Goal: Task Accomplishment & Management: Use online tool/utility

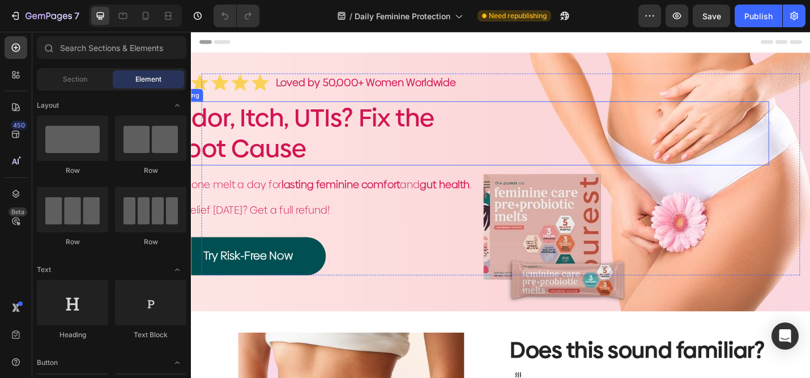
scroll to position [10, 0]
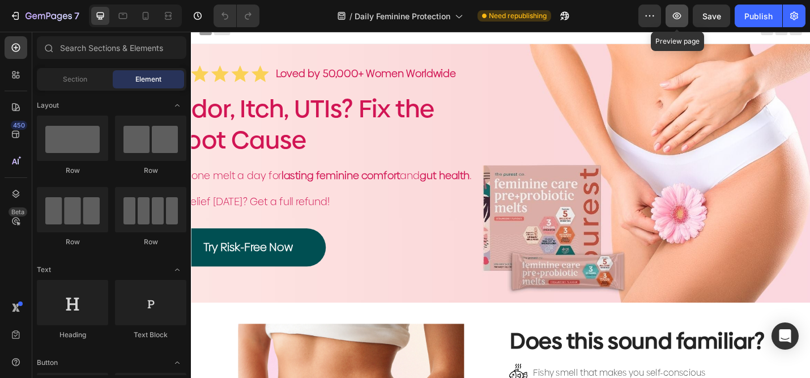
click at [673, 20] on icon "button" at bounding box center [677, 15] width 11 height 11
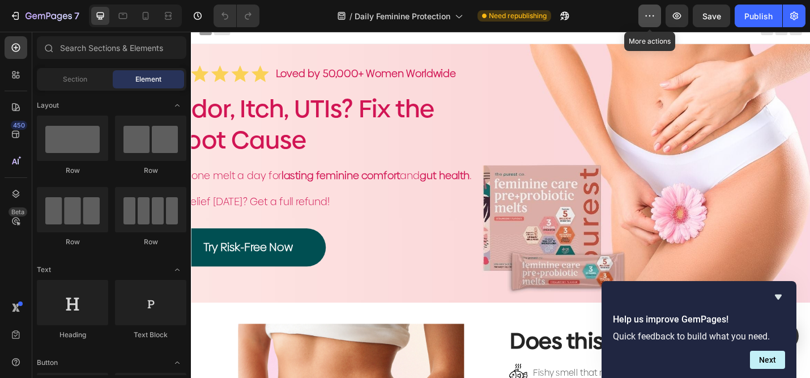
click at [652, 15] on icon "button" at bounding box center [649, 15] width 11 height 11
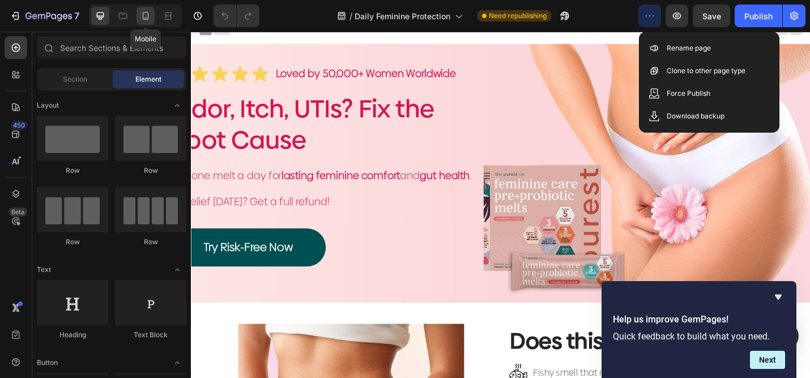
click at [143, 13] on icon at bounding box center [146, 16] width 6 height 8
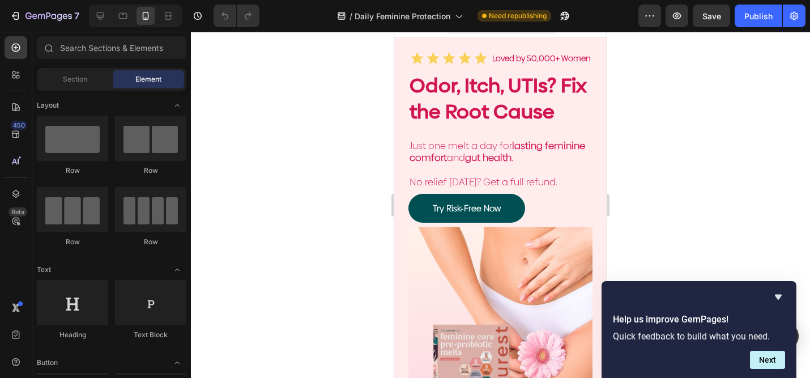
scroll to position [7, 0]
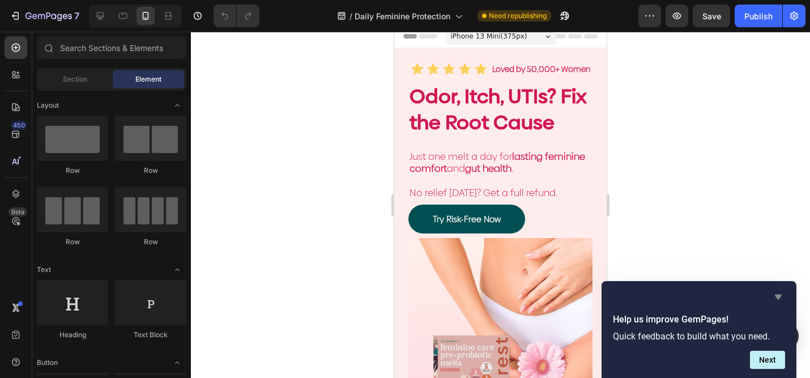
click at [781, 296] on icon "Hide survey" at bounding box center [779, 297] width 14 height 14
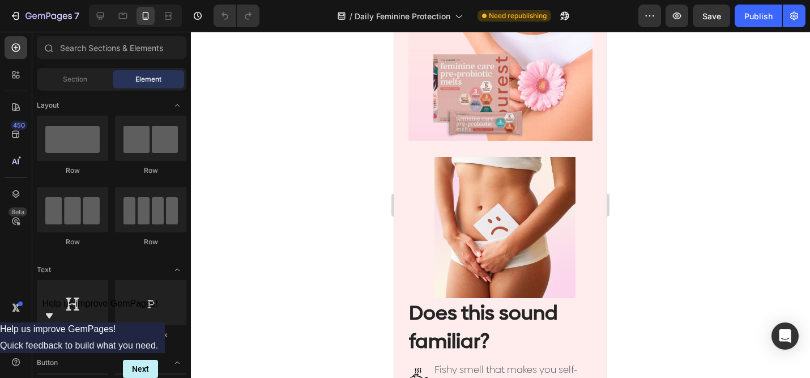
scroll to position [301, 0]
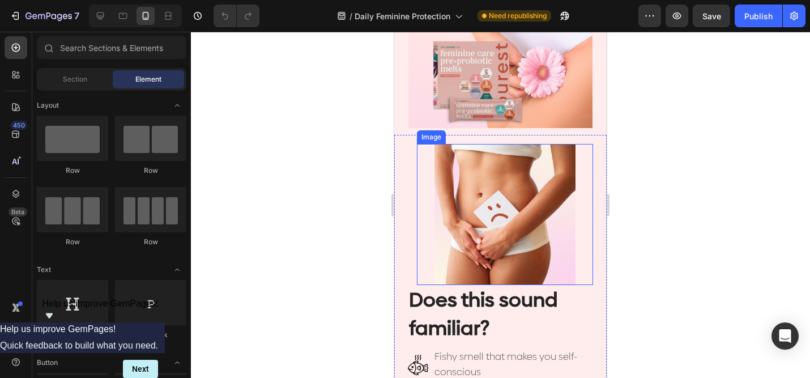
click at [557, 173] on img at bounding box center [505, 214] width 141 height 141
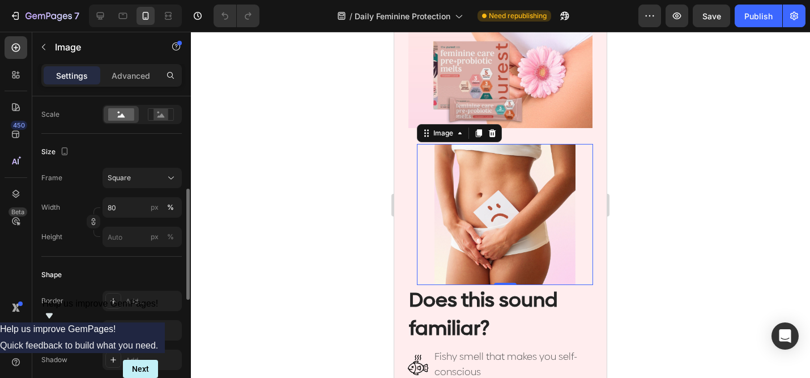
scroll to position [262, 0]
click at [125, 205] on input "80" at bounding box center [142, 206] width 79 height 20
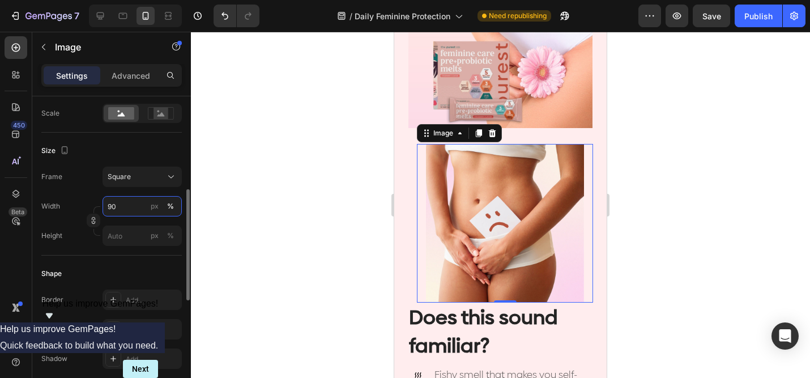
type input "9"
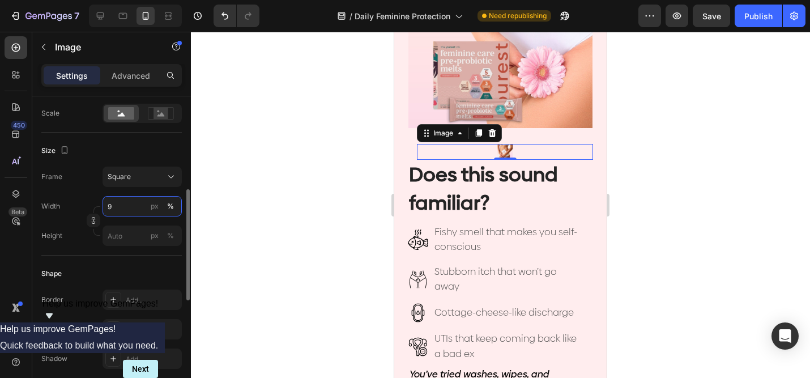
click at [114, 202] on input "9" at bounding box center [142, 206] width 79 height 20
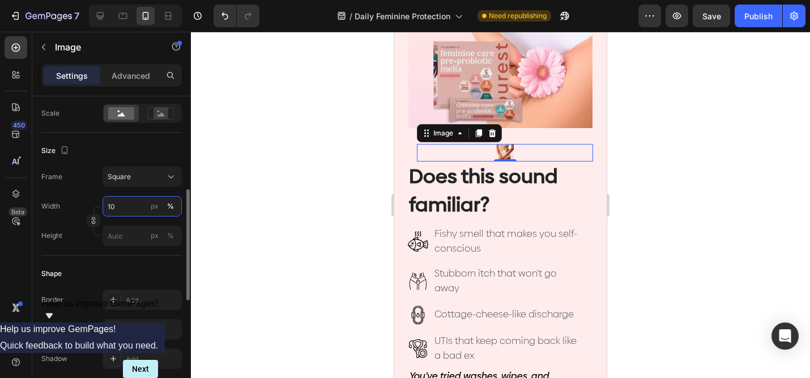
type input "1"
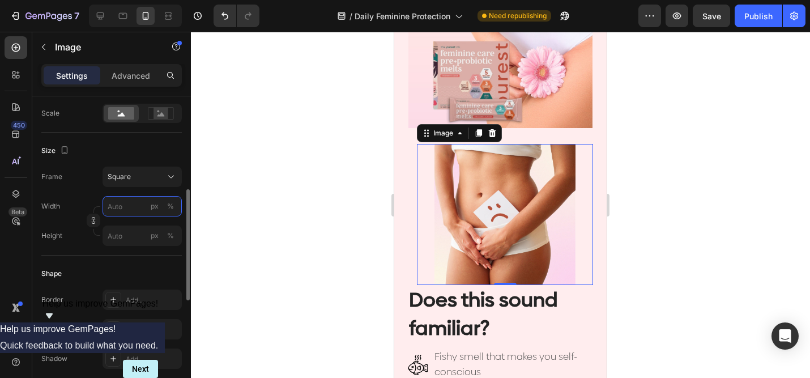
type input "8"
type input "80"
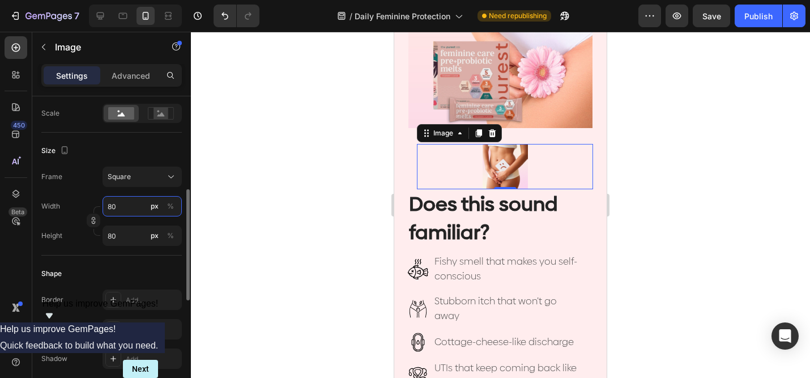
type input "8"
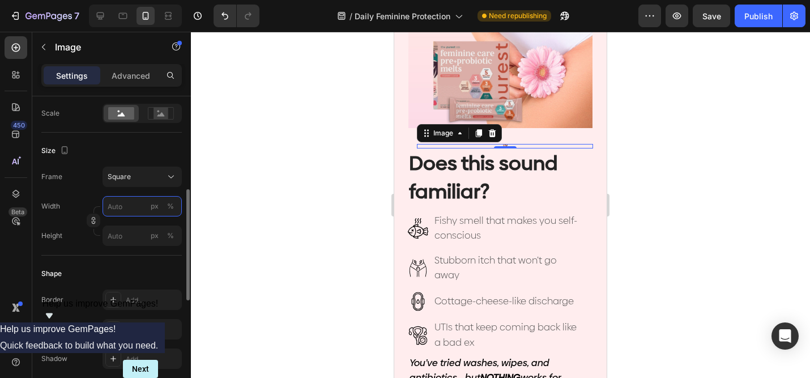
type input "9"
type input "90"
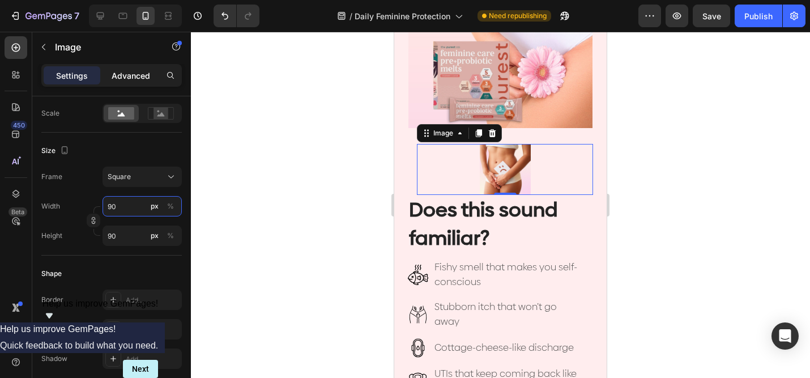
type input "80"
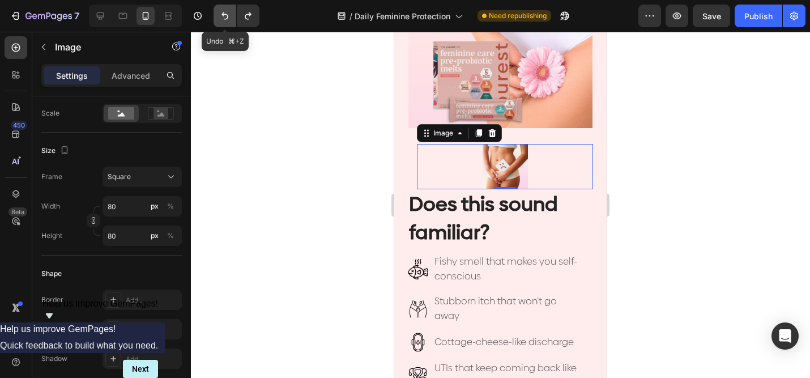
click at [236, 13] on button "Undo/Redo" at bounding box center [225, 16] width 23 height 23
click at [235, 15] on button "Undo/Redo" at bounding box center [225, 16] width 23 height 23
type input "150"
click at [235, 15] on button "Undo/Redo" at bounding box center [225, 16] width 23 height 23
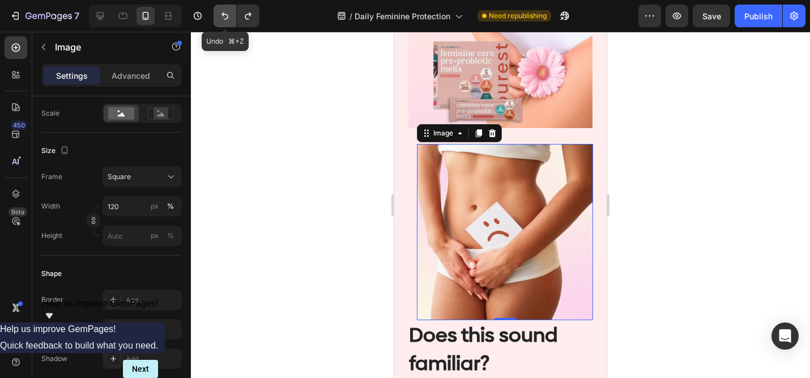
click at [235, 15] on button "Undo/Redo" at bounding box center [225, 16] width 23 height 23
type input "9"
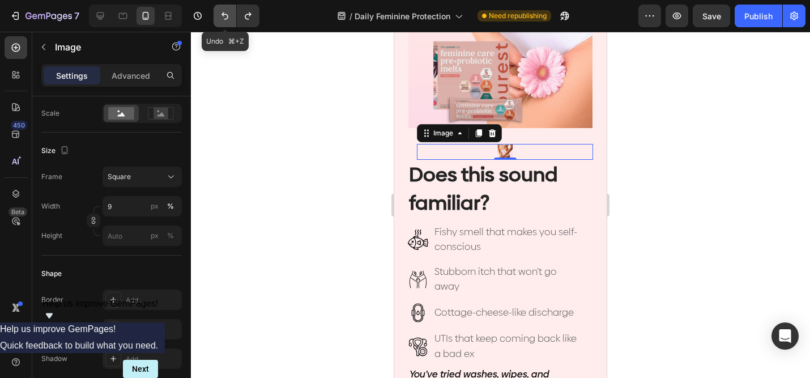
click at [235, 15] on button "Undo/Redo" at bounding box center [225, 16] width 23 height 23
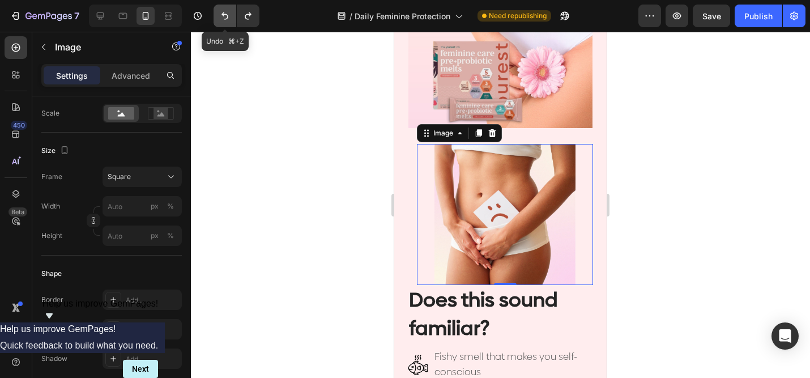
click at [235, 15] on button "Undo/Redo" at bounding box center [225, 16] width 23 height 23
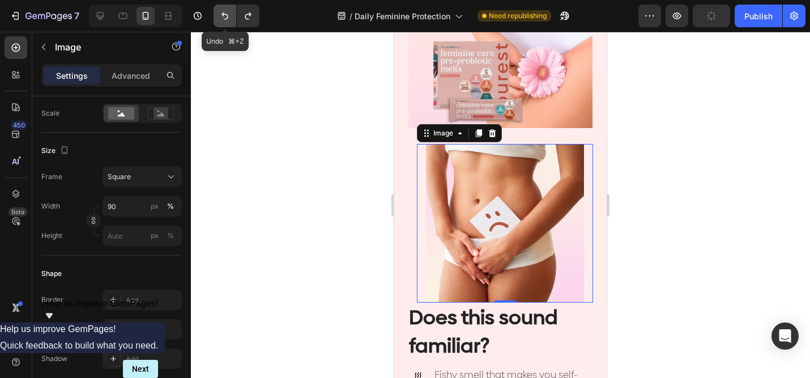
click at [235, 15] on button "Undo/Redo" at bounding box center [225, 16] width 23 height 23
type input "80"
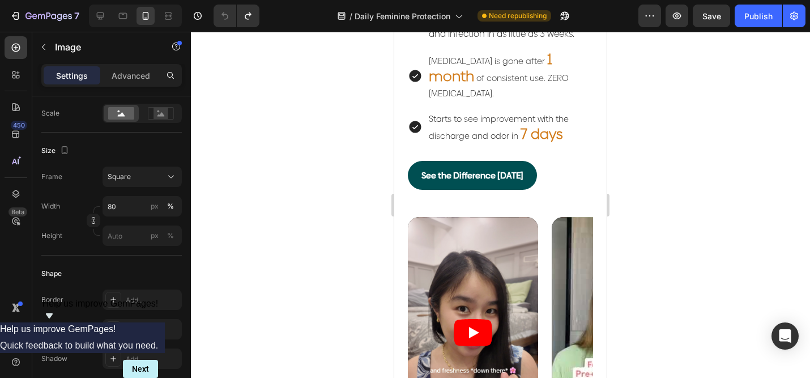
scroll to position [2323, 0]
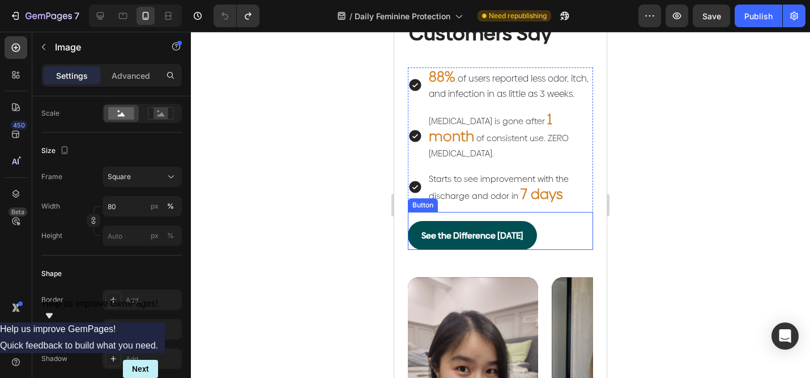
click at [540, 235] on div "See the Difference Today Button" at bounding box center [500, 231] width 185 height 38
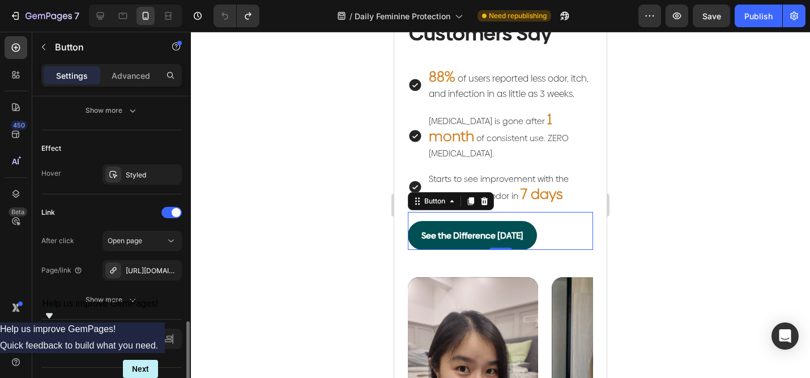
scroll to position [587, 0]
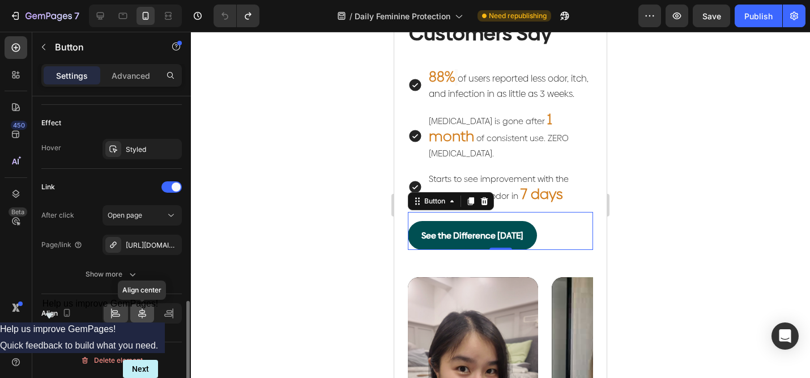
click at [146, 315] on icon at bounding box center [142, 313] width 8 height 10
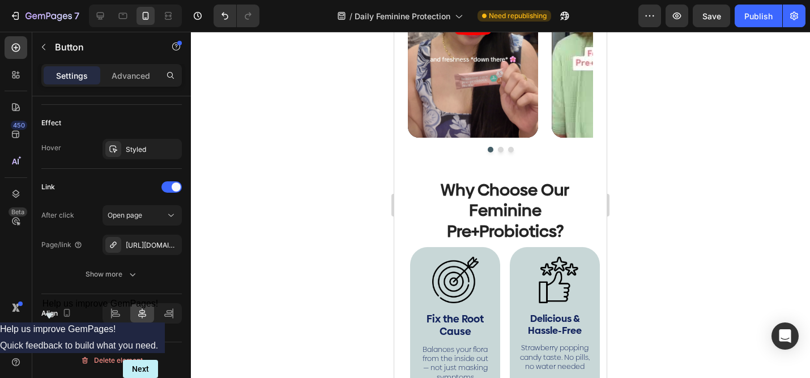
scroll to position [2700, 0]
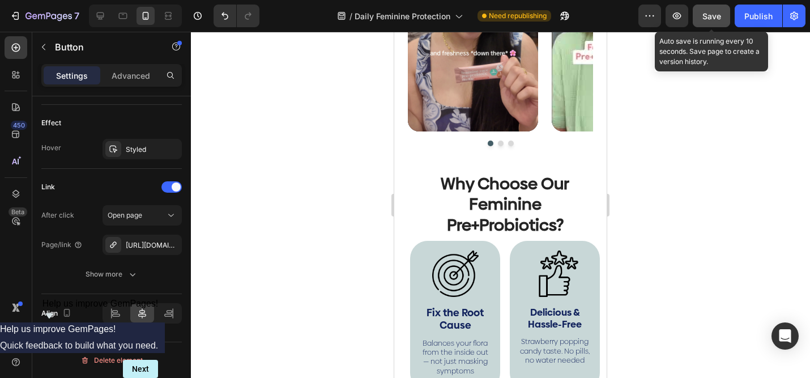
click at [703, 24] on button "Save" at bounding box center [711, 16] width 37 height 23
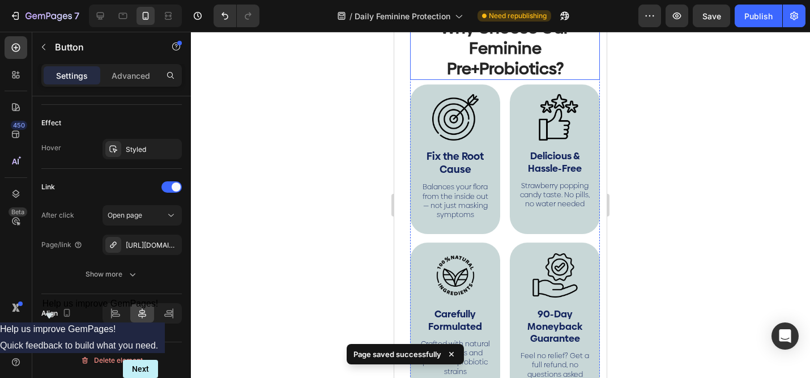
scroll to position [2820, 0]
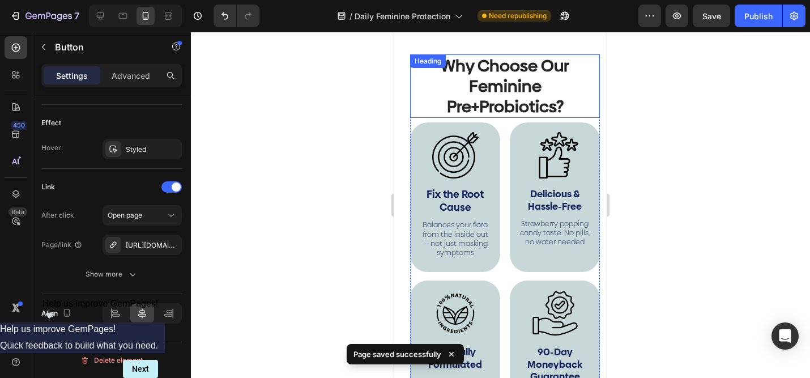
click at [591, 109] on div "Why Choose Our Feminine Pre+Probiotics?" at bounding box center [505, 86] width 190 height 64
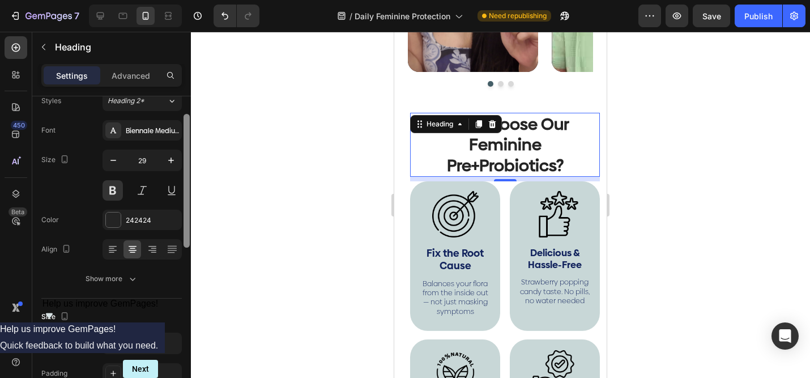
scroll to position [0, 0]
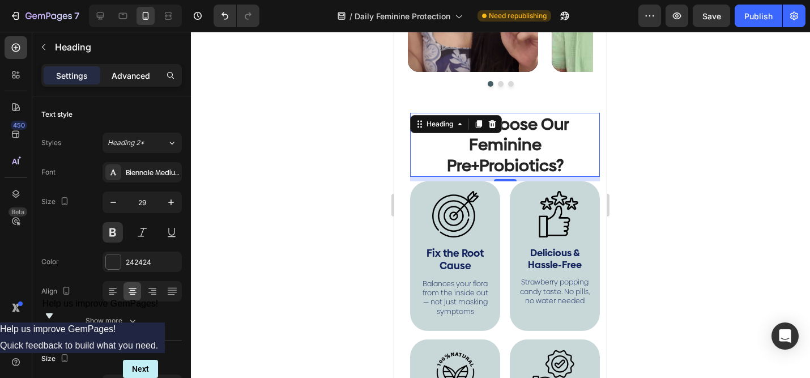
click at [129, 78] on p "Advanced" at bounding box center [131, 76] width 39 height 12
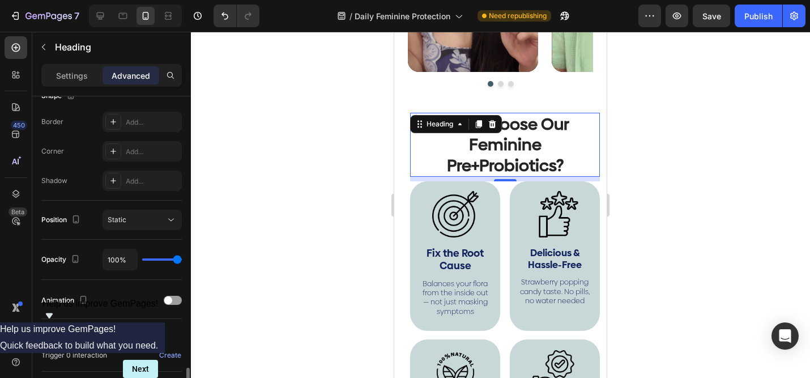
scroll to position [425, 0]
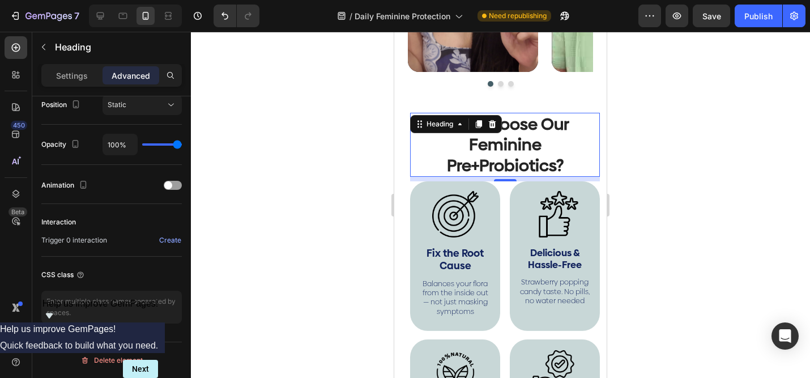
click at [381, 193] on div at bounding box center [500, 205] width 619 height 346
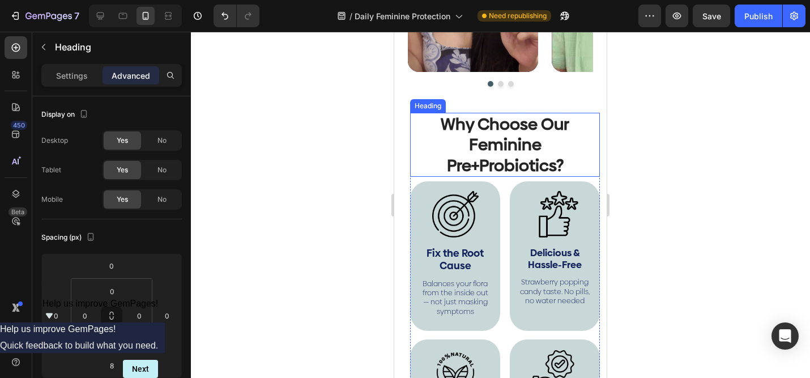
click at [445, 158] on h2 "Why Choose Our Feminine Pre+Probiotics?" at bounding box center [506, 145] width 168 height 64
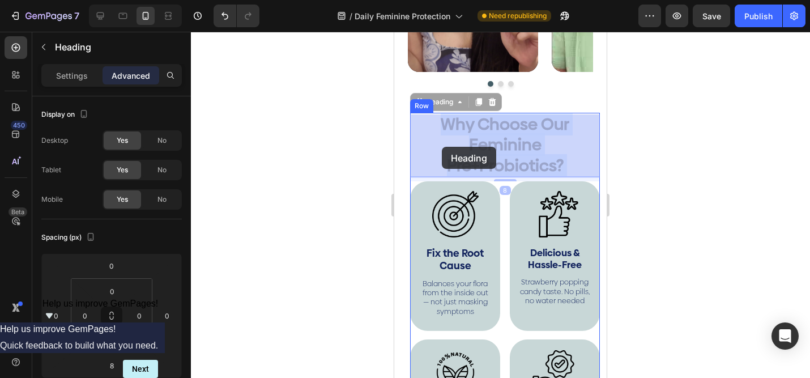
drag, startPoint x: 475, startPoint y: 146, endPoint x: 442, endPoint y: 147, distance: 33.4
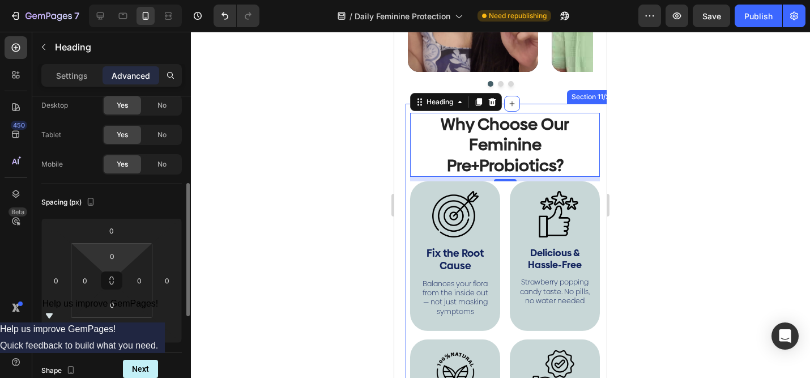
scroll to position [86, 0]
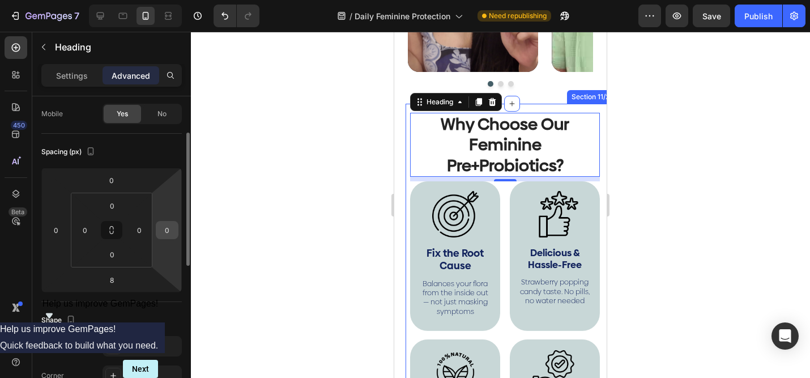
click at [171, 224] on input "0" at bounding box center [167, 230] width 17 height 17
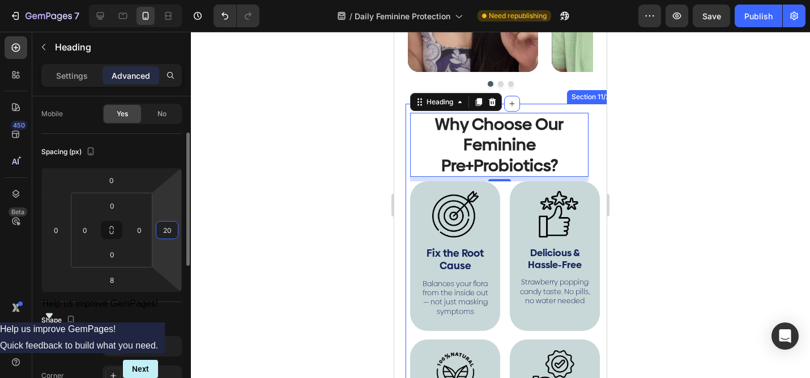
type input "2"
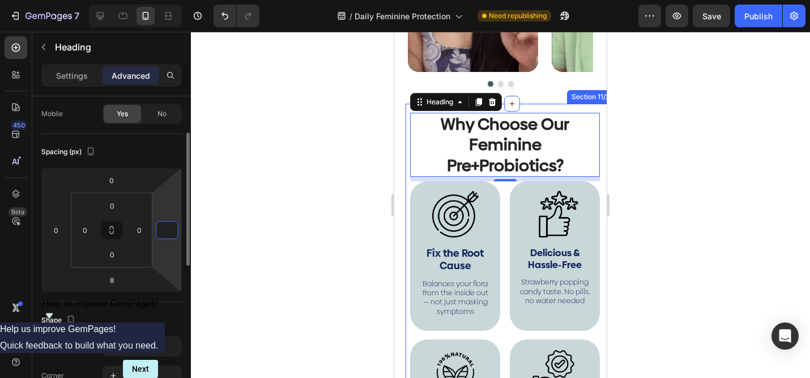
type input "5"
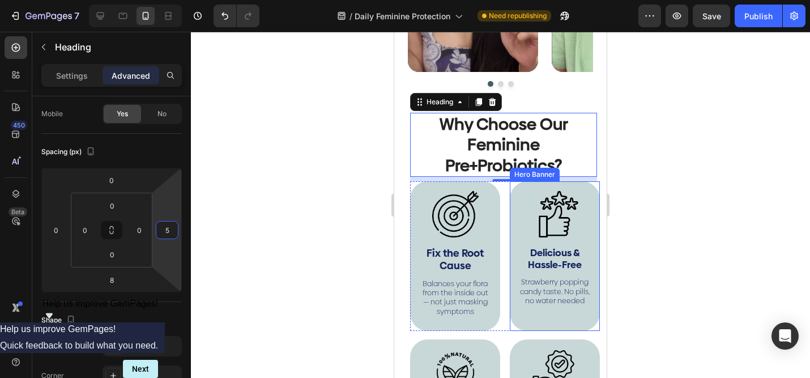
click at [597, 214] on div "Image Delicious & Hassle-Free Text Block Strawberry popping candy taste. No pil…" at bounding box center [555, 250] width 90 height 139
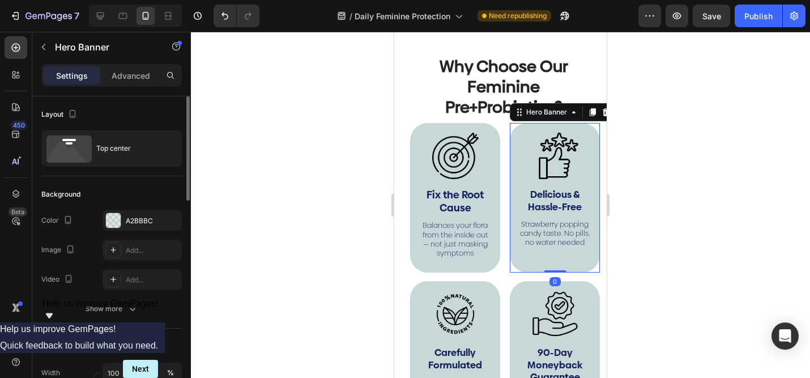
scroll to position [2825, 0]
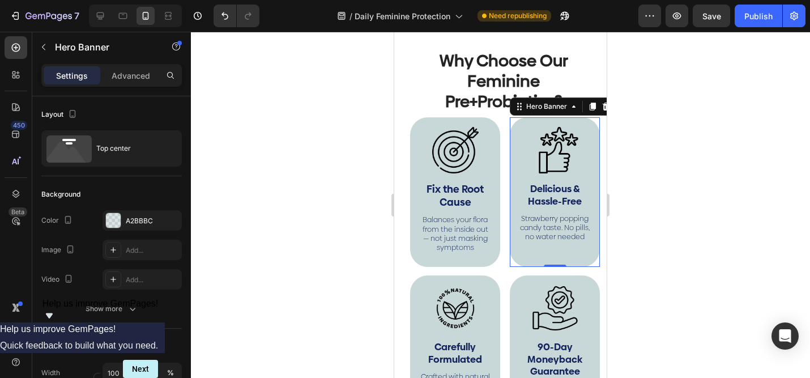
click at [615, 122] on div at bounding box center [500, 205] width 619 height 346
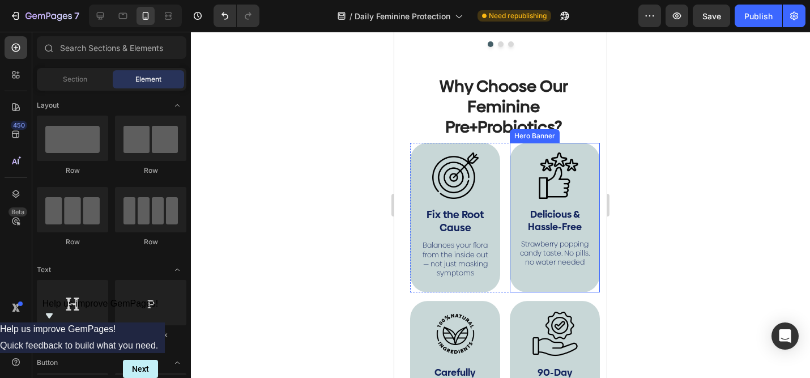
scroll to position [2780, 0]
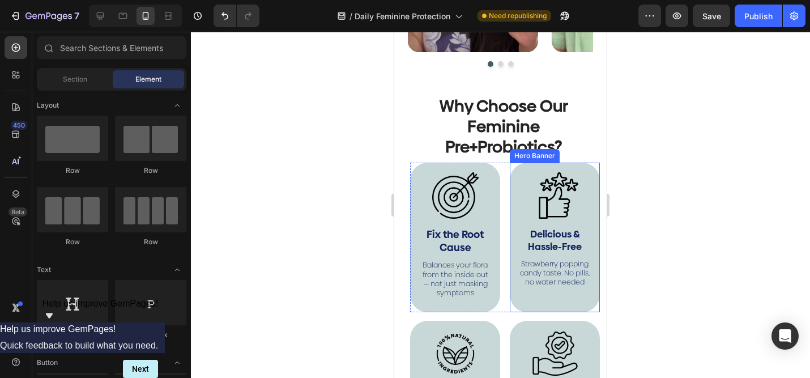
click at [684, 135] on div at bounding box center [500, 205] width 619 height 346
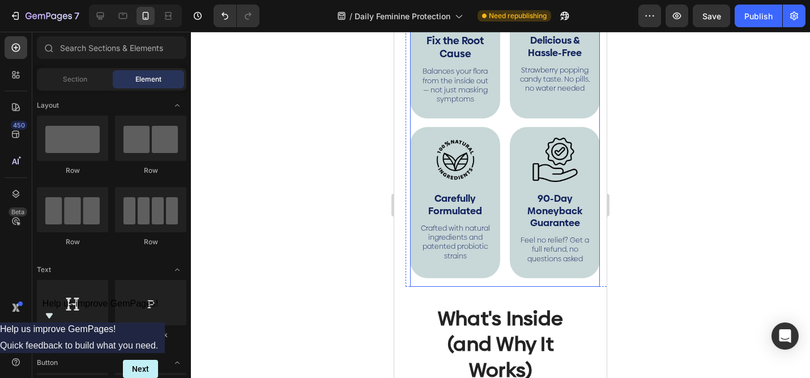
scroll to position [3163, 0]
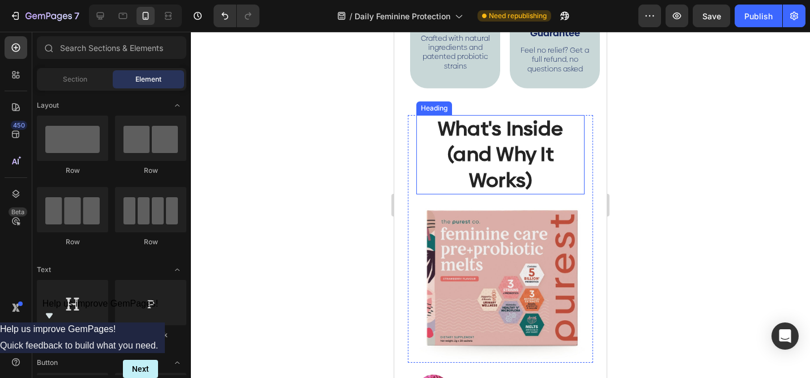
click at [521, 152] on h2 "What's Inside (and Why It Works)" at bounding box center [501, 155] width 168 height 80
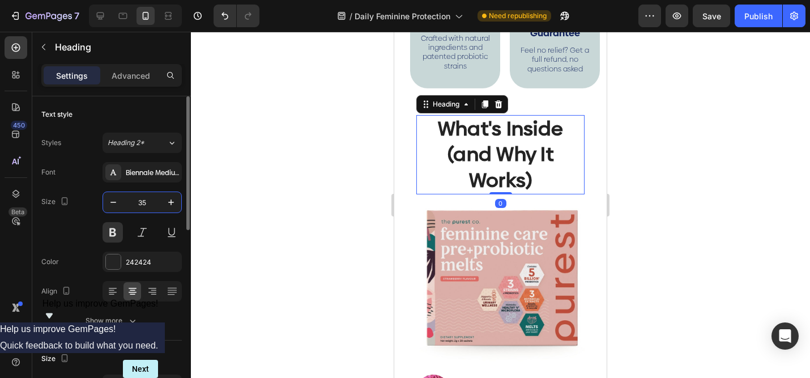
click at [124, 198] on input "35" at bounding box center [142, 202] width 37 height 20
click at [117, 205] on icon "button" at bounding box center [113, 202] width 11 height 11
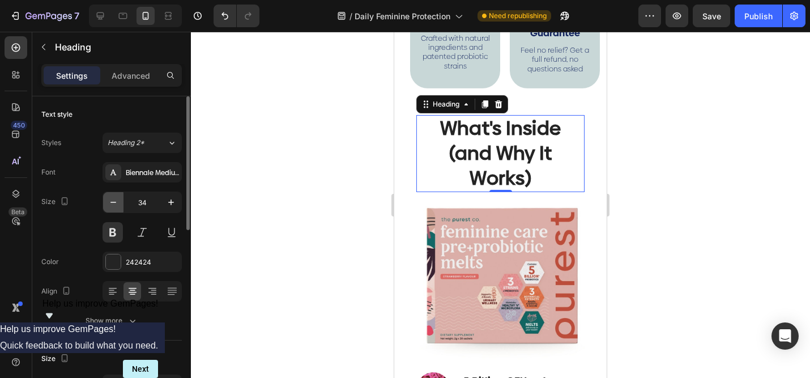
click at [117, 205] on icon "button" at bounding box center [113, 202] width 11 height 11
type input "33"
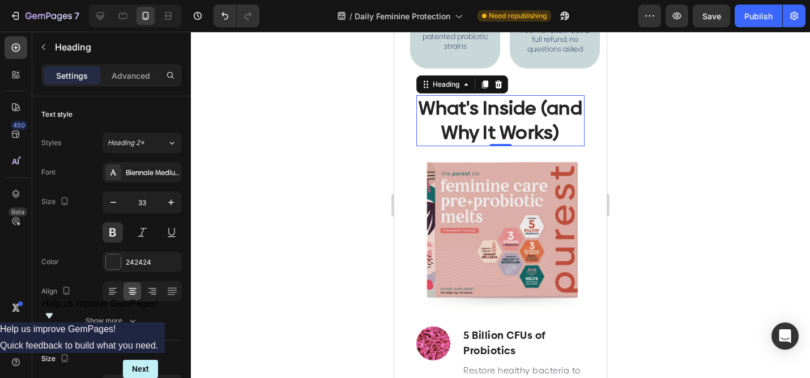
scroll to position [3181, 0]
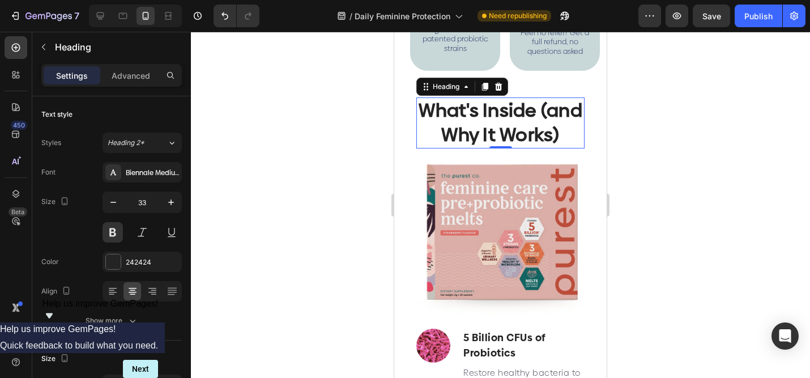
click at [535, 100] on h2 "What's Inside (and Why It Works)" at bounding box center [501, 122] width 168 height 51
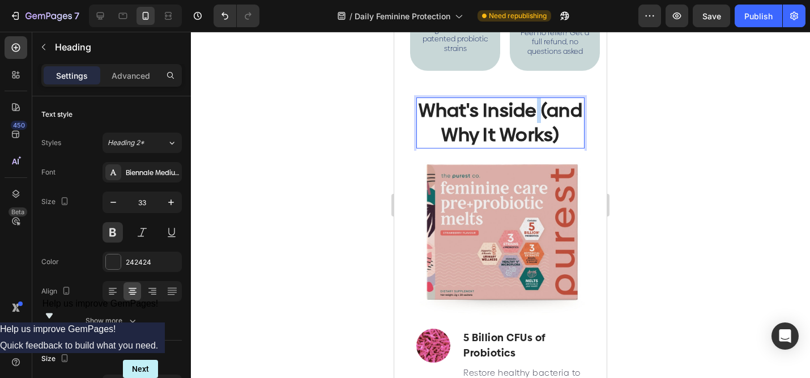
click at [535, 100] on p "What's Inside (and Why It Works)" at bounding box center [501, 123] width 166 height 49
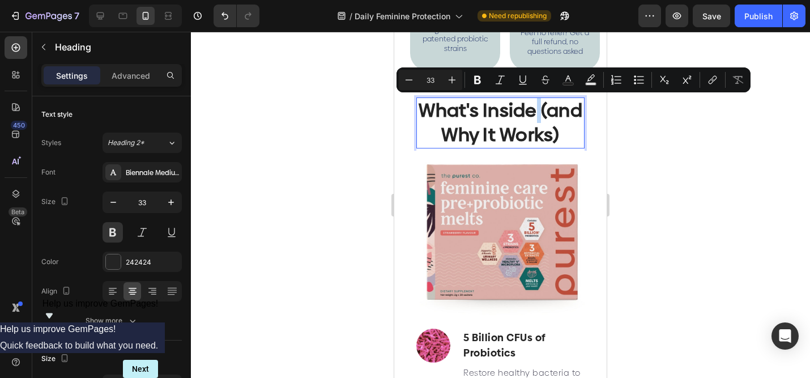
click at [538, 110] on p "What's Inside (and Why It Works)" at bounding box center [501, 123] width 166 height 49
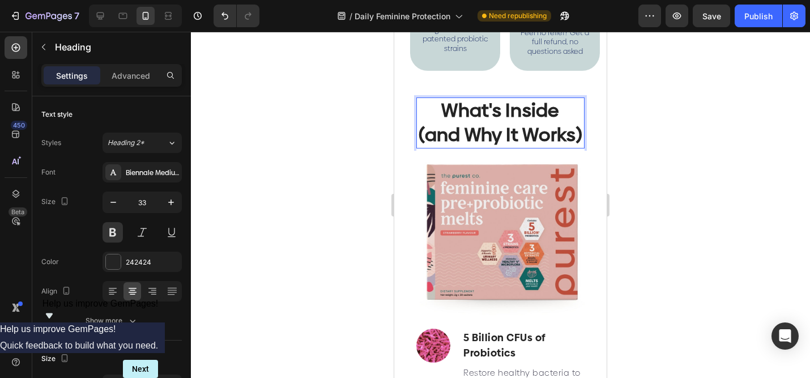
click at [559, 105] on p "What's Inside (and Why It Works)" at bounding box center [501, 123] width 164 height 49
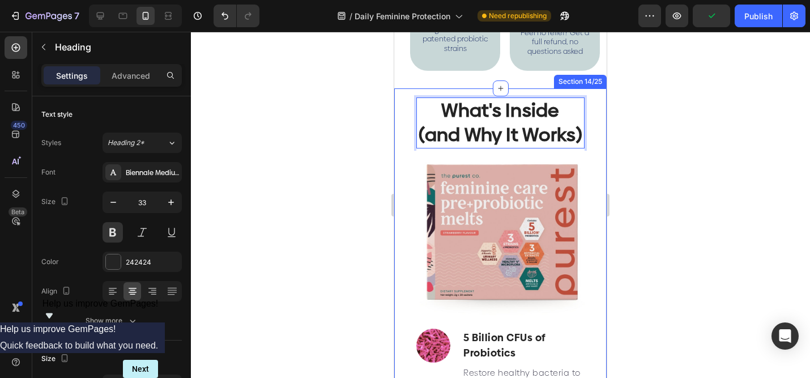
click at [658, 150] on div at bounding box center [500, 205] width 619 height 346
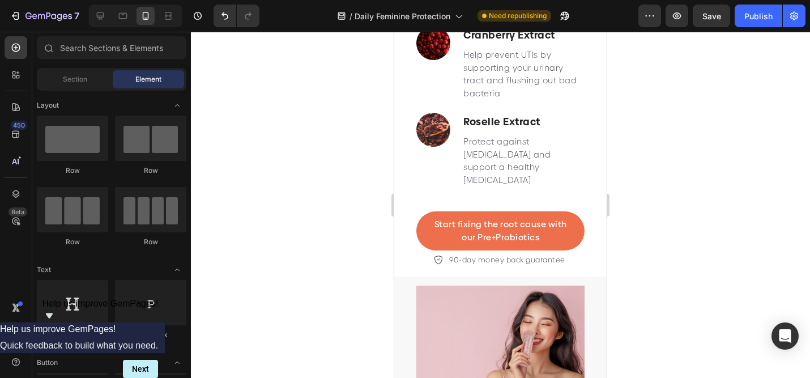
scroll to position [3670, 0]
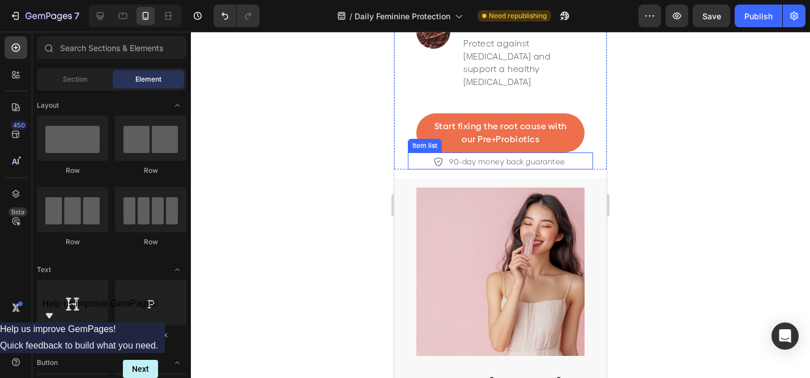
click at [534, 156] on p "90-day money back guarantee" at bounding box center [507, 161] width 116 height 11
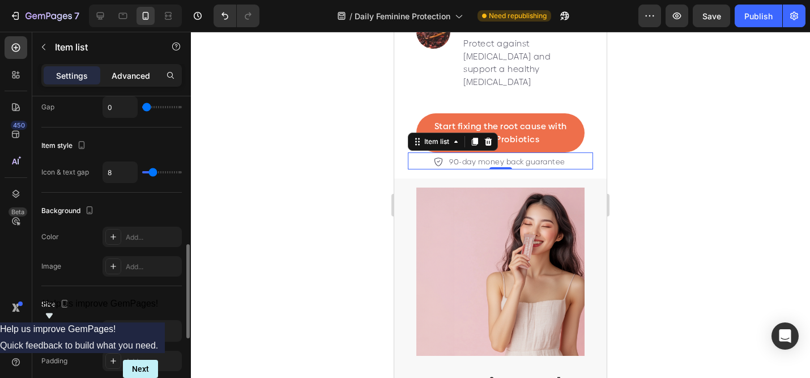
click at [135, 74] on p "Advanced" at bounding box center [131, 76] width 39 height 12
type input "100%"
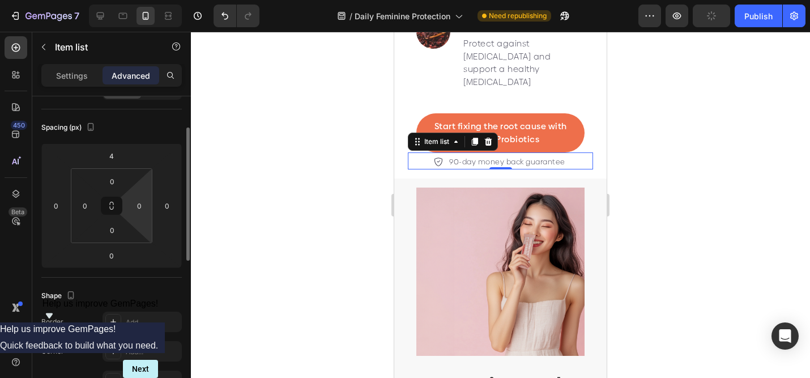
scroll to position [99, 0]
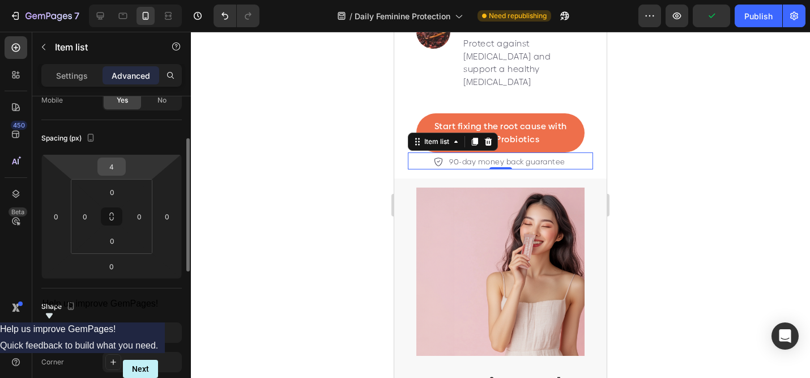
click at [118, 159] on input "4" at bounding box center [111, 166] width 23 height 17
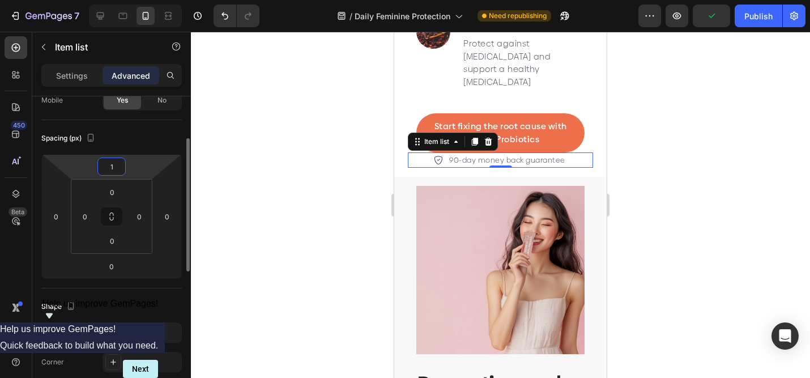
type input "10"
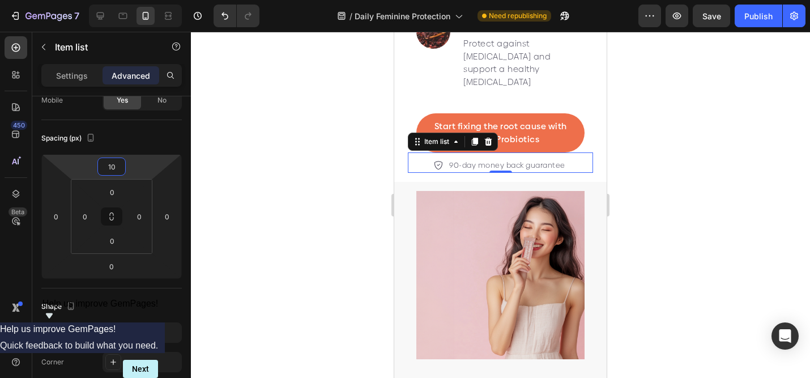
click at [631, 162] on div at bounding box center [500, 205] width 619 height 346
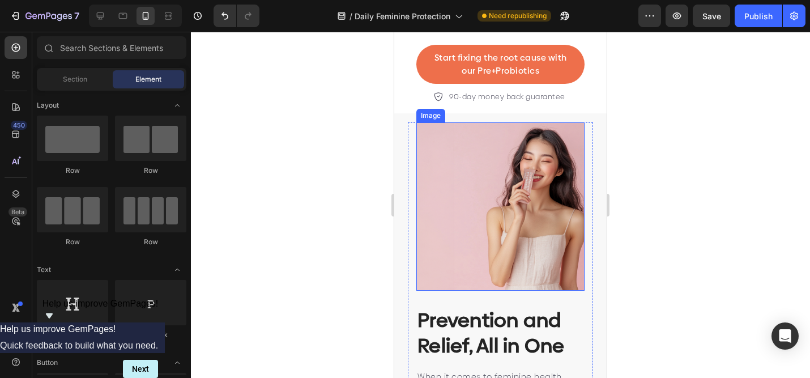
scroll to position [3742, 0]
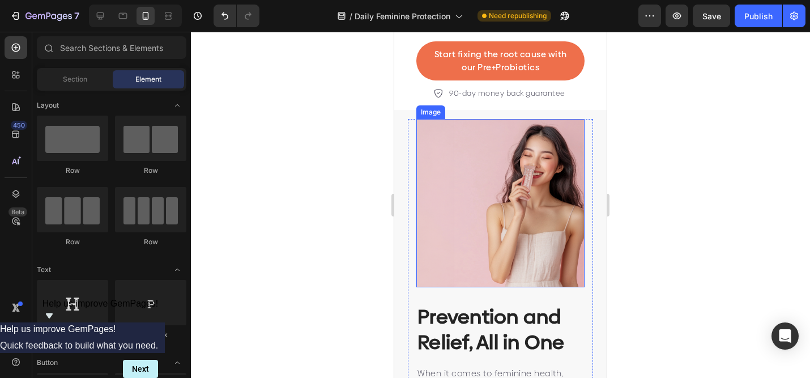
click at [549, 184] on img at bounding box center [501, 203] width 168 height 168
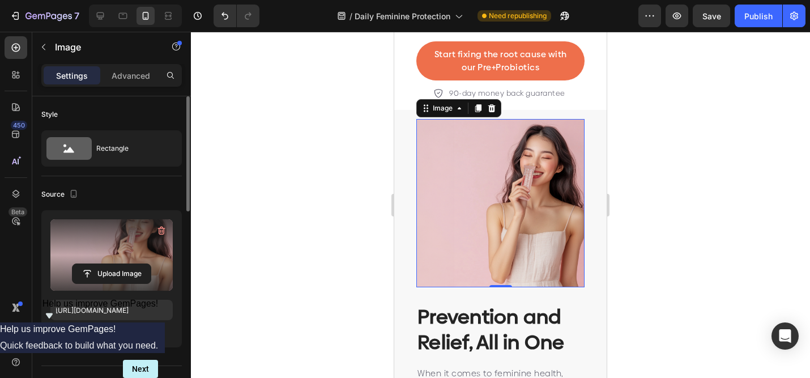
click at [126, 250] on label at bounding box center [111, 254] width 122 height 71
click at [126, 264] on input "file" at bounding box center [112, 273] width 78 height 19
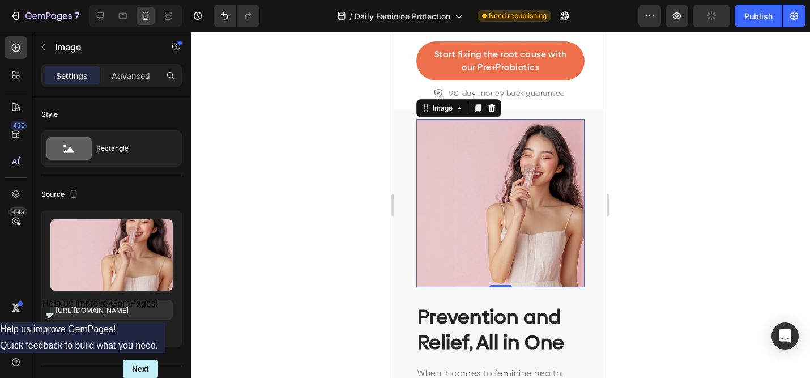
scroll to position [3771, 0]
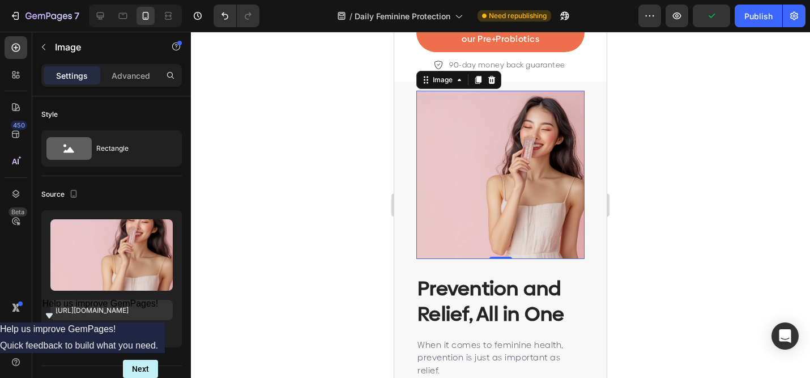
click at [622, 163] on div at bounding box center [500, 205] width 619 height 346
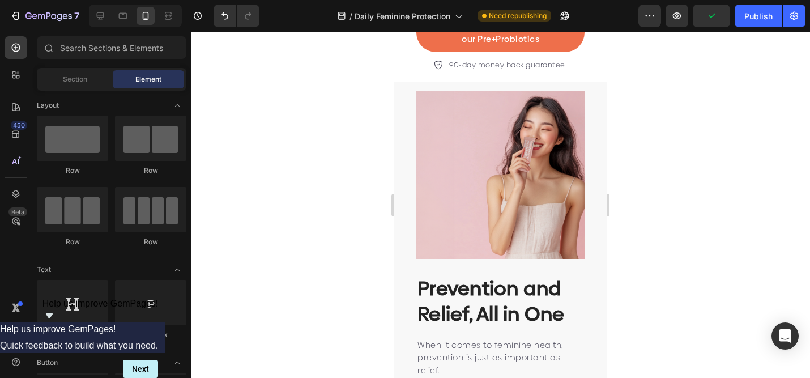
click at [559, 165] on img at bounding box center [501, 175] width 168 height 168
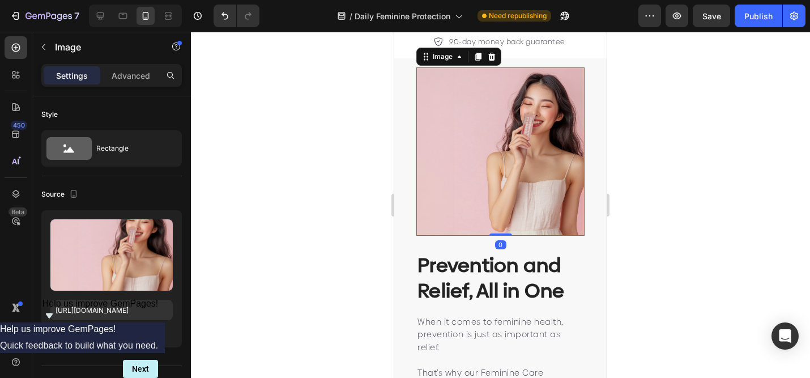
scroll to position [3795, 0]
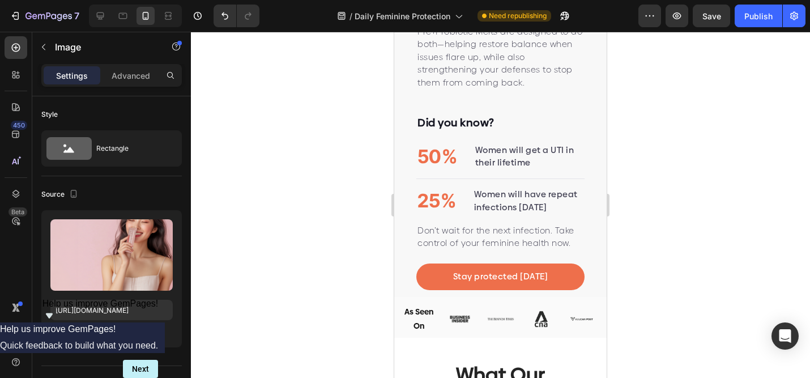
click at [537, 194] on p "Women will have repeat infections [DATE]" at bounding box center [528, 201] width 109 height 26
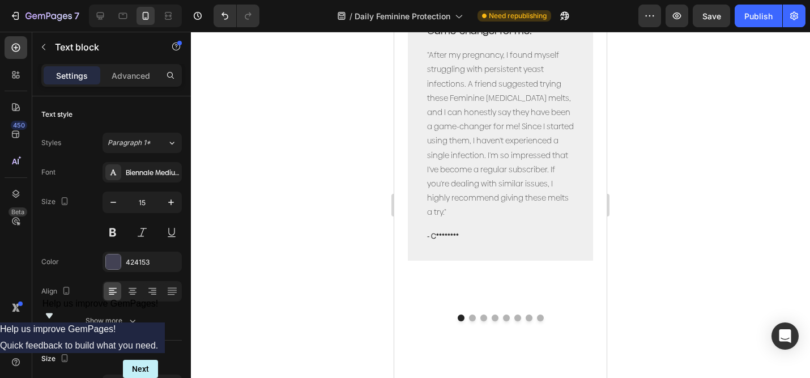
scroll to position [4472, 0]
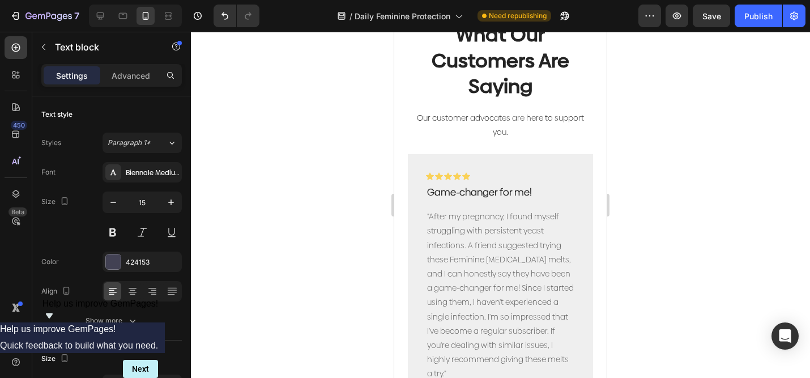
click at [725, 193] on div at bounding box center [500, 205] width 619 height 346
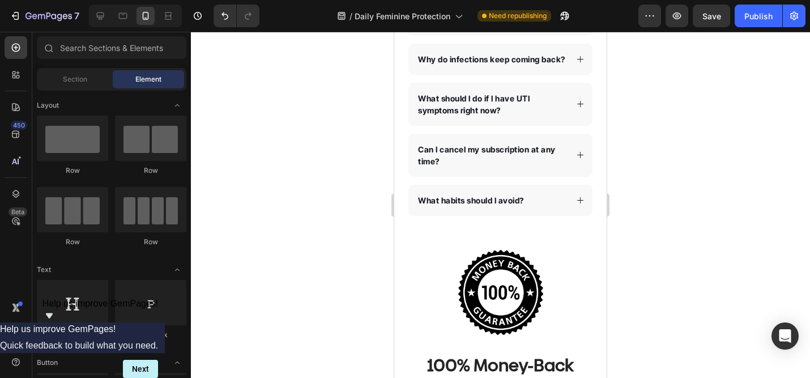
scroll to position [5489, 0]
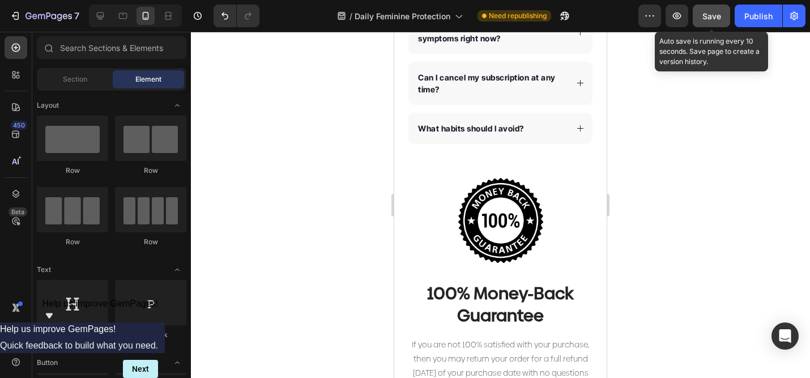
click at [707, 24] on button "Save" at bounding box center [711, 16] width 37 height 23
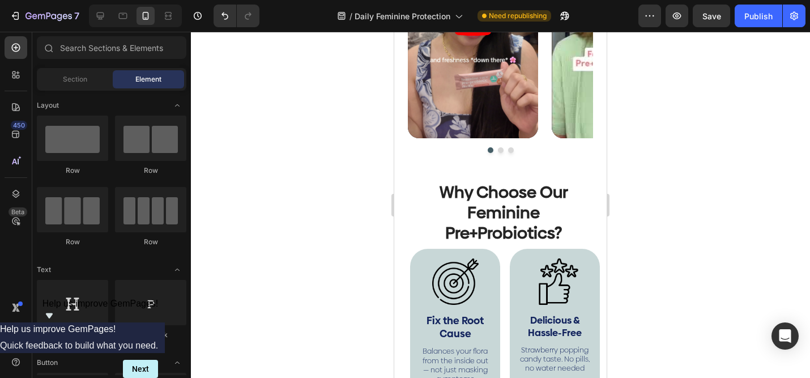
scroll to position [2730, 0]
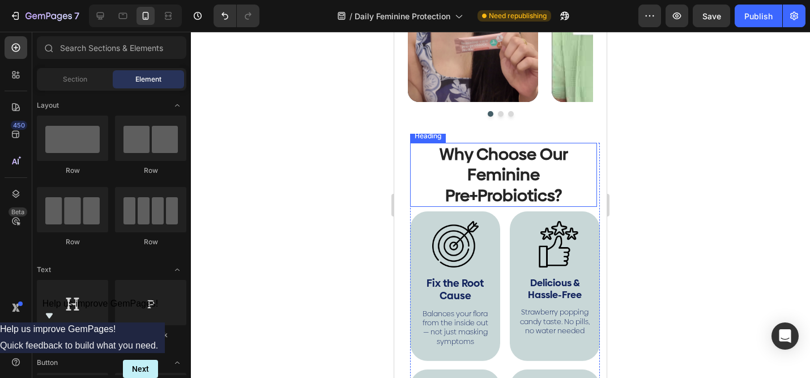
click at [499, 168] on h2 "Why Choose Our Feminine Pre+Probiotics?" at bounding box center [504, 175] width 168 height 64
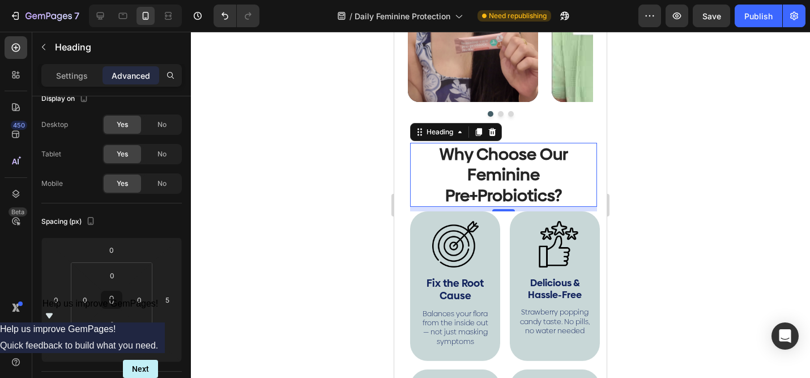
scroll to position [0, 0]
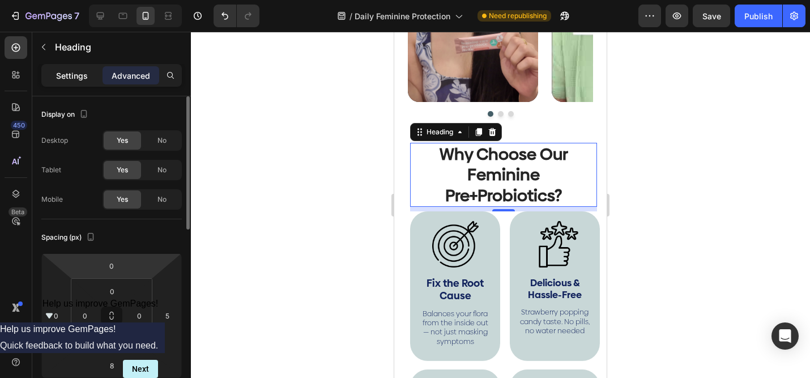
click at [89, 80] on div "Settings" at bounding box center [72, 75] width 57 height 18
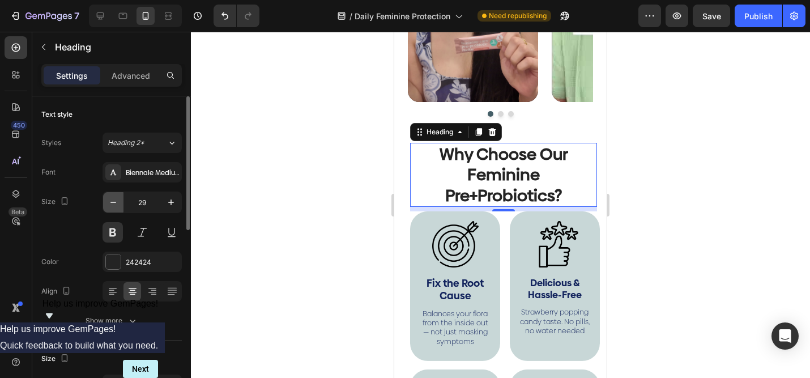
click at [117, 199] on icon "button" at bounding box center [113, 202] width 11 height 11
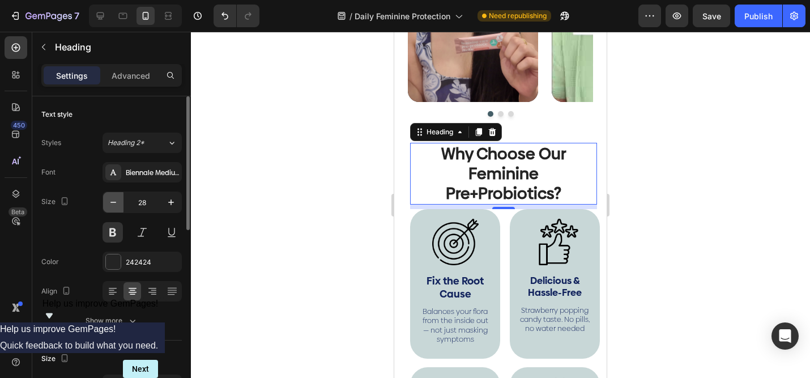
click at [117, 199] on icon "button" at bounding box center [113, 202] width 11 height 11
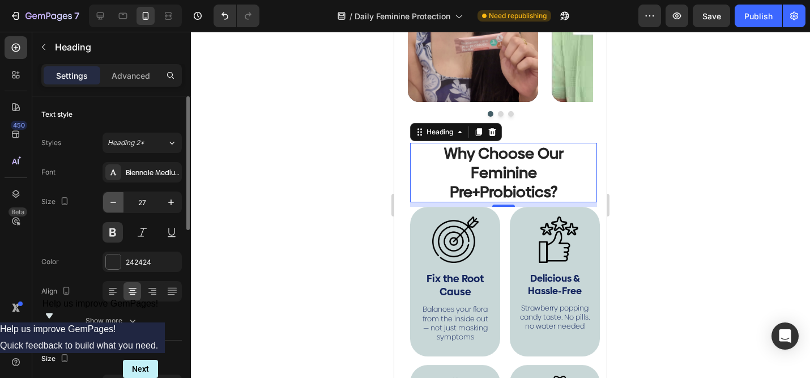
click at [117, 199] on icon "button" at bounding box center [113, 202] width 11 height 11
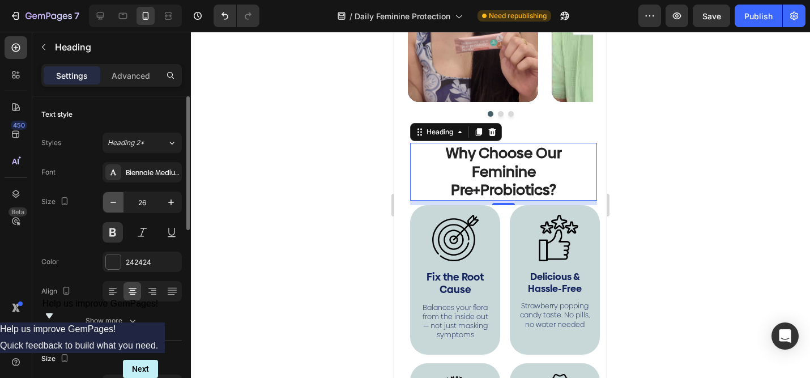
click at [117, 199] on icon "button" at bounding box center [113, 202] width 11 height 11
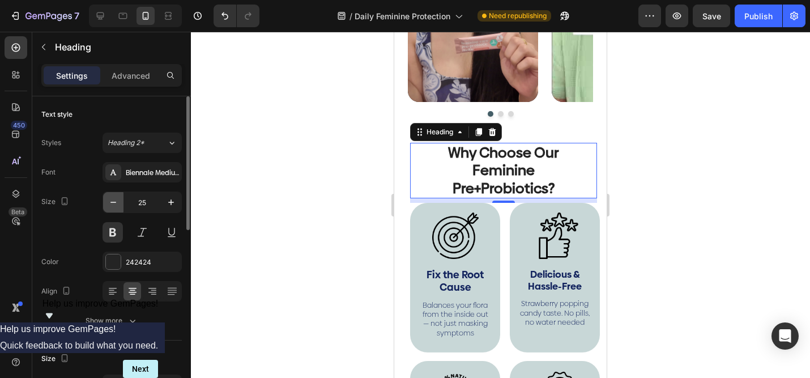
click at [117, 199] on icon "button" at bounding box center [113, 202] width 11 height 11
type input "24"
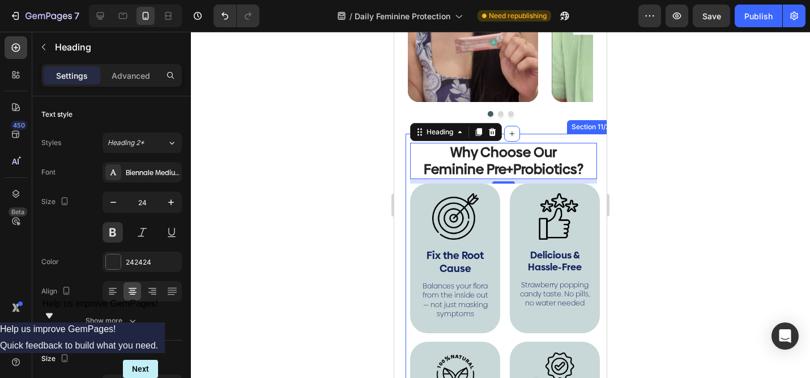
click at [624, 133] on div at bounding box center [500, 205] width 619 height 346
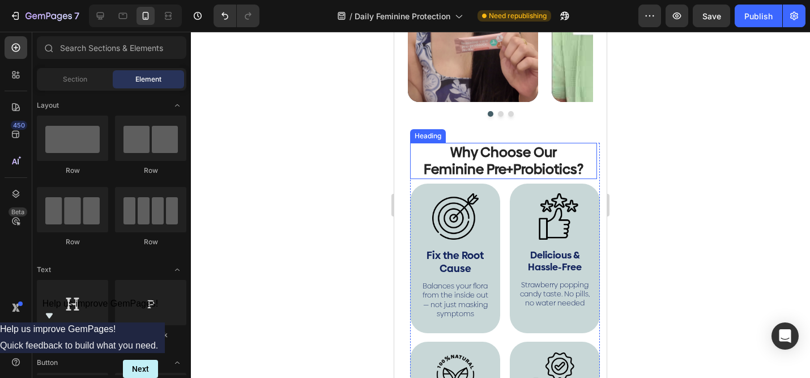
click at [516, 171] on h2 "Why Choose Our Feminine Pre+Probiotics?" at bounding box center [504, 161] width 168 height 36
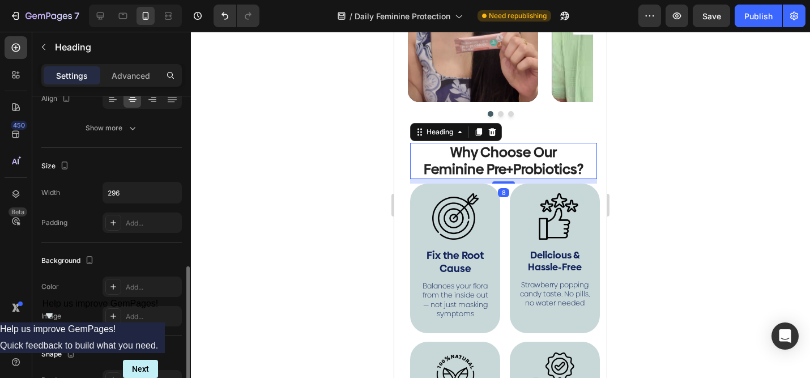
scroll to position [286, 0]
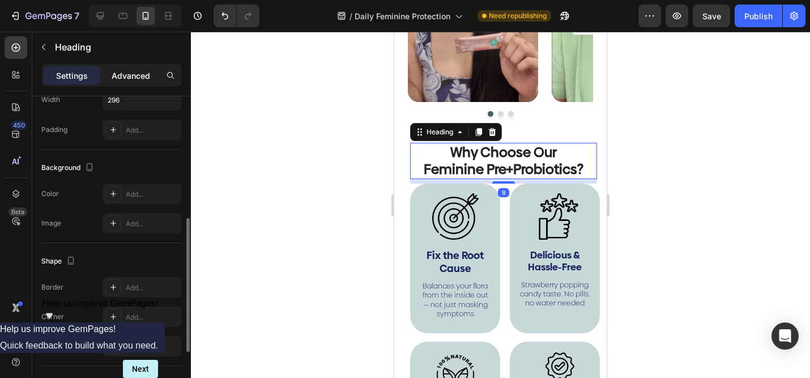
click at [139, 71] on p "Advanced" at bounding box center [131, 76] width 39 height 12
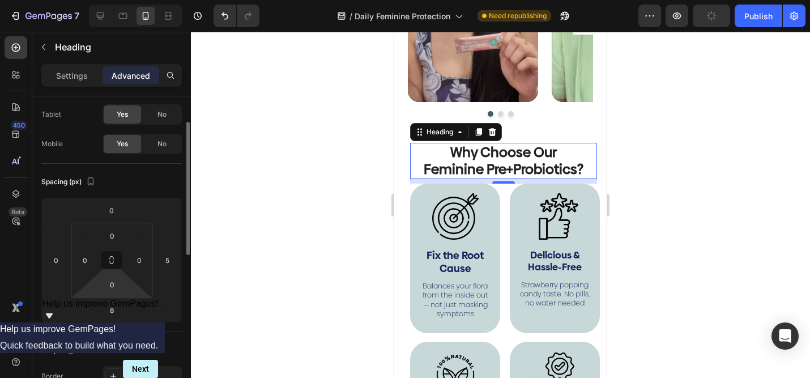
scroll to position [57, 0]
click at [120, 5] on html "7 Version history / Daily Feminine Protection Need republishing Preview Publish…" at bounding box center [405, 2] width 810 height 5
type input "10"
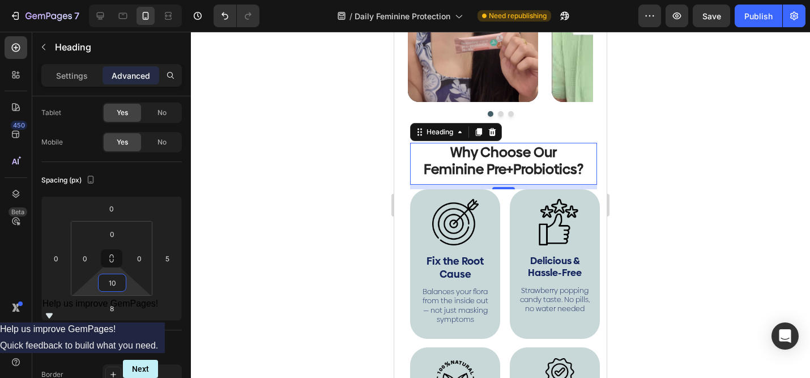
click at [617, 296] on div at bounding box center [500, 205] width 619 height 346
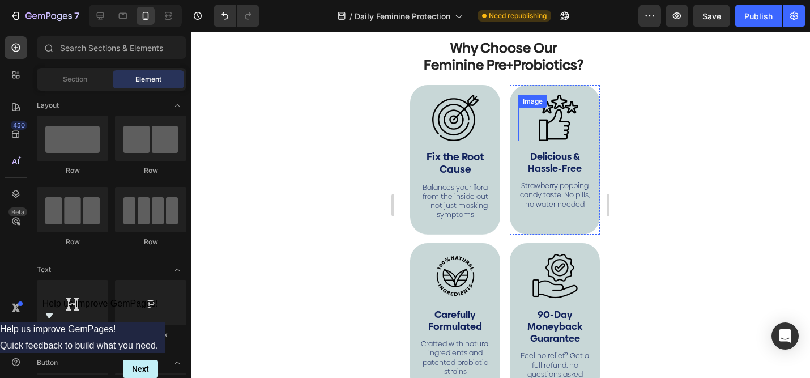
scroll to position [2870, 0]
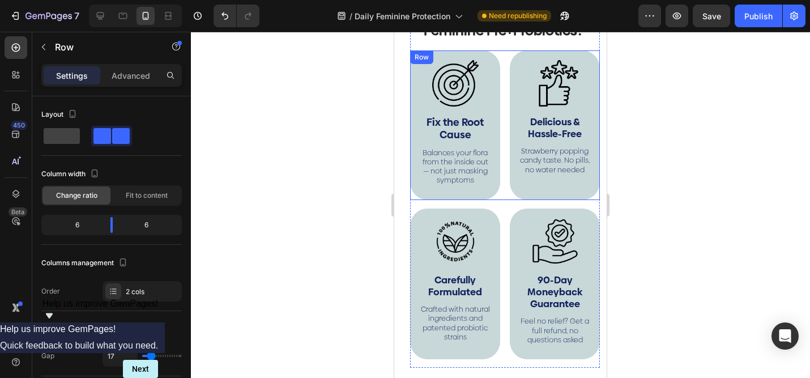
click at [500, 133] on div "Image Fix the Root Cause Text Block Balances your flora from the inside out — n…" at bounding box center [505, 125] width 190 height 150
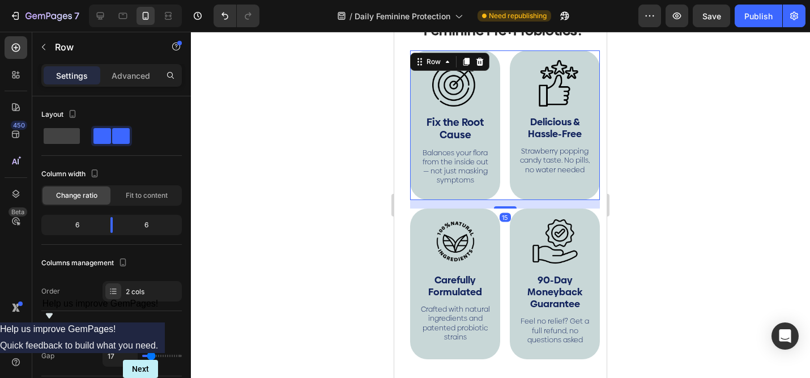
click at [499, 131] on div "Image Fix the Root Cause Text Block Balances your flora from the inside out — n…" at bounding box center [455, 125] width 90 height 150
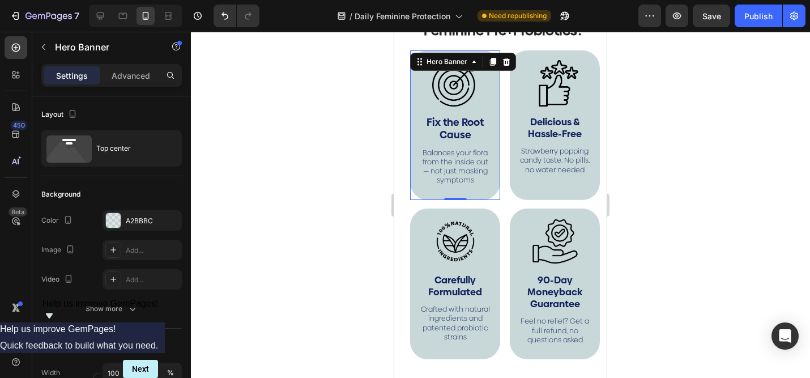
click at [411, 112] on div "Image Fix the Root Cause Text Block Balances your flora from the inside out — n…" at bounding box center [455, 125] width 90 height 150
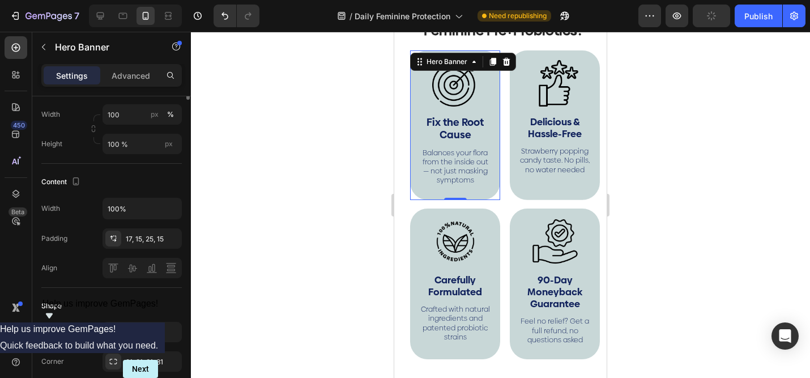
scroll to position [101, 0]
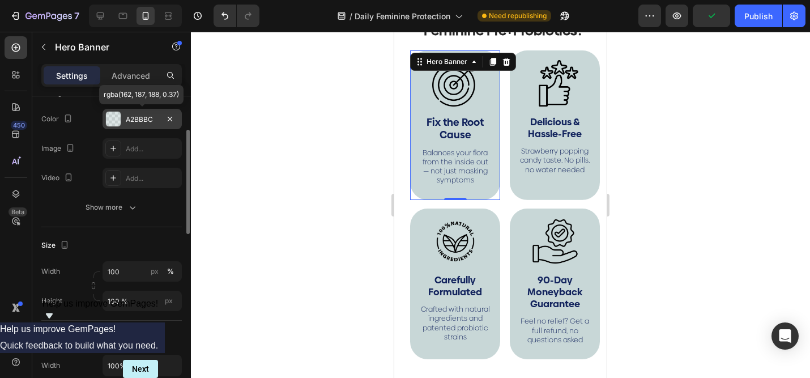
click at [112, 115] on div at bounding box center [113, 119] width 15 height 15
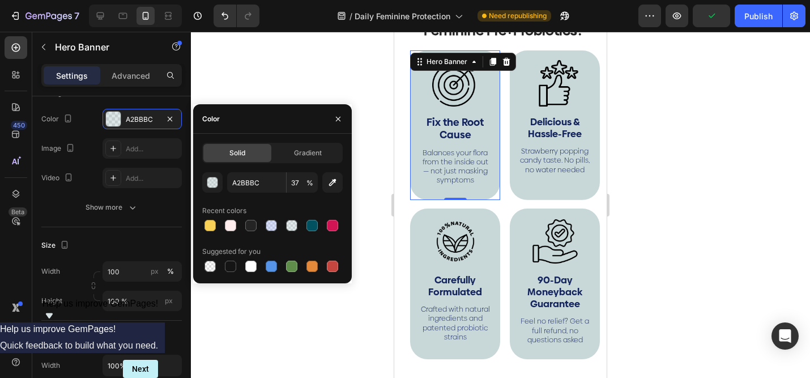
click at [373, 78] on div at bounding box center [500, 205] width 619 height 346
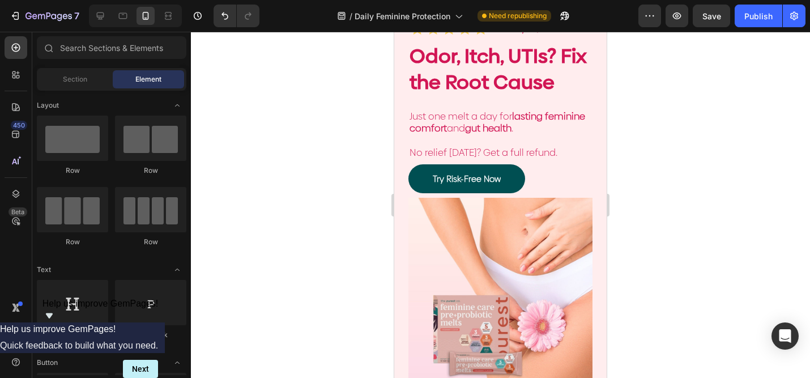
scroll to position [67, 0]
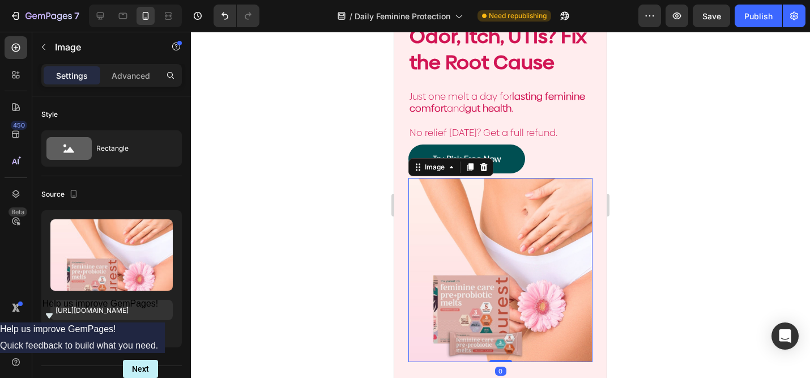
click at [486, 199] on img at bounding box center [501, 270] width 184 height 184
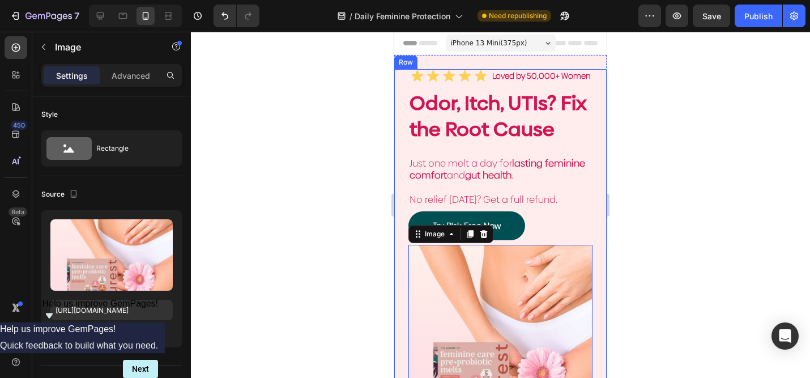
scroll to position [22, 0]
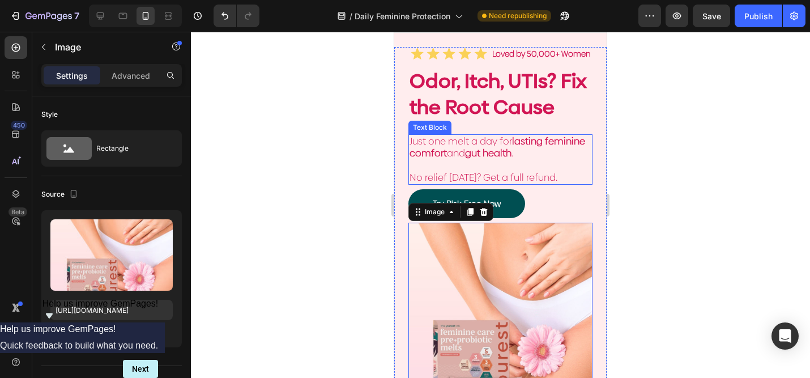
click at [506, 164] on p at bounding box center [501, 166] width 182 height 12
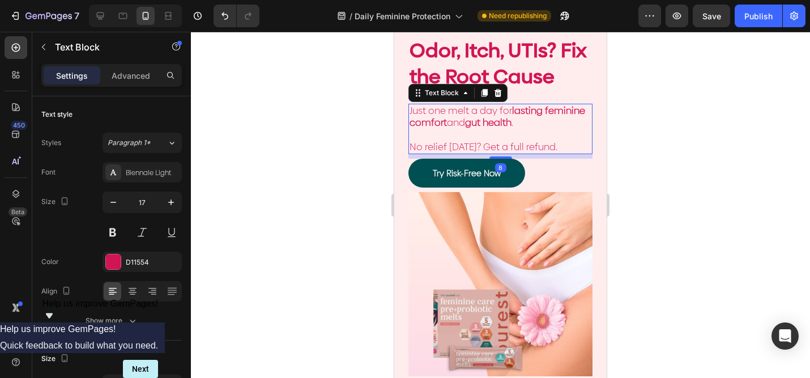
scroll to position [95, 0]
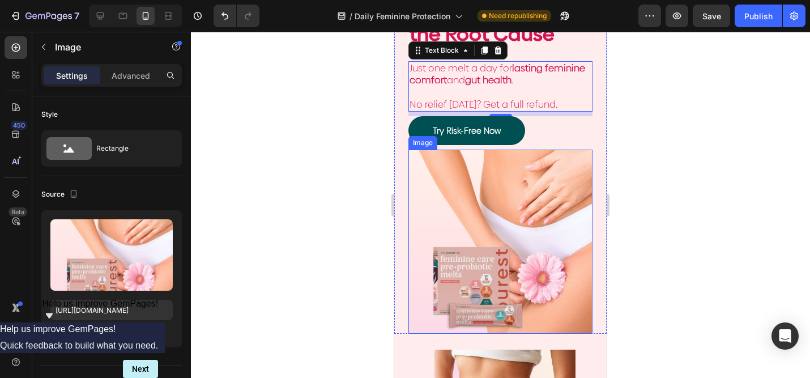
click at [499, 172] on img at bounding box center [501, 242] width 184 height 184
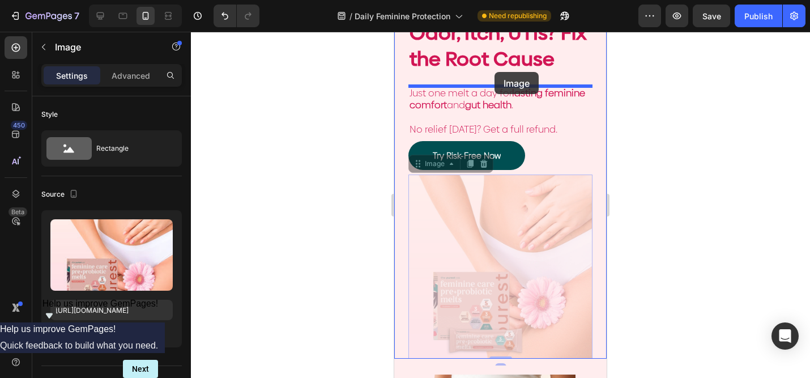
drag, startPoint x: 497, startPoint y: 190, endPoint x: 495, endPoint y: 72, distance: 117.9
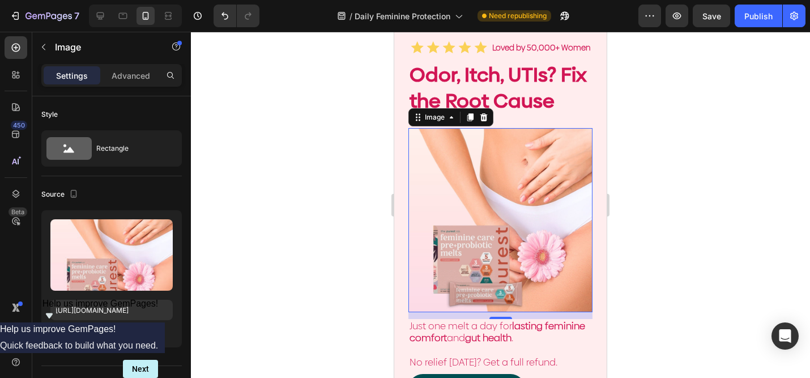
scroll to position [0, 0]
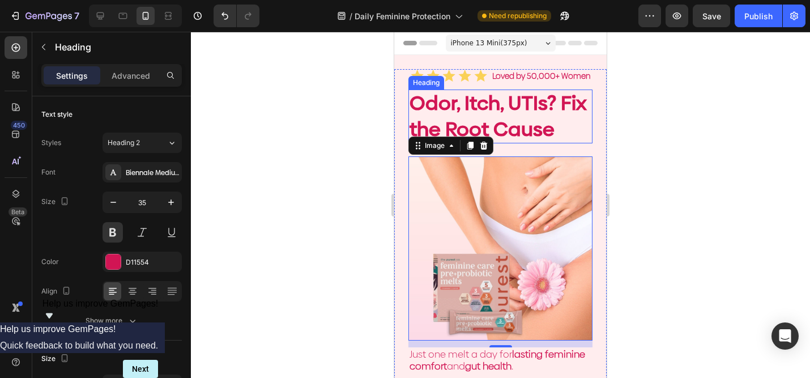
click at [558, 123] on h2 "Odor, Itch, UTIs? Fix the Root Cause" at bounding box center [501, 117] width 184 height 54
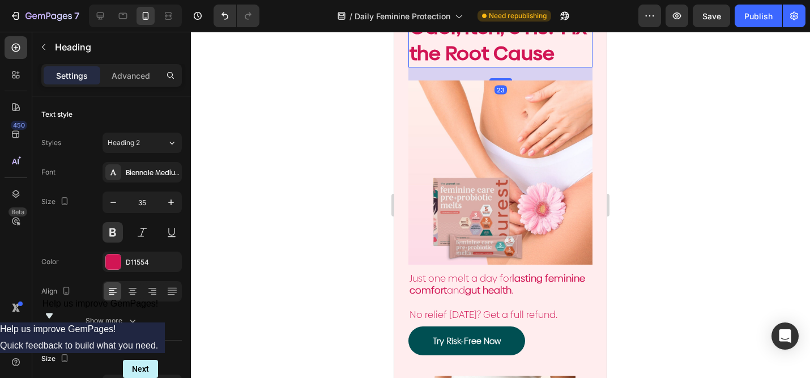
scroll to position [78, 0]
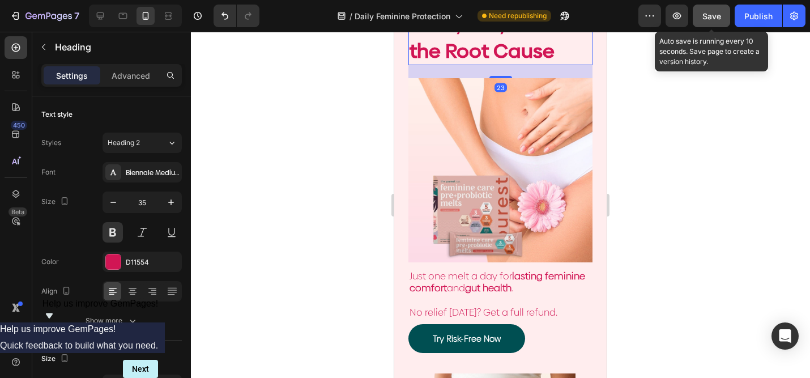
click at [716, 14] on span "Save" at bounding box center [712, 16] width 19 height 10
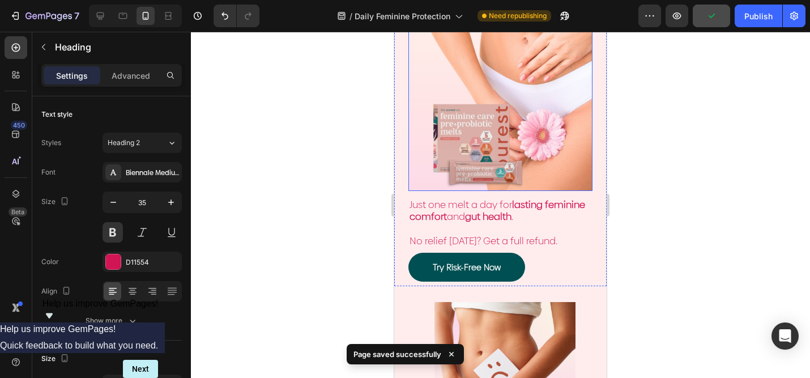
scroll to position [149, 0]
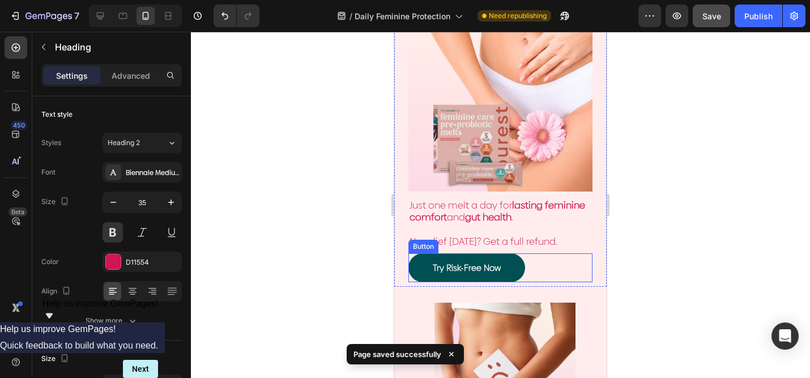
click at [537, 265] on div "Try Risk-Free Now Button" at bounding box center [501, 267] width 184 height 29
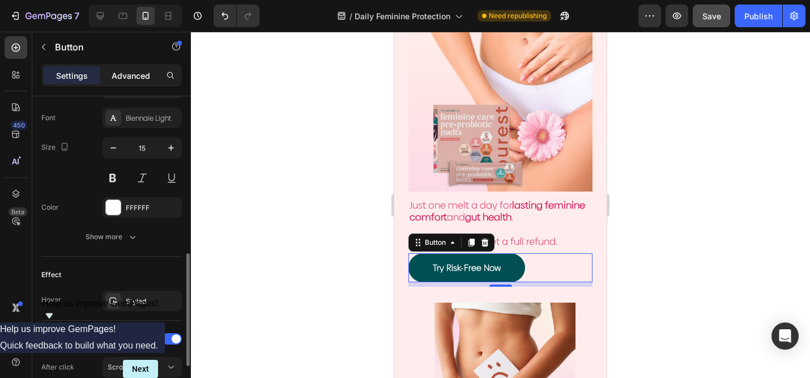
click at [128, 67] on div "Advanced" at bounding box center [131, 75] width 57 height 18
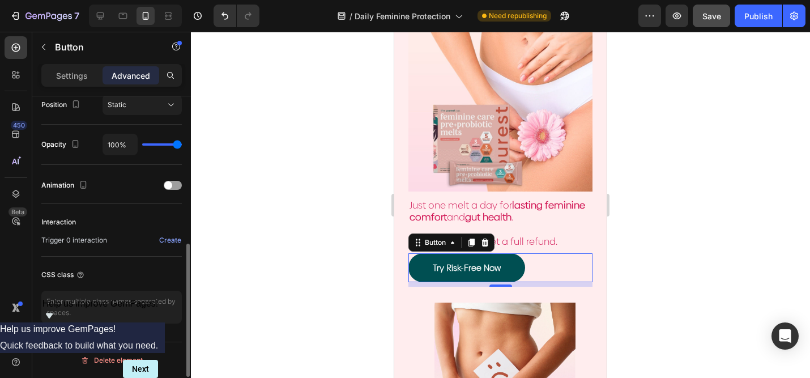
scroll to position [122, 0]
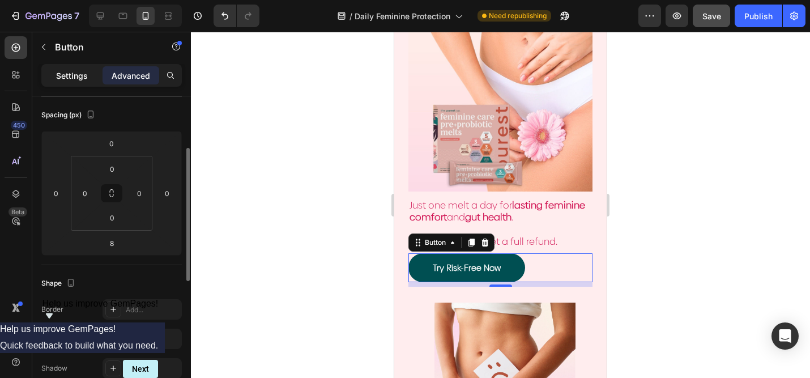
click at [85, 72] on p "Settings" at bounding box center [72, 76] width 32 height 12
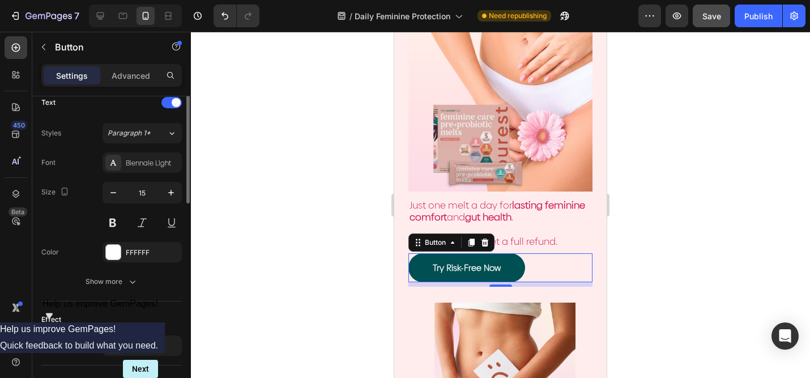
scroll to position [558, 0]
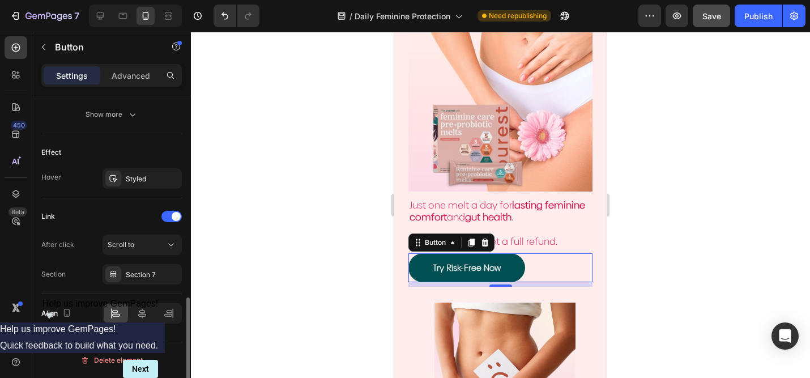
click at [118, 191] on div "Effect Hover Styled" at bounding box center [111, 166] width 141 height 64
click at [125, 74] on p "Advanced" at bounding box center [131, 76] width 39 height 12
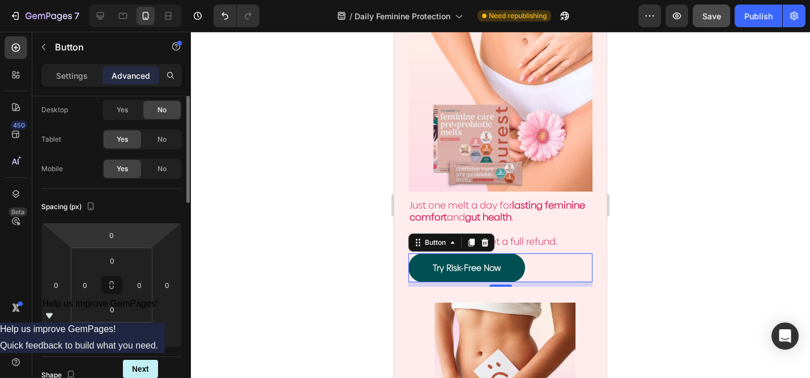
scroll to position [0, 0]
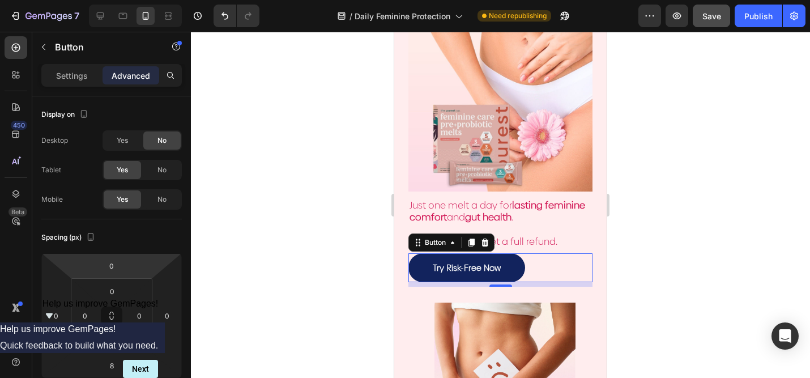
click at [511, 271] on link "Try Risk-Free Now" at bounding box center [467, 267] width 117 height 29
click at [549, 266] on div "Try Risk-Free Now Button 8" at bounding box center [501, 267] width 184 height 29
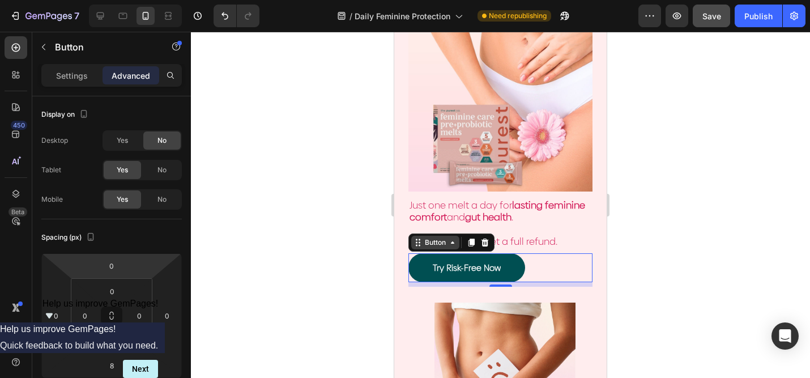
click at [444, 241] on div "Button" at bounding box center [436, 242] width 26 height 10
click at [349, 226] on div at bounding box center [500, 205] width 619 height 346
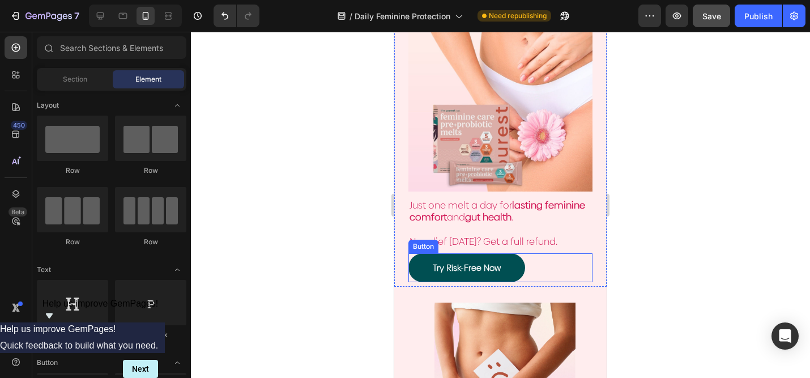
click at [553, 264] on div "Try Risk-Free Now Button" at bounding box center [501, 267] width 184 height 29
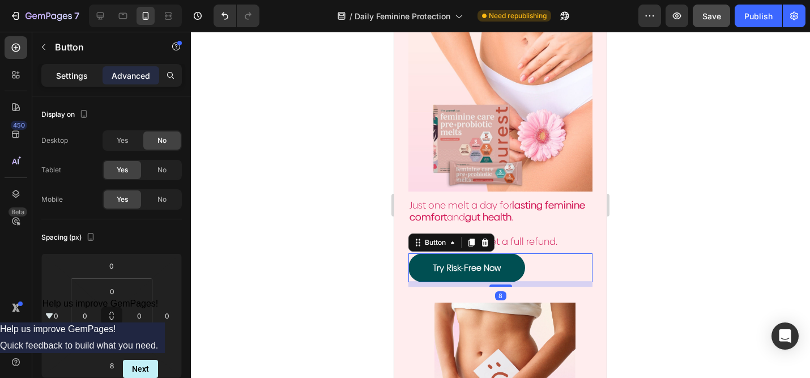
click at [73, 78] on p "Settings" at bounding box center [72, 76] width 32 height 12
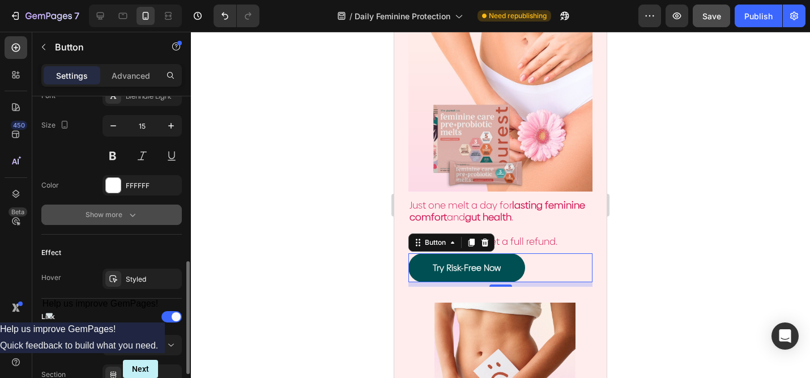
click at [131, 220] on button "Show more" at bounding box center [111, 215] width 141 height 20
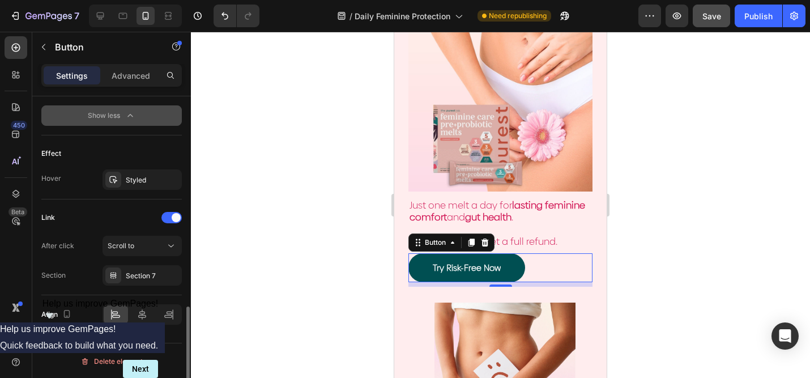
scroll to position [707, 0]
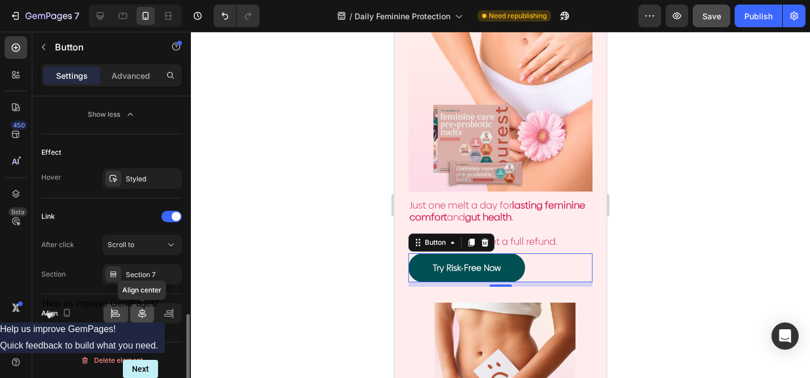
click at [144, 316] on icon at bounding box center [142, 313] width 11 height 11
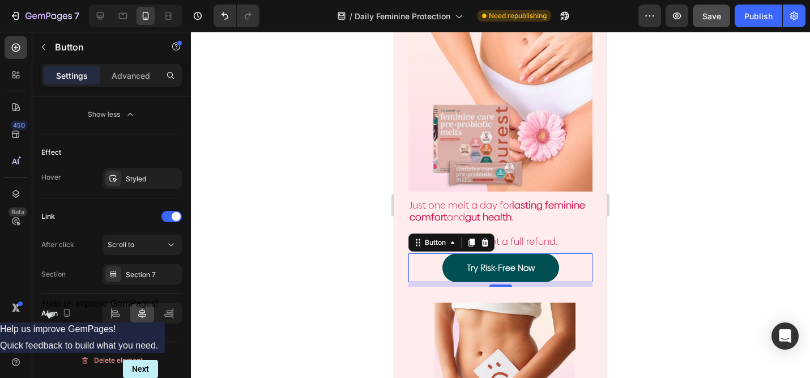
click at [628, 213] on div at bounding box center [500, 205] width 619 height 346
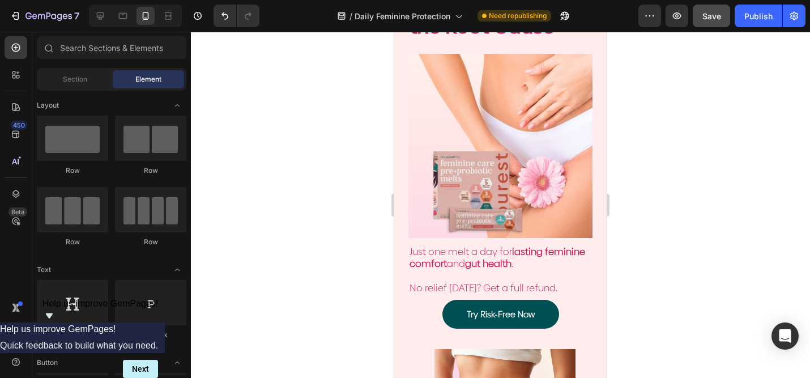
scroll to position [151, 0]
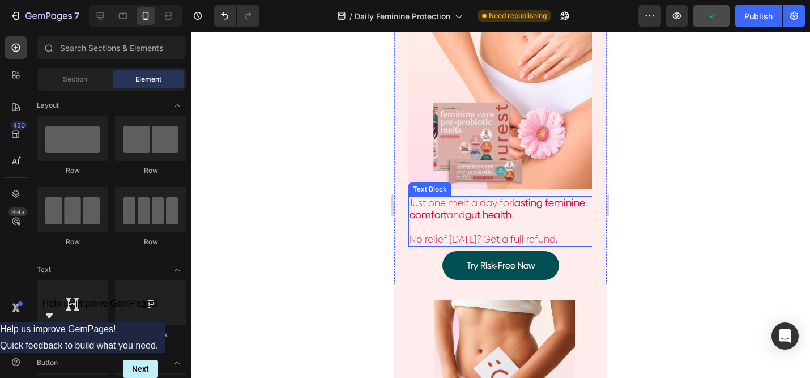
click at [572, 223] on p at bounding box center [501, 228] width 182 height 12
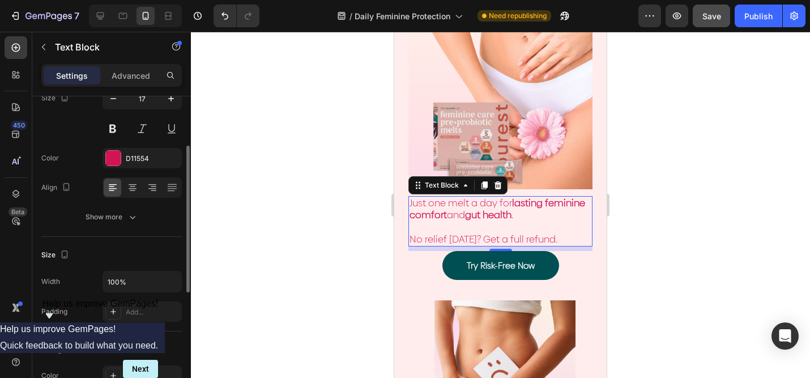
scroll to position [351, 0]
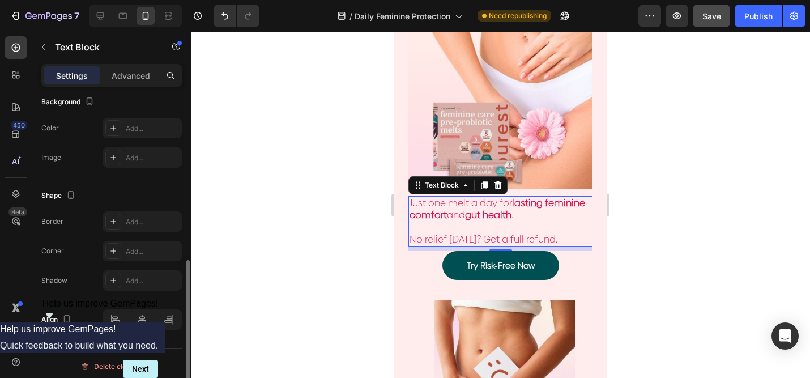
click at [141, 65] on div "Settings Advanced" at bounding box center [111, 75] width 141 height 23
click at [138, 73] on p "Advanced" at bounding box center [131, 76] width 39 height 12
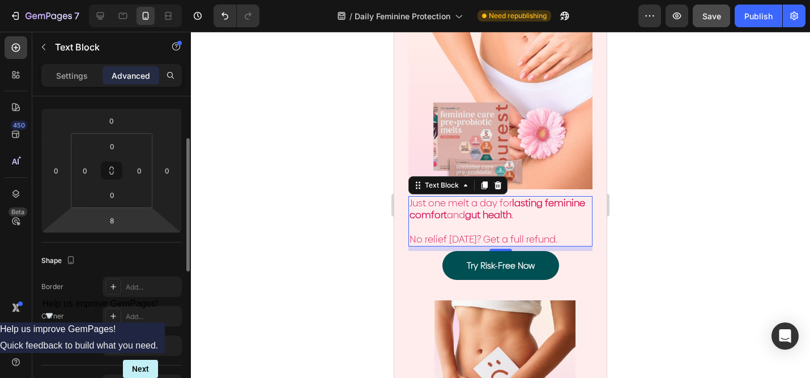
scroll to position [120, 0]
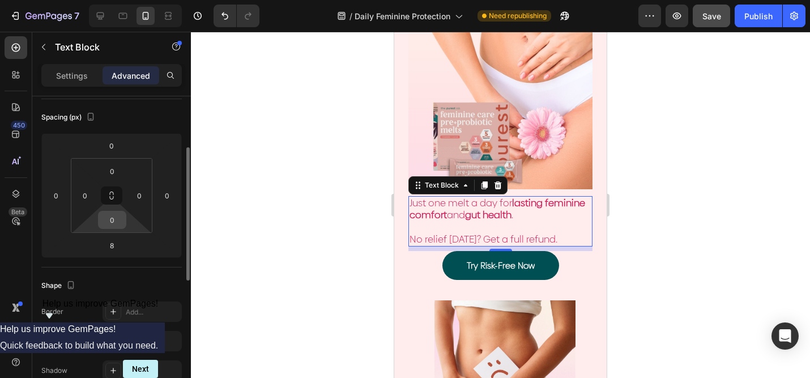
click at [125, 227] on div "0" at bounding box center [112, 220] width 28 height 18
click at [113, 222] on input "0" at bounding box center [112, 219] width 23 height 17
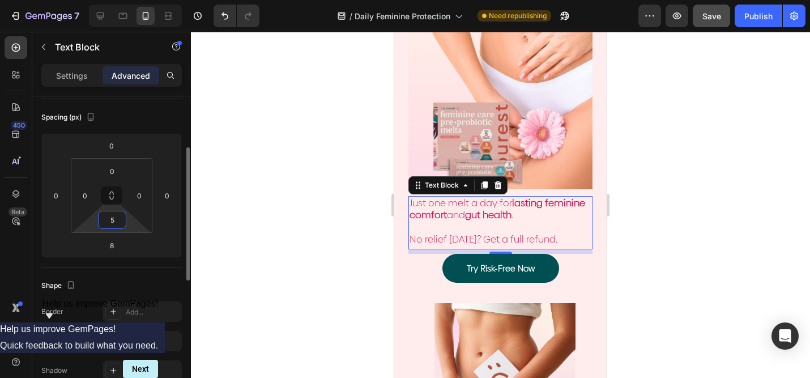
type input "5"
click at [684, 210] on div at bounding box center [500, 205] width 619 height 346
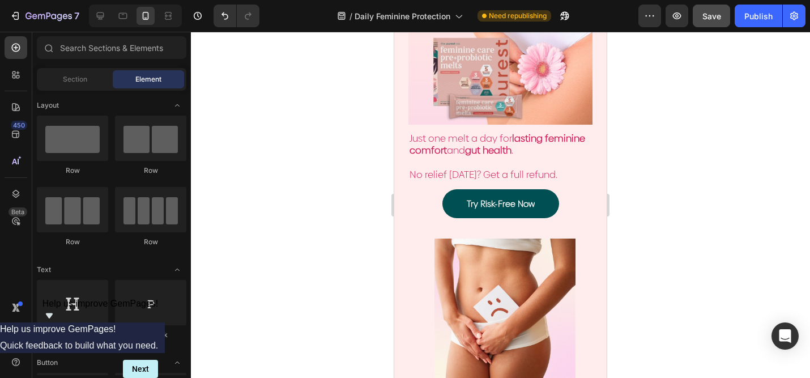
scroll to position [303, 0]
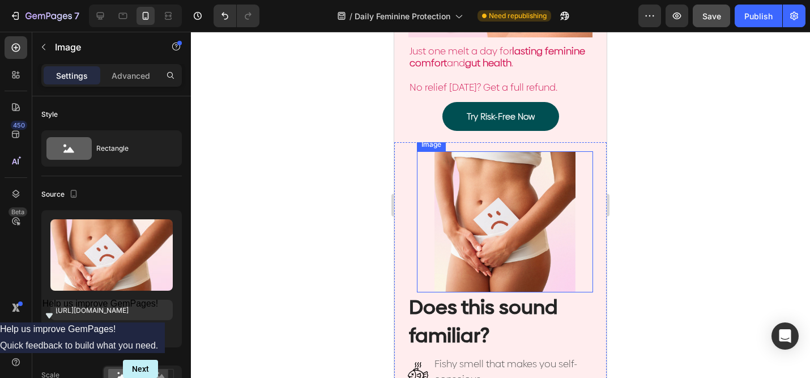
click at [509, 198] on img at bounding box center [505, 221] width 141 height 141
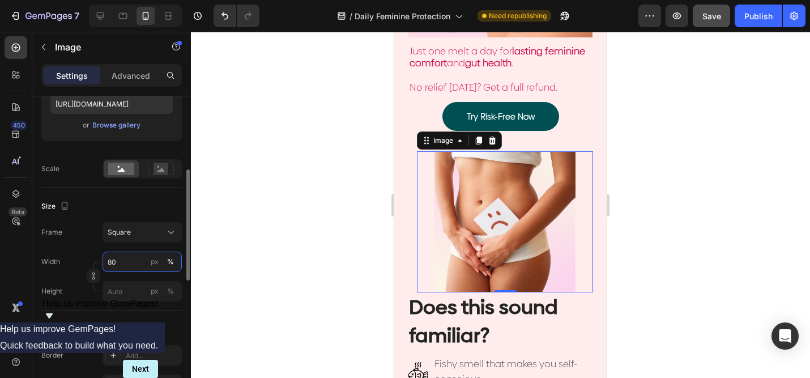
click at [114, 264] on input "80" at bounding box center [142, 262] width 79 height 20
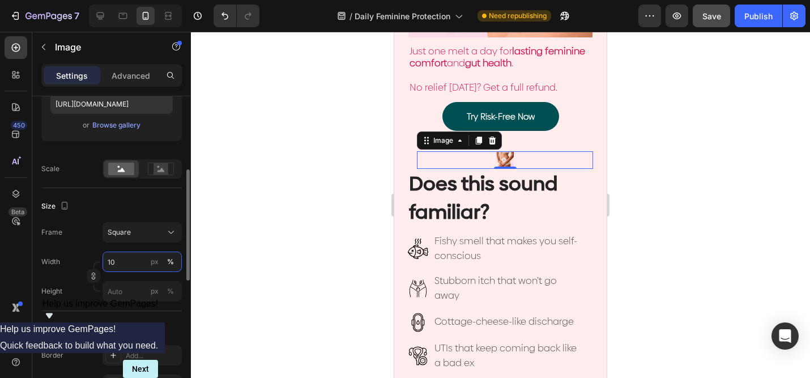
type input "100"
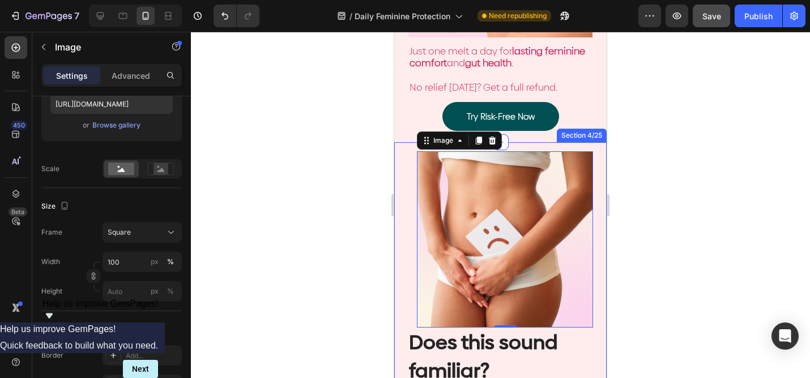
click at [687, 224] on div at bounding box center [500, 205] width 619 height 346
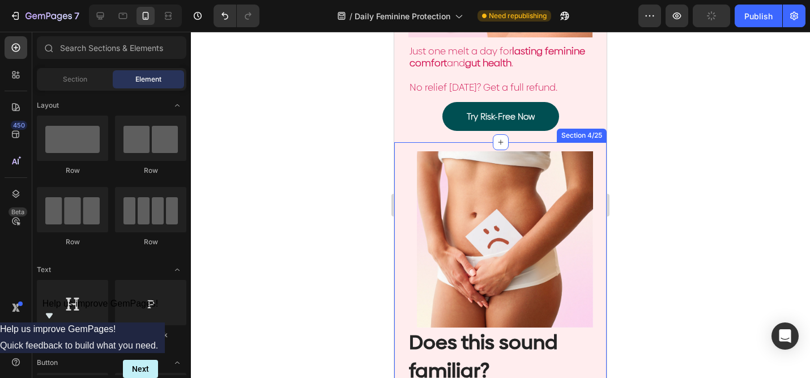
click at [687, 224] on div at bounding box center [500, 205] width 619 height 346
click at [514, 246] on img at bounding box center [505, 239] width 176 height 176
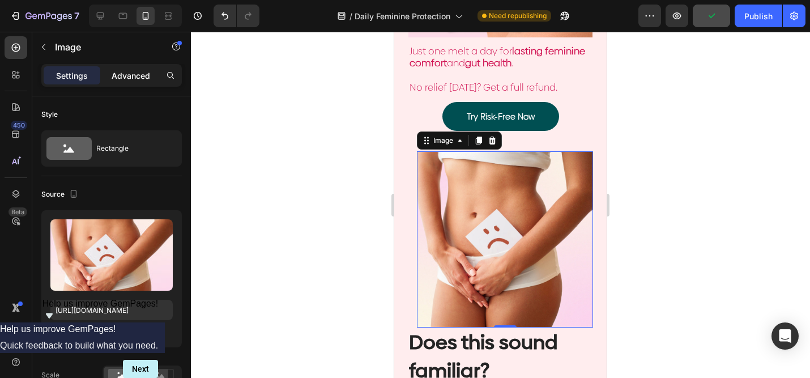
click at [127, 75] on p "Advanced" at bounding box center [131, 76] width 39 height 12
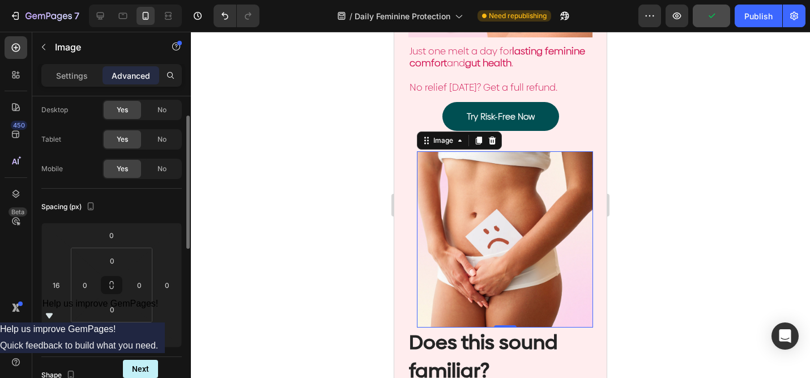
scroll to position [35, 0]
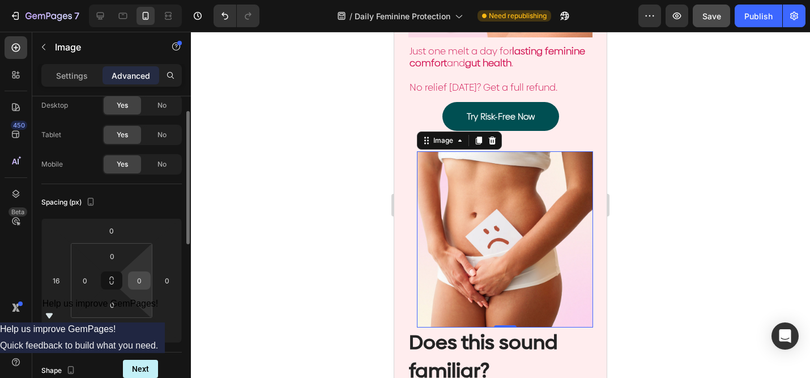
click at [131, 284] on input "0" at bounding box center [139, 280] width 17 height 17
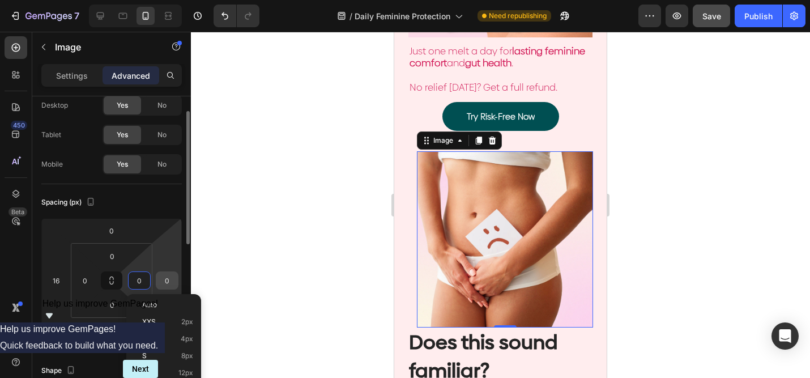
click at [164, 286] on input "0" at bounding box center [167, 280] width 17 height 17
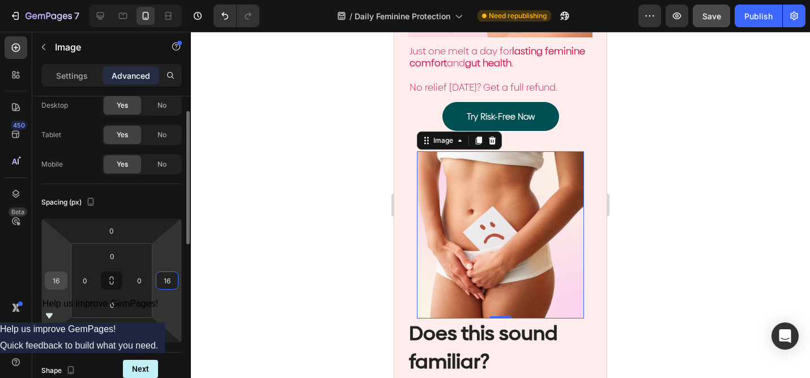
type input "16"
click at [58, 282] on input "16" at bounding box center [56, 280] width 17 height 17
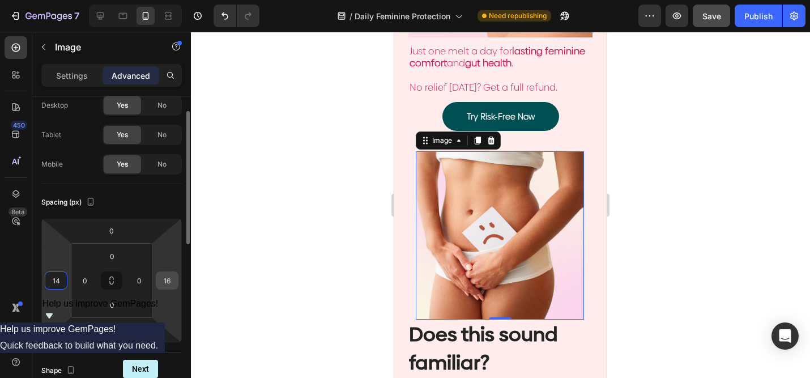
type input "14"
click at [165, 283] on input "16" at bounding box center [167, 280] width 17 height 17
type input "14"
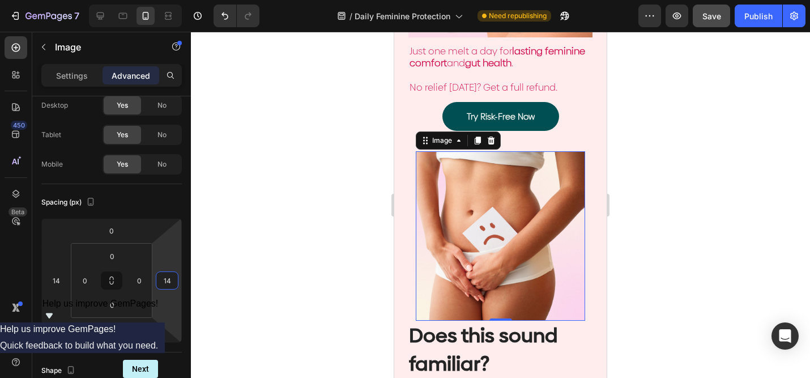
scroll to position [247, 0]
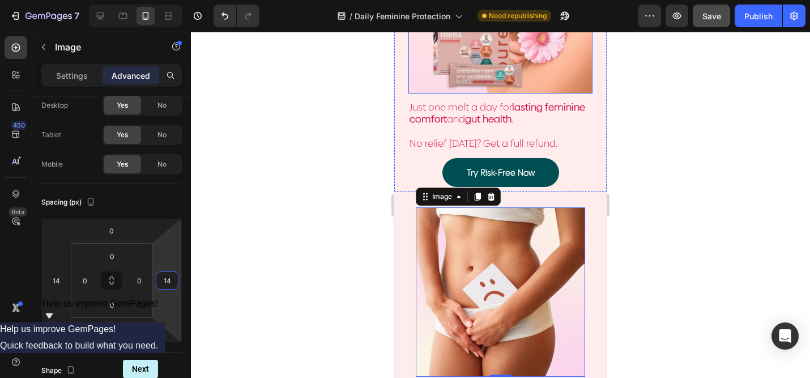
click at [473, 86] on img at bounding box center [501, 1] width 184 height 184
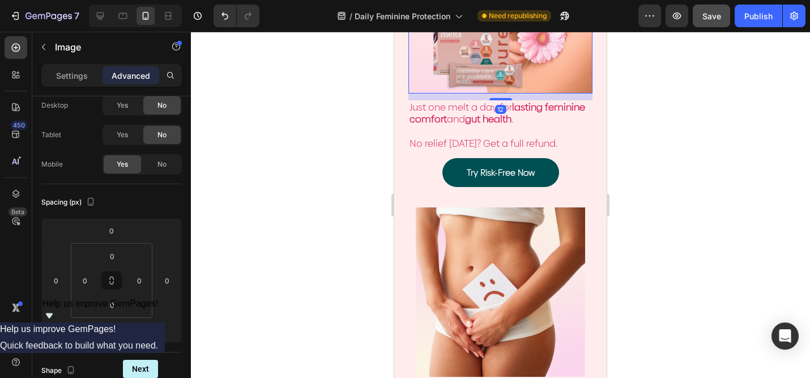
click at [471, 79] on img at bounding box center [501, 1] width 184 height 184
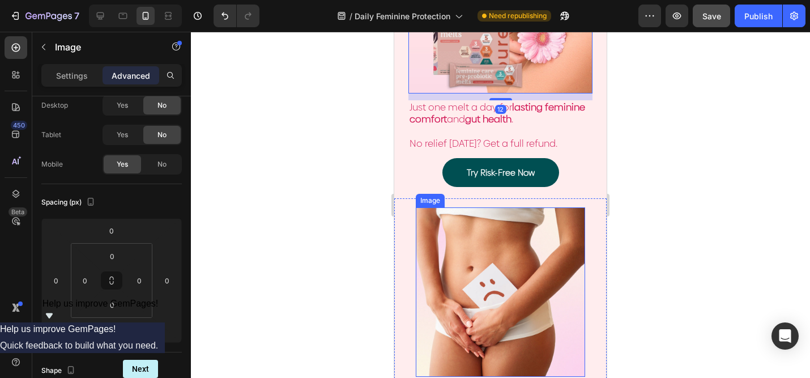
click at [436, 275] on img at bounding box center [500, 291] width 169 height 169
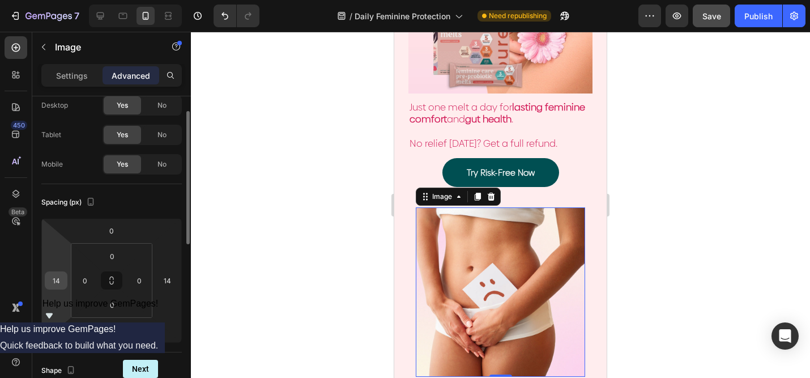
click at [58, 281] on input "14" at bounding box center [56, 280] width 17 height 17
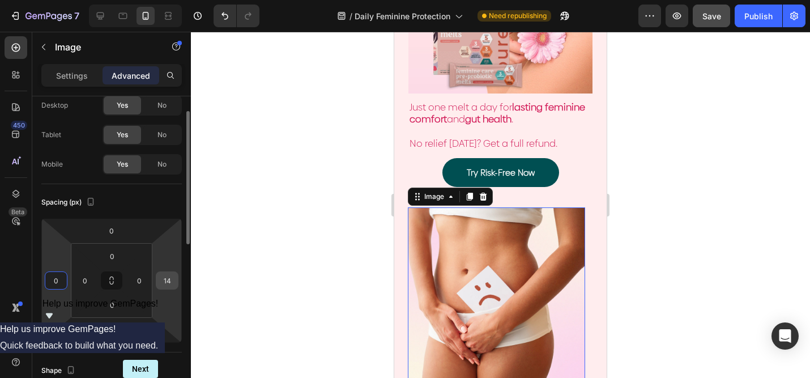
type input "0"
click at [161, 277] on input "14" at bounding box center [167, 280] width 17 height 17
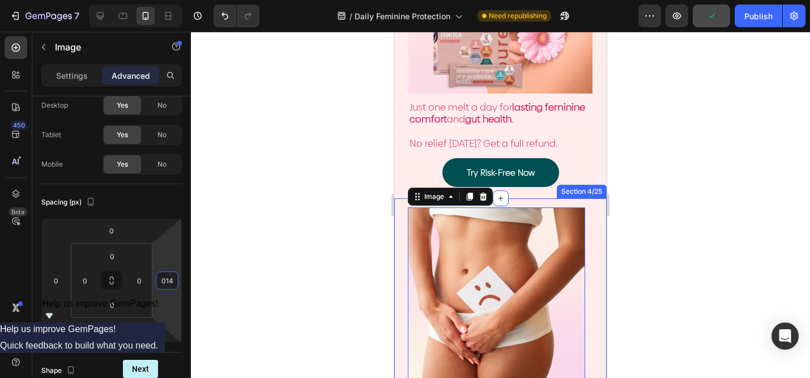
type input "0"
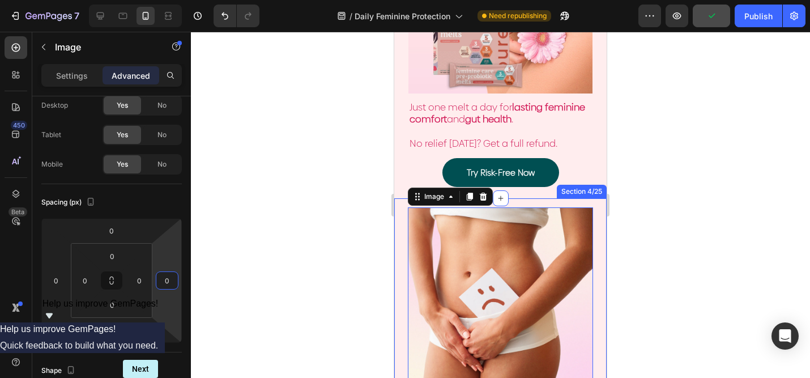
click at [669, 188] on div at bounding box center [500, 205] width 619 height 346
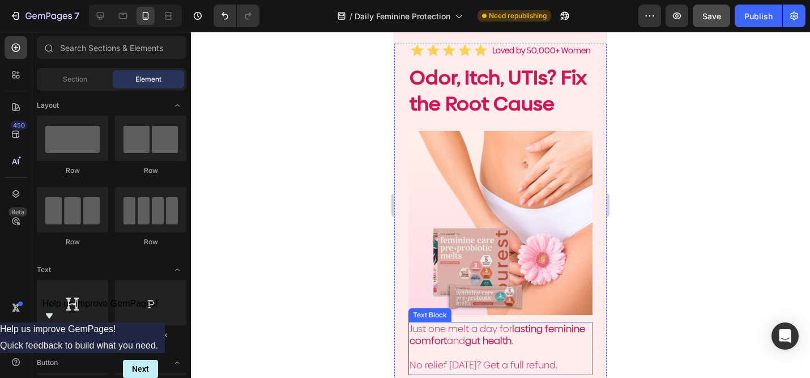
scroll to position [22, 0]
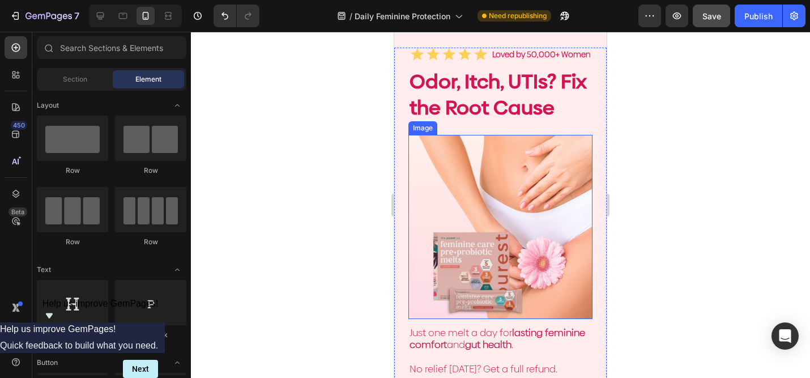
click at [557, 150] on img at bounding box center [501, 227] width 184 height 184
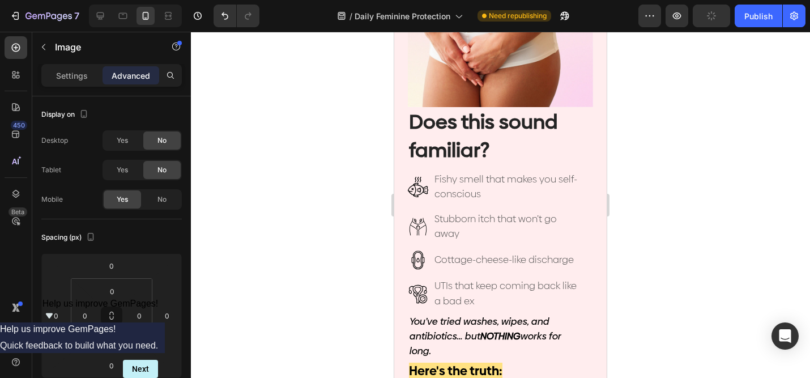
scroll to position [539, 0]
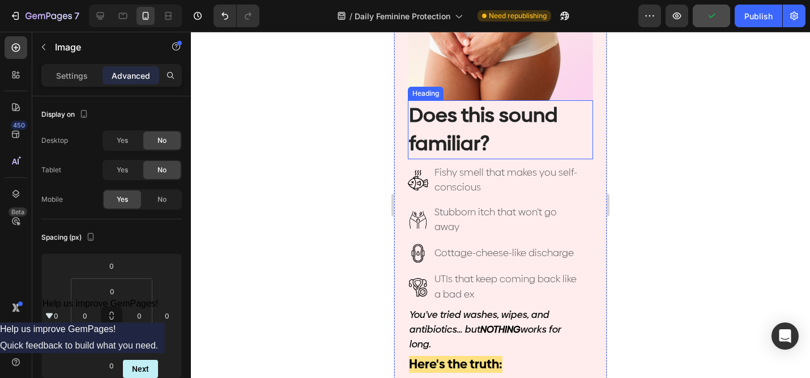
click at [528, 141] on h2 "Does this sound familiar?" at bounding box center [500, 129] width 185 height 59
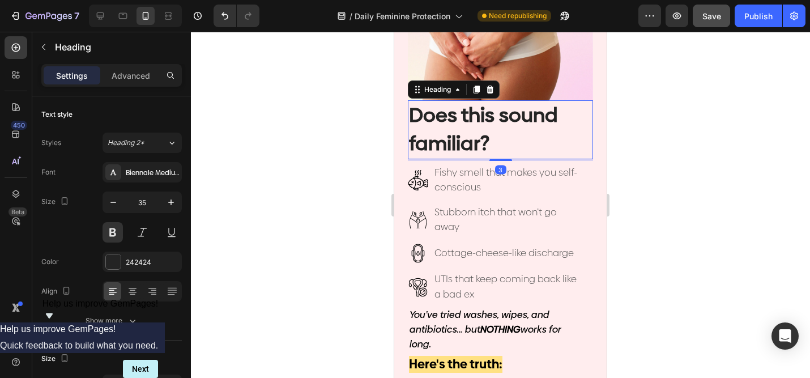
click at [135, 84] on div "Settings Advanced" at bounding box center [111, 75] width 141 height 23
click at [134, 78] on p "Advanced" at bounding box center [131, 76] width 39 height 12
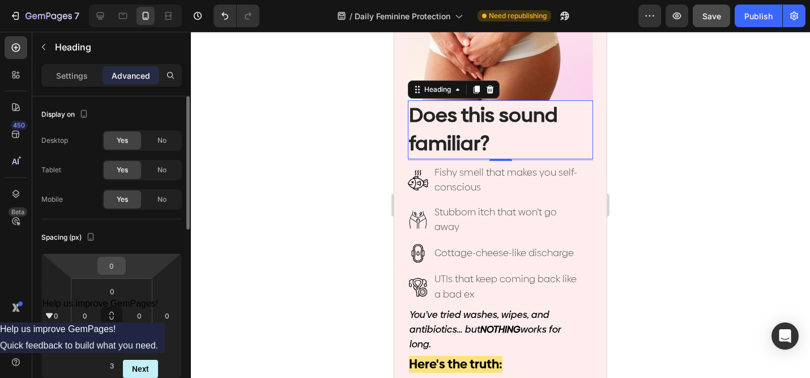
click at [111, 272] on input "0" at bounding box center [111, 265] width 23 height 17
type input "5"
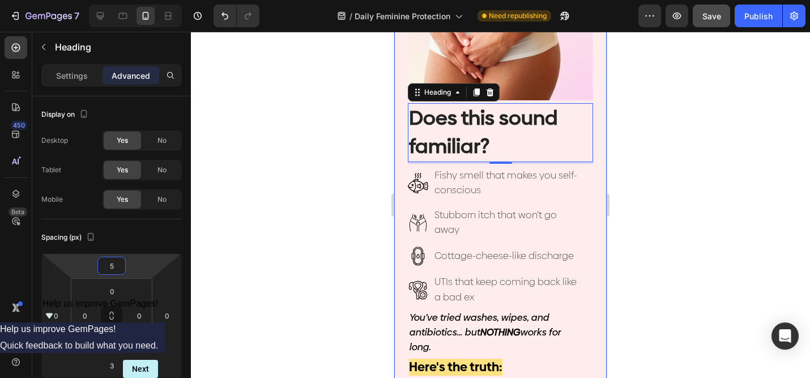
click at [723, 133] on div at bounding box center [500, 205] width 619 height 346
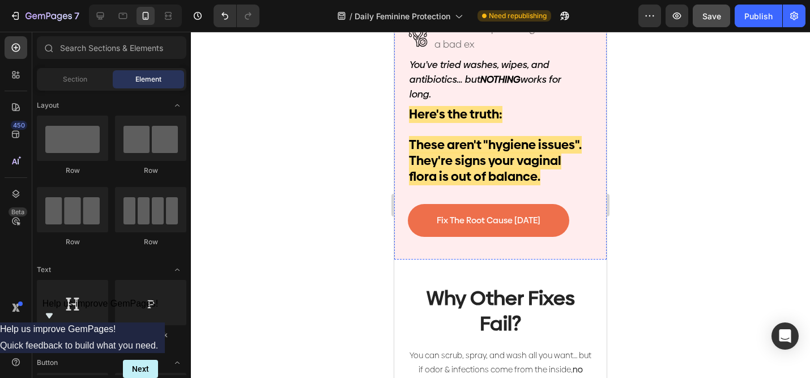
scroll to position [927, 0]
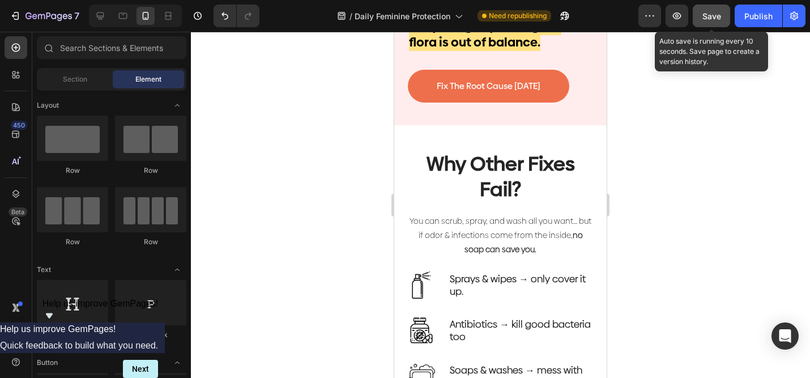
click at [707, 17] on span "Save" at bounding box center [712, 16] width 19 height 10
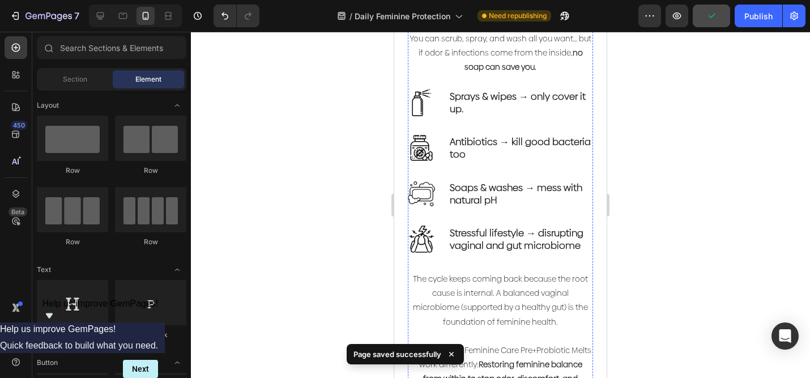
scroll to position [897, 0]
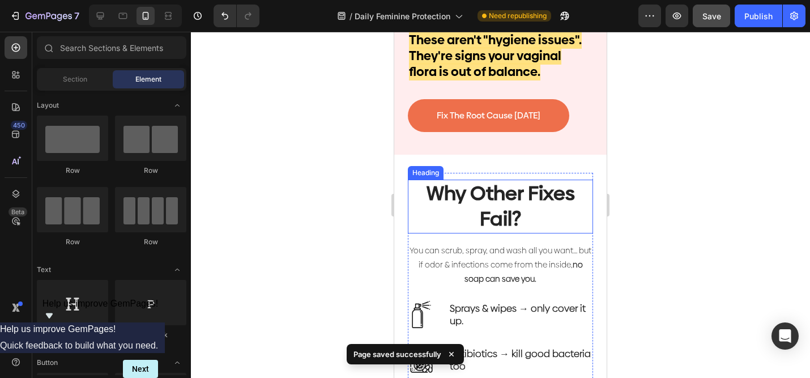
click at [505, 205] on h2 "Why Other Fixes Fail?" at bounding box center [500, 207] width 185 height 54
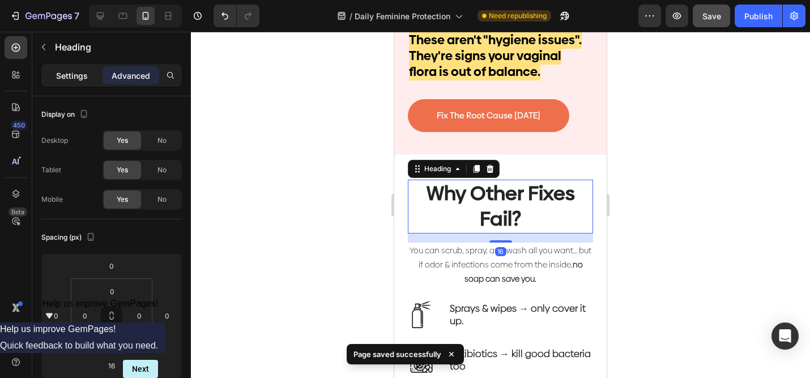
click at [88, 73] on div "Settings" at bounding box center [72, 75] width 57 height 18
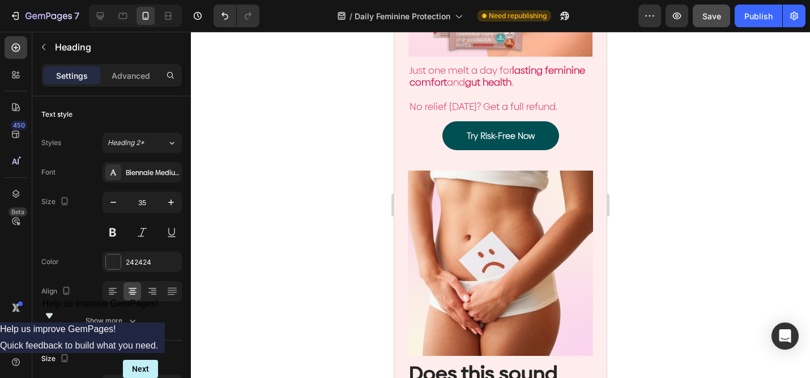
scroll to position [468, 0]
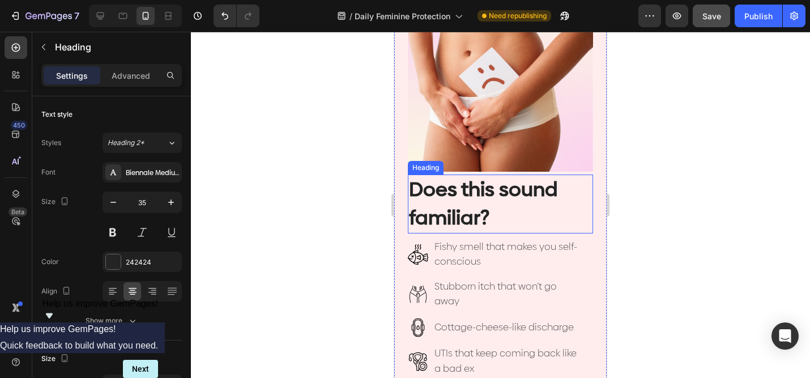
click at [479, 189] on h2 "Does this sound familiar?" at bounding box center [500, 204] width 185 height 59
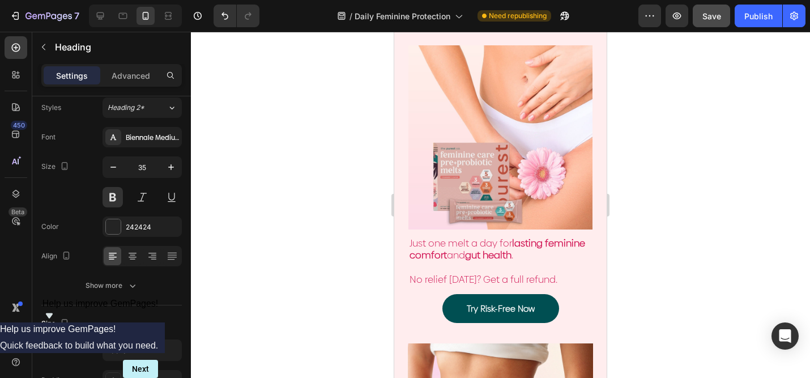
scroll to position [0, 0]
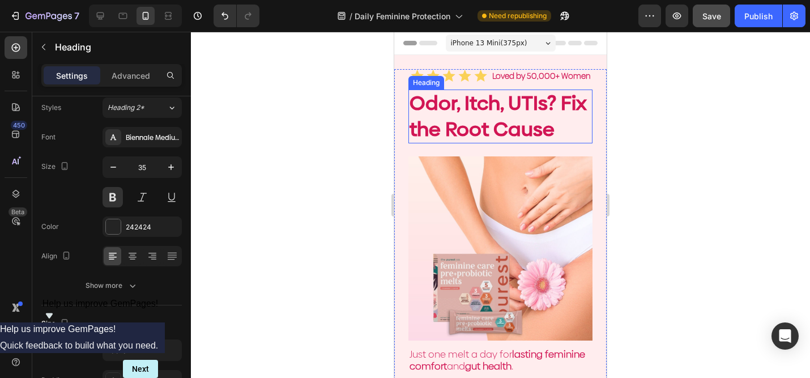
click at [475, 114] on h2 "Odor, Itch, UTIs? Fix the Root Cause" at bounding box center [501, 117] width 184 height 54
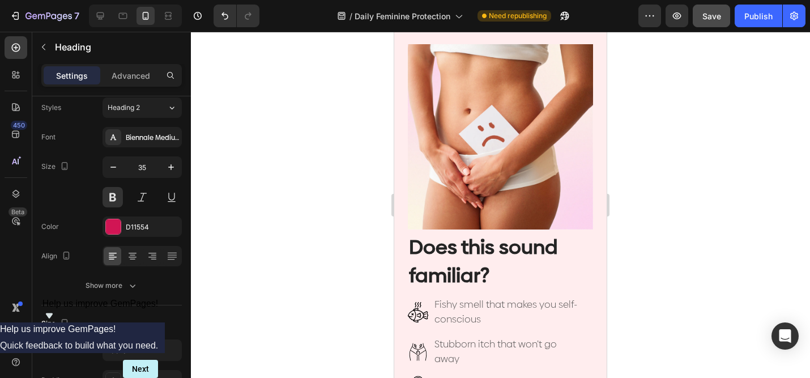
scroll to position [533, 0]
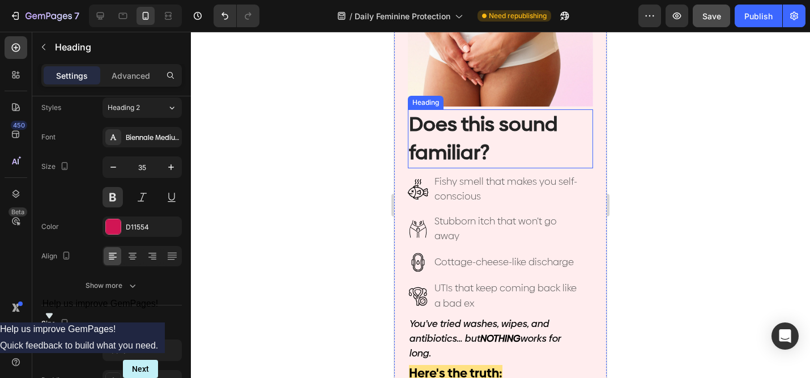
click at [471, 129] on h2 "Does this sound familiar?" at bounding box center [500, 138] width 185 height 59
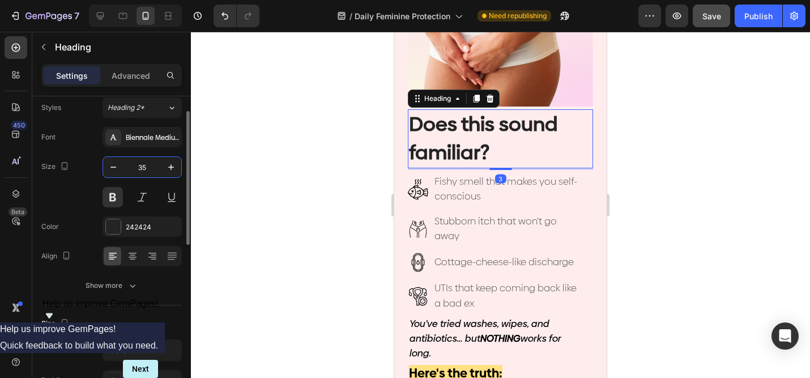
click at [148, 166] on input "35" at bounding box center [142, 167] width 37 height 20
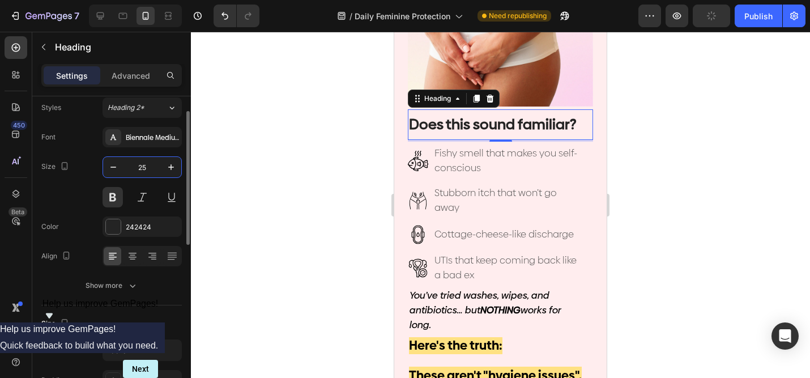
click at [148, 166] on input "25" at bounding box center [142, 167] width 37 height 20
type input "25"
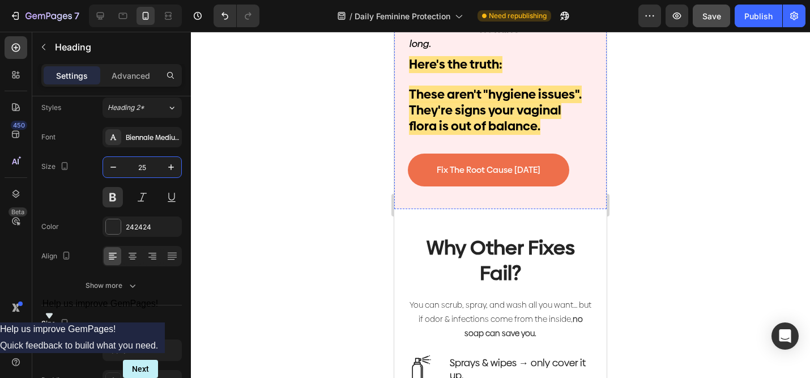
scroll to position [823, 0]
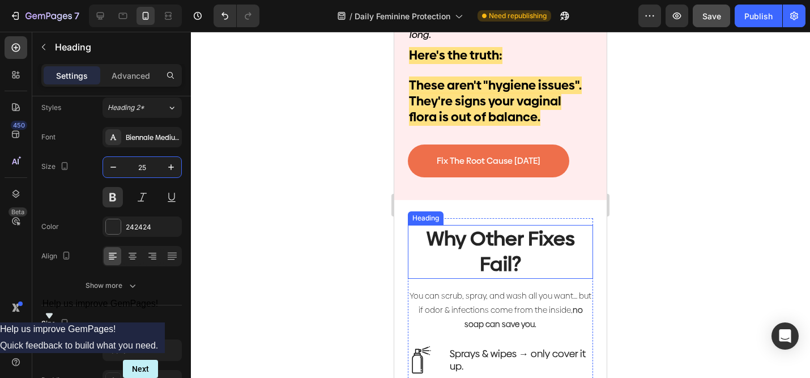
click at [487, 240] on h2 "Why Other Fixes Fail?" at bounding box center [500, 252] width 185 height 54
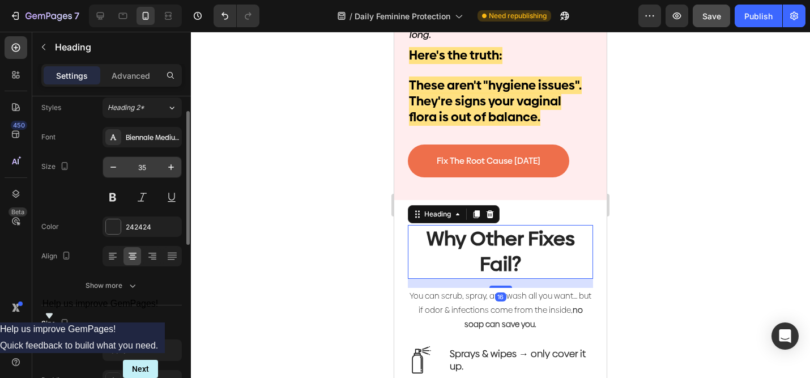
click at [146, 160] on input "35" at bounding box center [142, 167] width 37 height 20
type input "25"
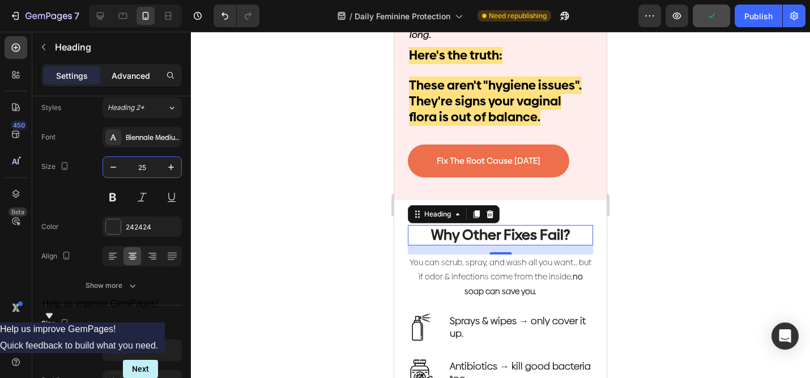
click at [134, 70] on p "Advanced" at bounding box center [131, 76] width 39 height 12
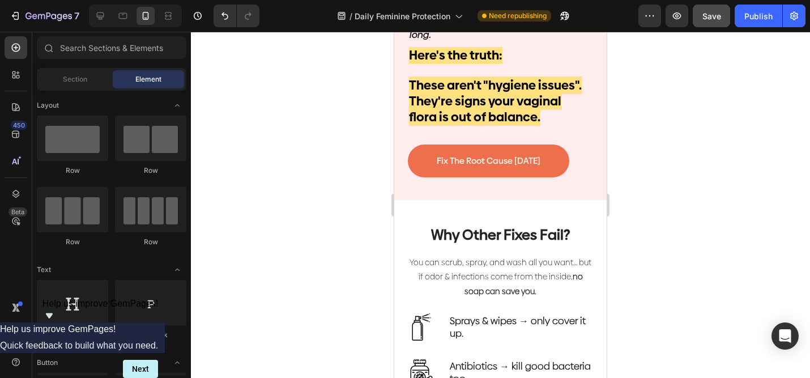
scroll to position [878, 0]
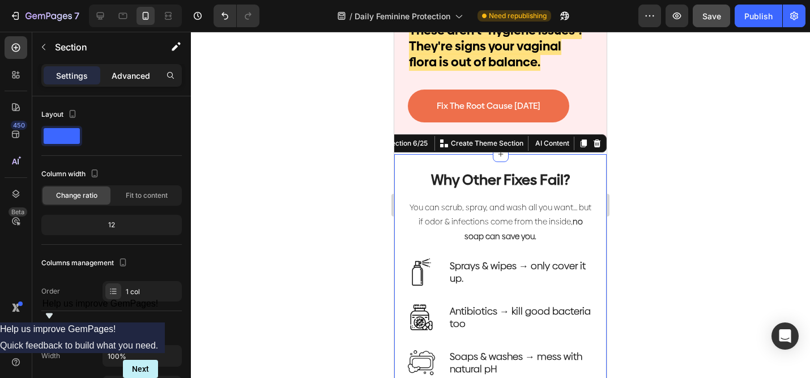
click at [134, 69] on div "Advanced" at bounding box center [131, 75] width 57 height 18
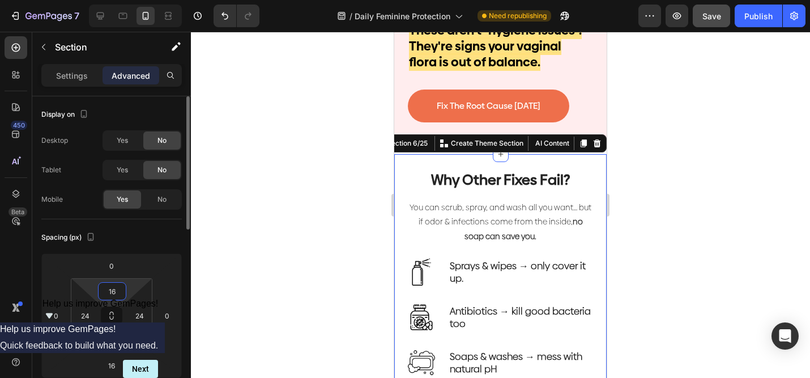
click at [112, 290] on input "16" at bounding box center [112, 291] width 23 height 17
type input "1"
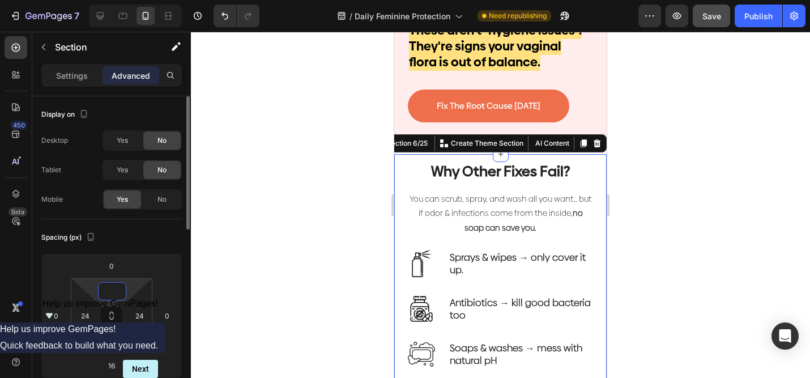
type input "5"
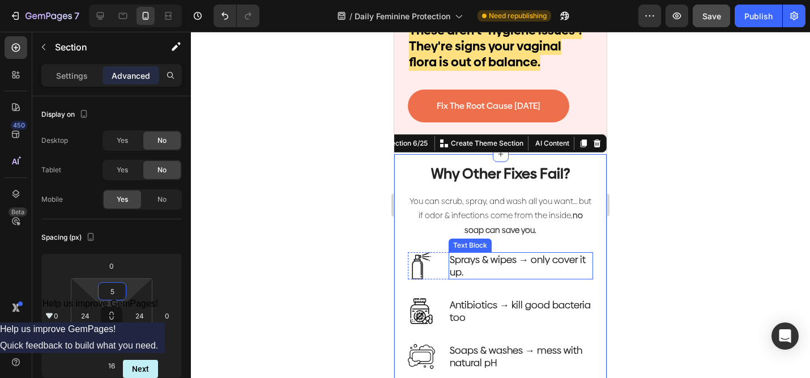
click at [662, 249] on div at bounding box center [500, 205] width 619 height 346
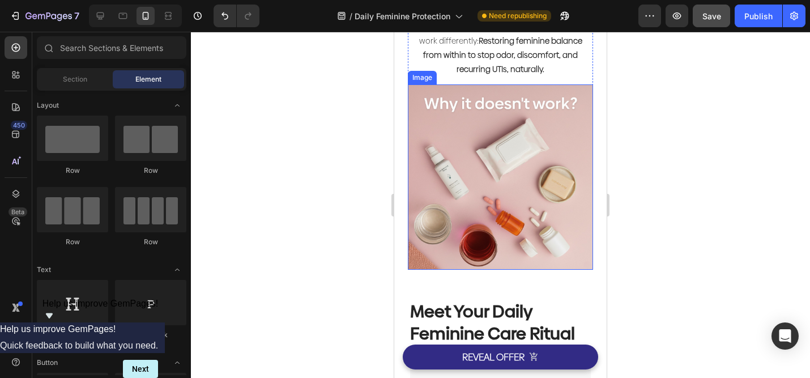
scroll to position [1475, 0]
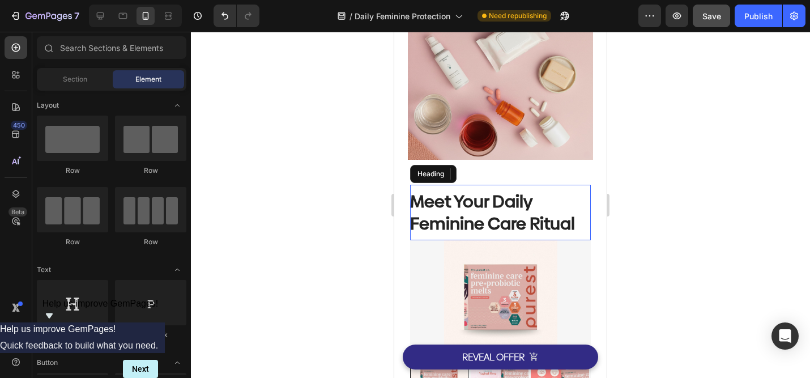
click at [512, 203] on strong "Meet Your Daily Feminine Care Ritual" at bounding box center [492, 212] width 165 height 45
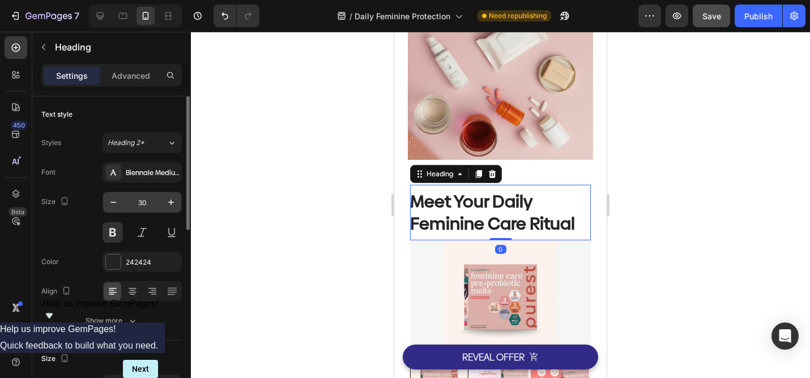
click at [144, 211] on input "30" at bounding box center [142, 202] width 37 height 20
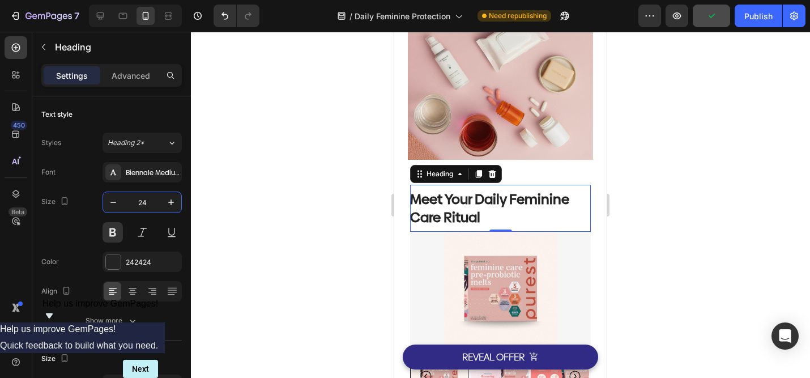
type input "24"
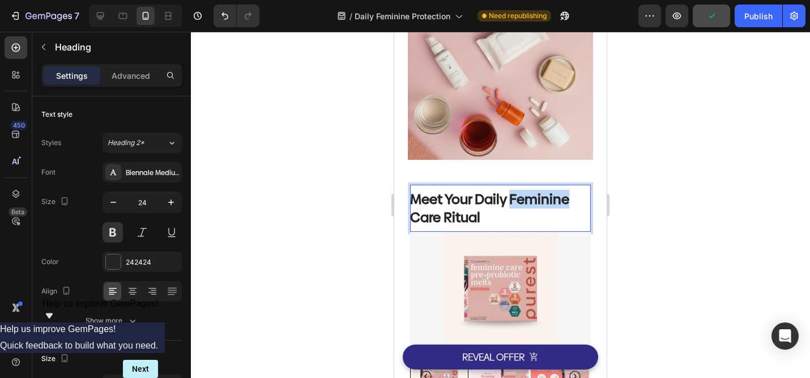
click at [513, 201] on strong "Meet Your Daily Feminine Care Ritual" at bounding box center [489, 208] width 159 height 36
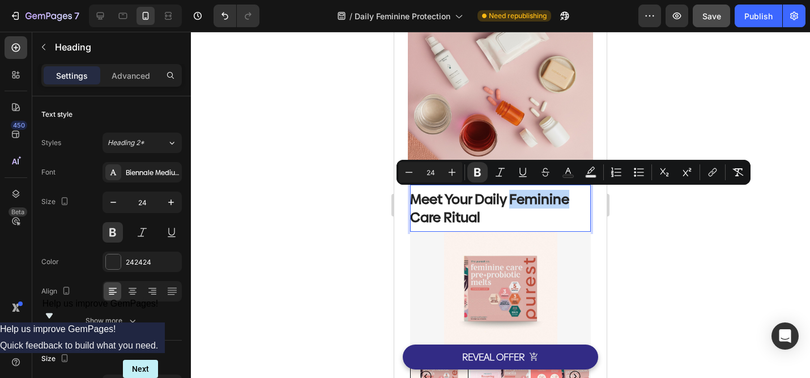
click at [512, 201] on strong "Meet Your Daily Feminine Care Ritual" at bounding box center [489, 208] width 159 height 36
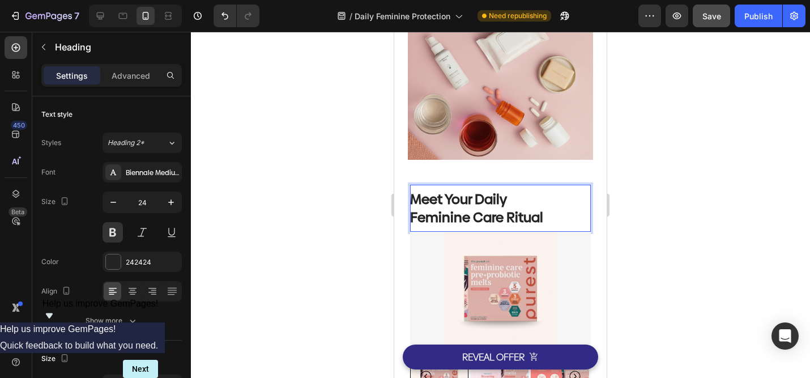
click at [679, 189] on div at bounding box center [500, 205] width 619 height 346
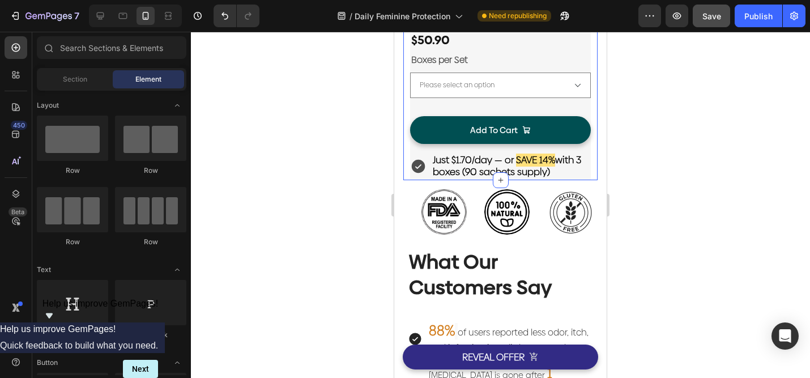
scroll to position [2126, 0]
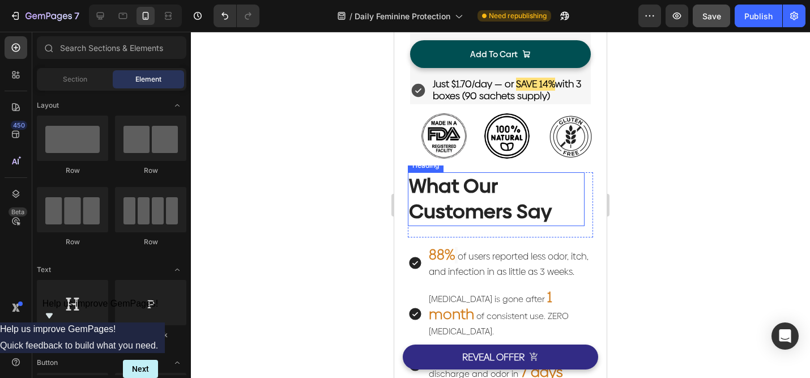
click at [500, 206] on h2 "What Our Customers Say" at bounding box center [496, 199] width 177 height 54
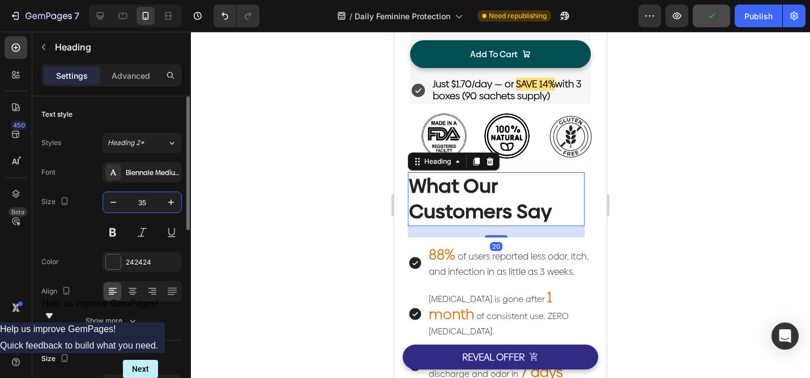
click at [144, 202] on input "35" at bounding box center [142, 202] width 37 height 20
type input "24"
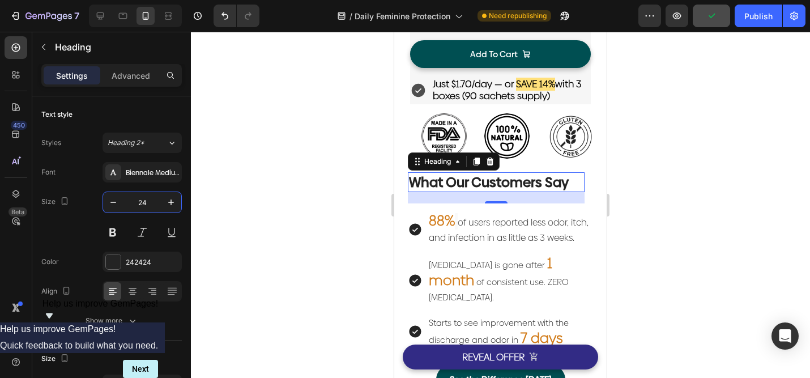
click at [665, 201] on div at bounding box center [500, 205] width 619 height 346
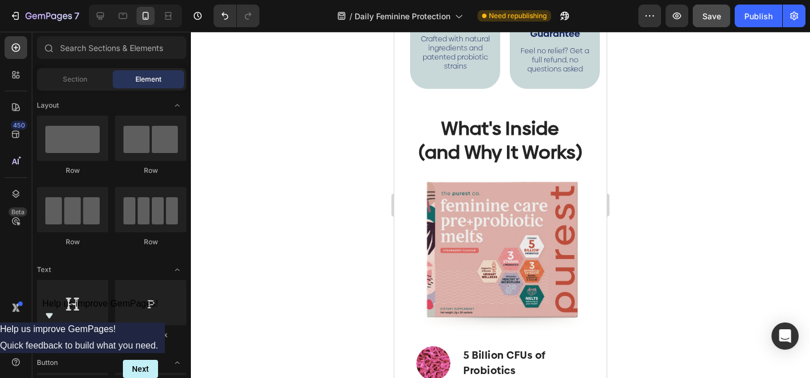
scroll to position [3094, 0]
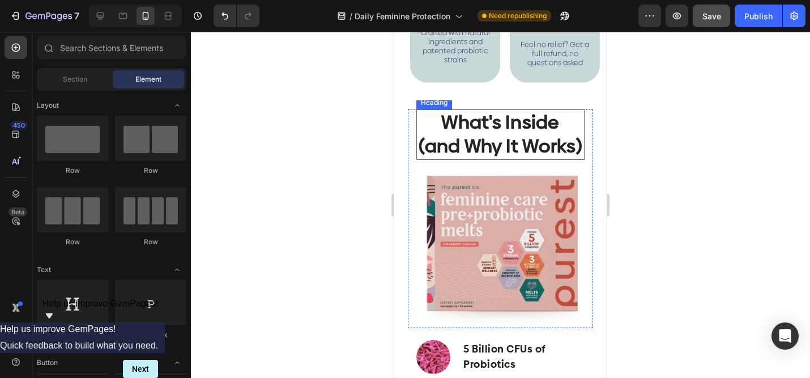
click at [538, 136] on h2 "What's Inside (and Why It Works)" at bounding box center [501, 134] width 166 height 51
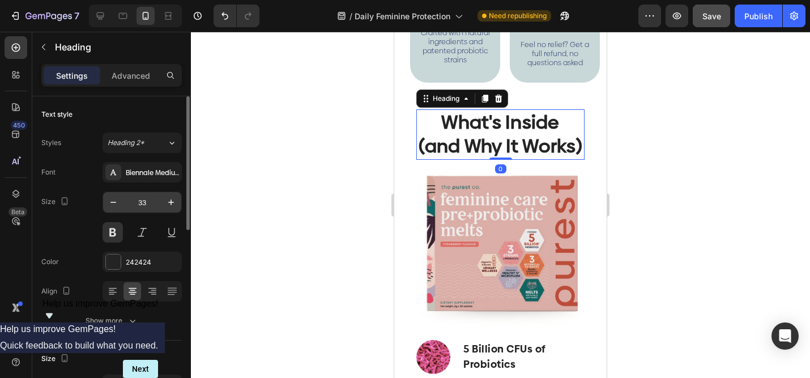
click at [147, 203] on input "33" at bounding box center [142, 202] width 37 height 20
type input "24"
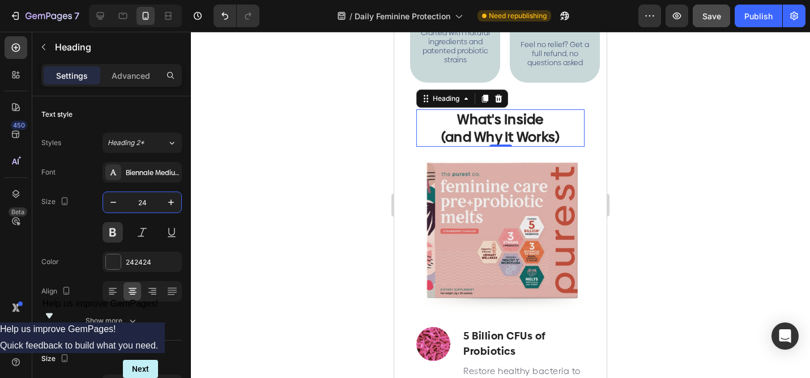
click at [702, 157] on div at bounding box center [500, 205] width 619 height 346
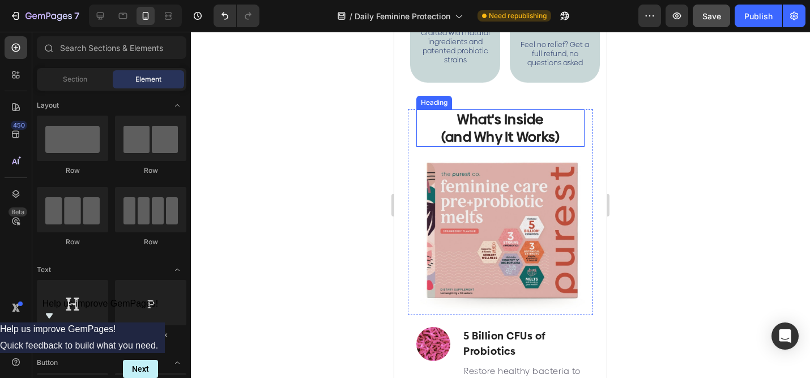
click at [538, 130] on h2 "What's Inside (and Why It Works)" at bounding box center [500, 127] width 121 height 37
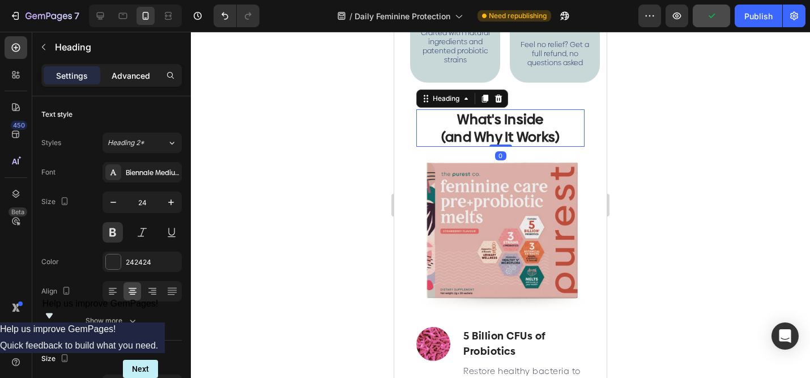
click at [131, 73] on p "Advanced" at bounding box center [131, 76] width 39 height 12
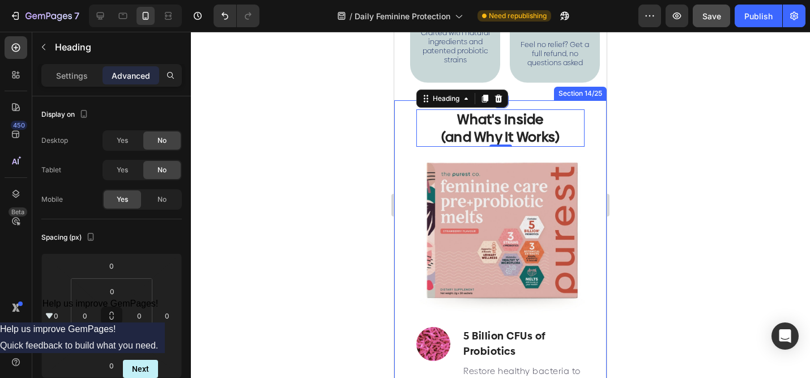
click at [593, 105] on div "What's Inside (and Why It Works) Heading What's Inside (and Why It Works) Headi…" at bounding box center [500, 380] width 213 height 560
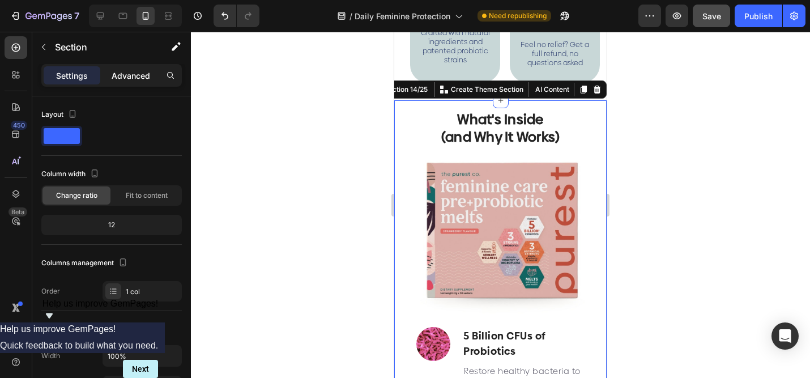
click at [130, 82] on div "Advanced" at bounding box center [131, 75] width 57 height 18
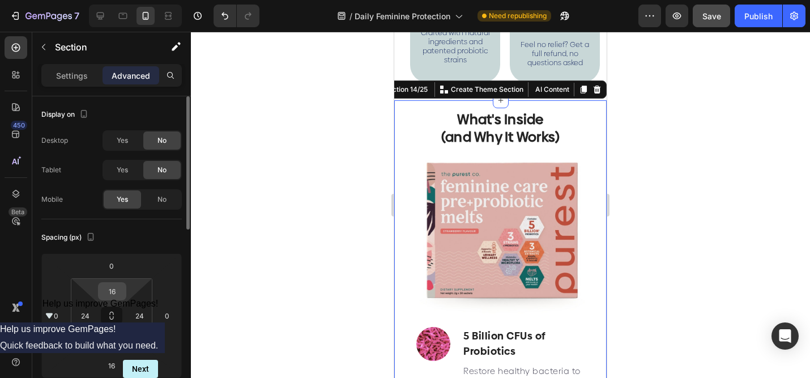
click at [110, 284] on input "16" at bounding box center [112, 291] width 23 height 17
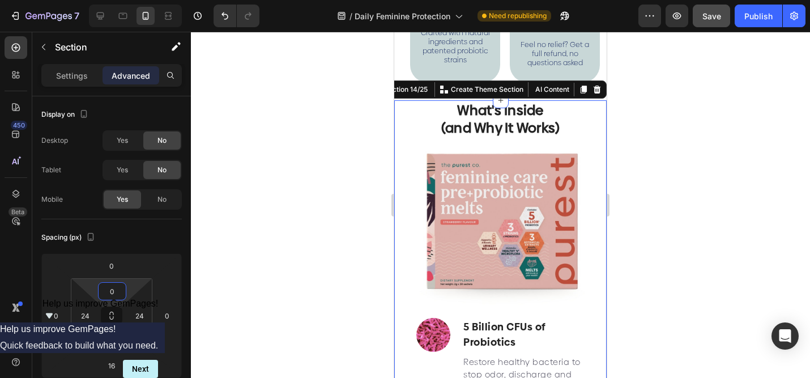
click at [694, 230] on div at bounding box center [500, 205] width 619 height 346
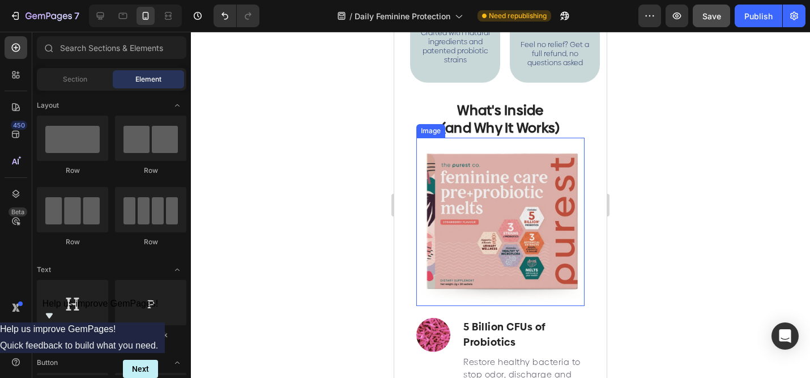
click at [581, 149] on img at bounding box center [501, 222] width 168 height 168
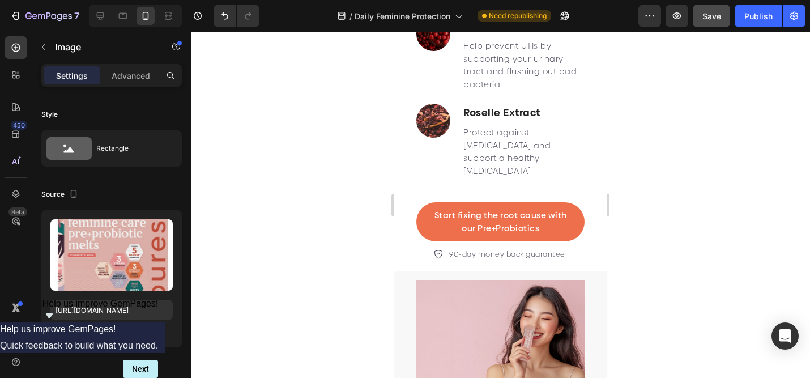
scroll to position [3487, 0]
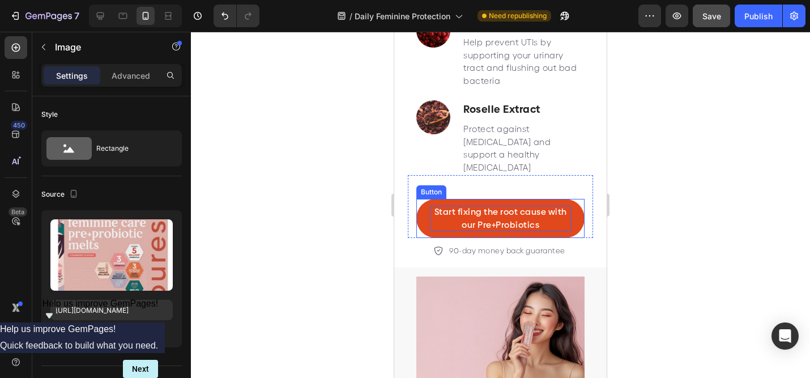
click at [546, 210] on p "Start fixing the root cause with our Pre+Probiotics" at bounding box center [500, 219] width 141 height 26
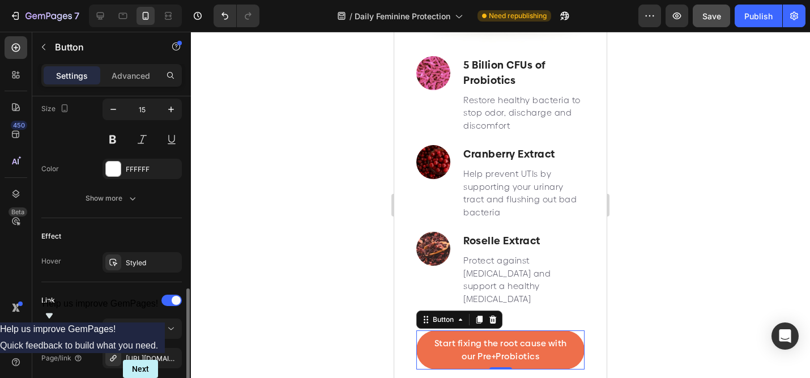
scroll to position [553, 0]
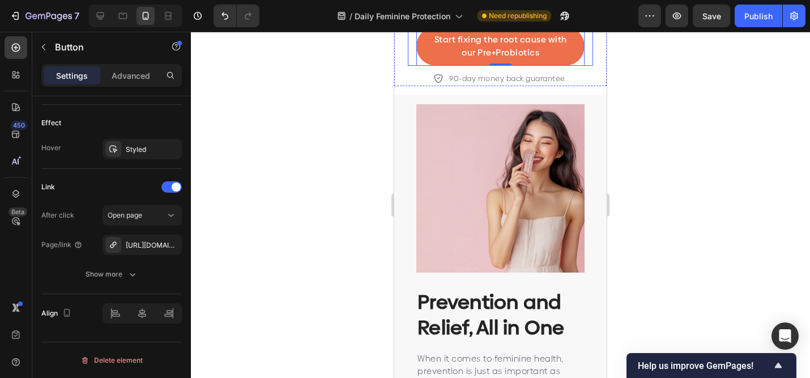
scroll to position [3493, 0]
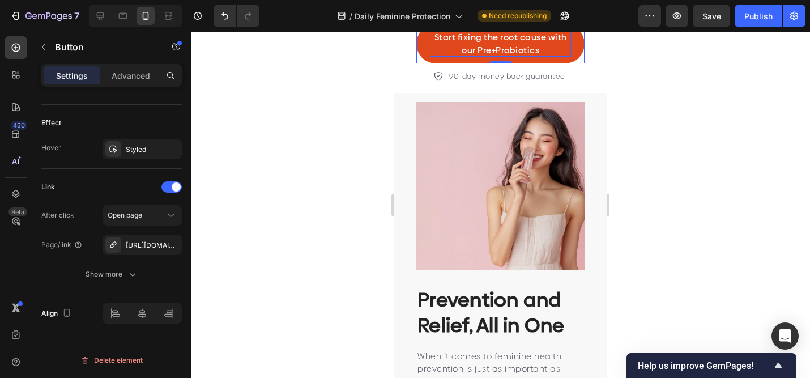
click at [539, 57] on p "Start fixing the root cause with our Pre+Probiotics" at bounding box center [500, 44] width 141 height 26
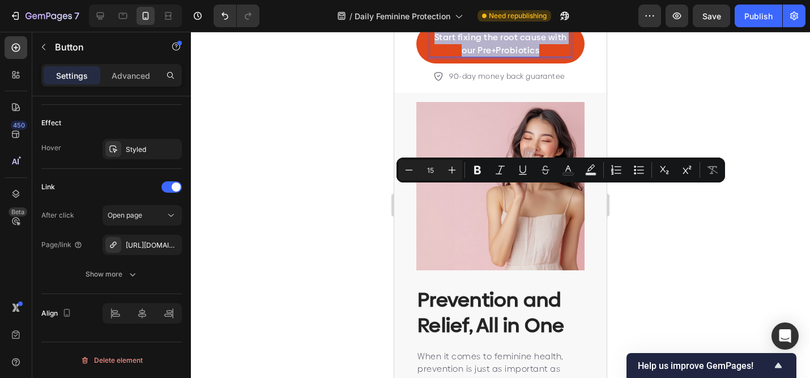
click at [539, 57] on p "Start fixing the root cause with our Pre+Probiotics" at bounding box center [500, 44] width 141 height 26
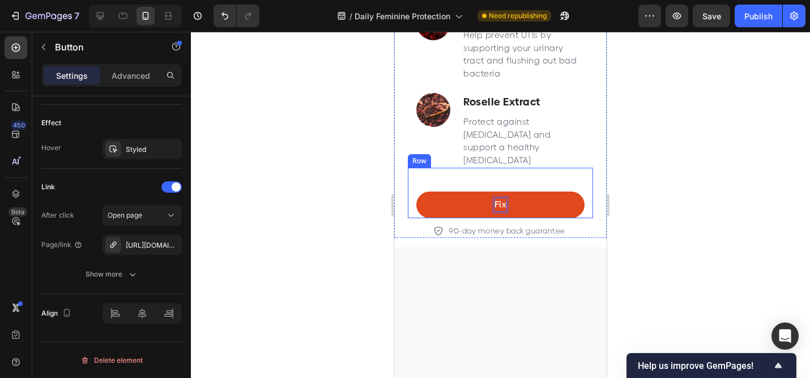
scroll to position [3320, 0]
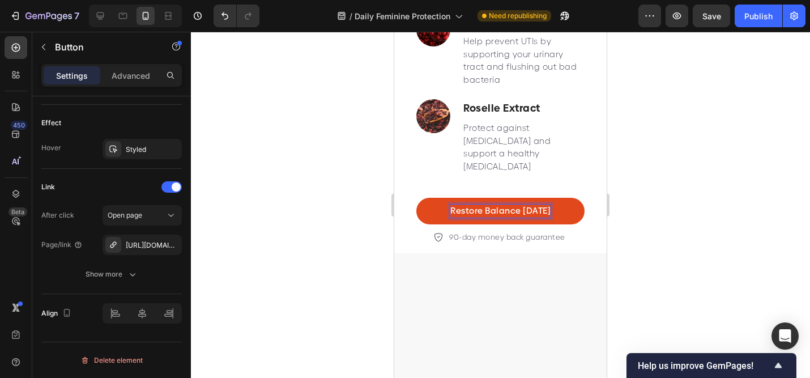
click at [675, 179] on div at bounding box center [500, 205] width 619 height 346
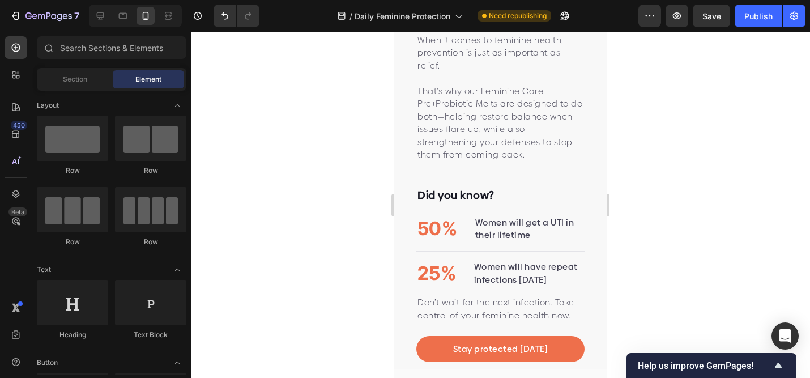
scroll to position [4020, 0]
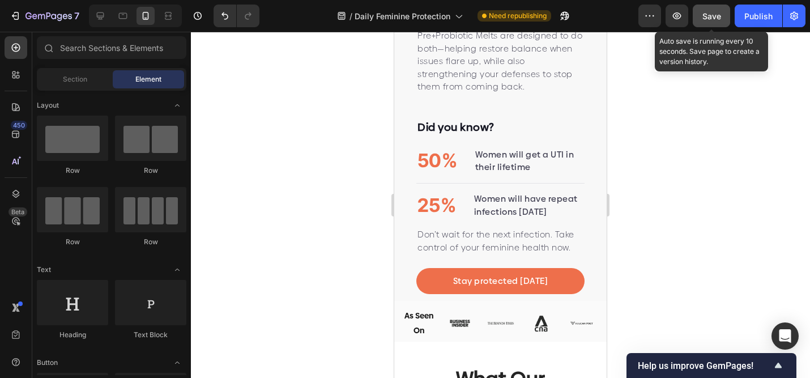
click at [707, 18] on span "Save" at bounding box center [712, 16] width 19 height 10
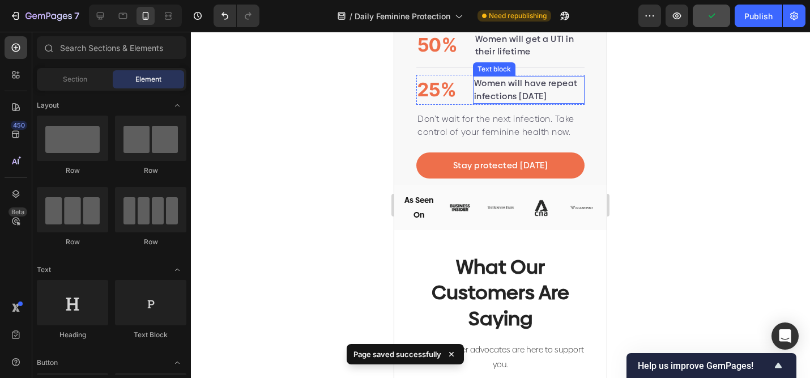
scroll to position [4138, 0]
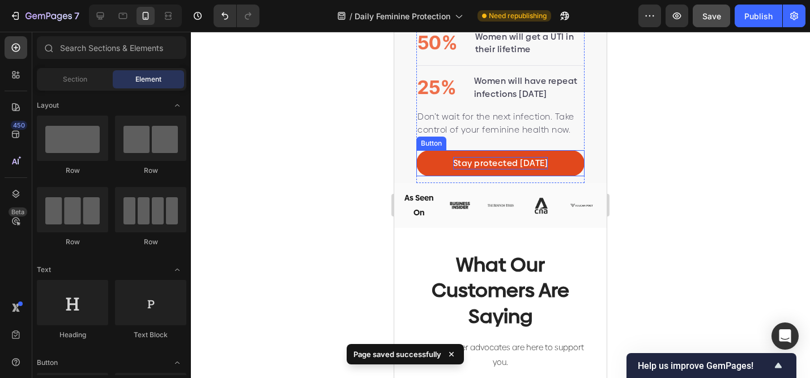
click at [530, 162] on p "Stay protected [DATE]" at bounding box center [500, 163] width 95 height 13
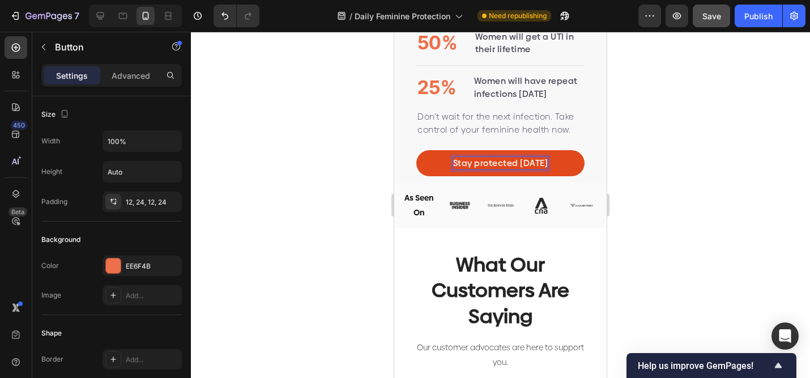
click at [530, 162] on p "Stay protected [DATE]" at bounding box center [500, 163] width 95 height 13
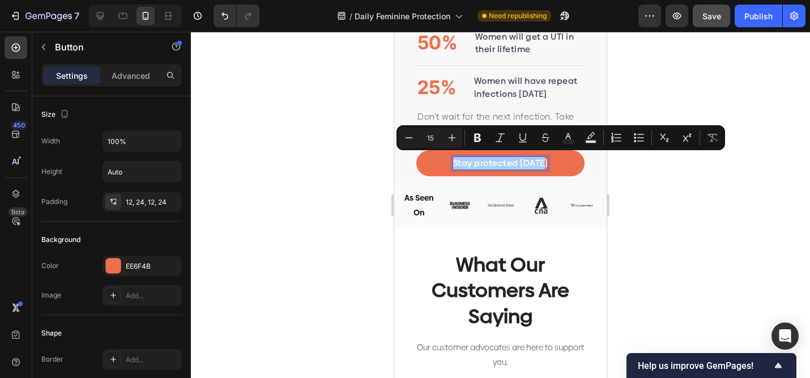
click at [622, 197] on div at bounding box center [500, 205] width 619 height 346
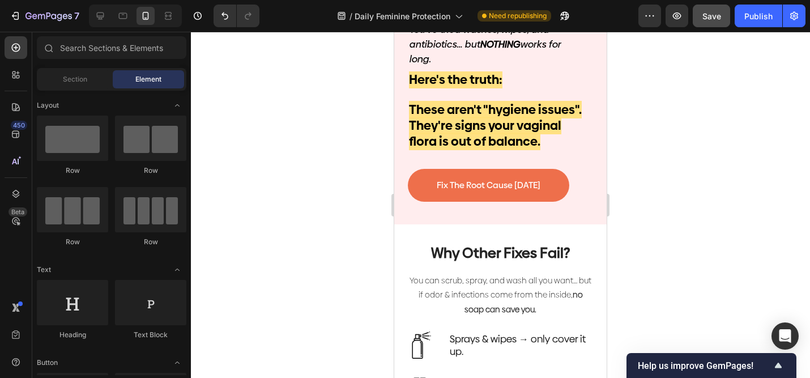
scroll to position [770, 0]
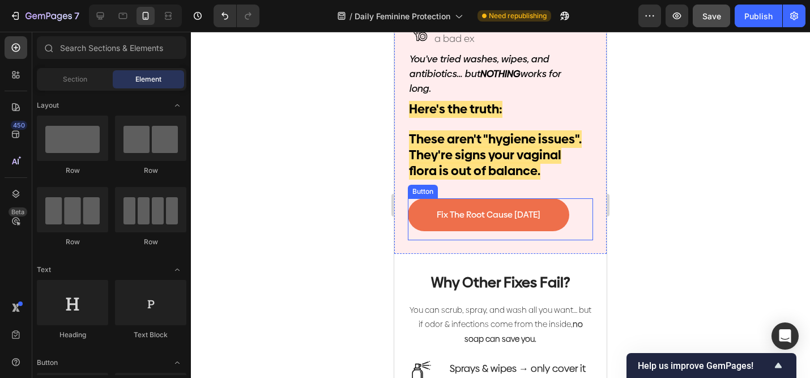
click at [574, 220] on div "fix The Root Cause [DATE] Button" at bounding box center [500, 219] width 185 height 42
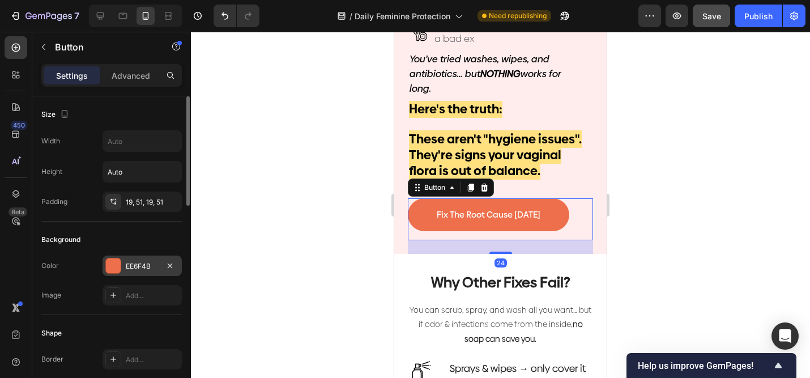
click at [113, 262] on div at bounding box center [113, 265] width 15 height 15
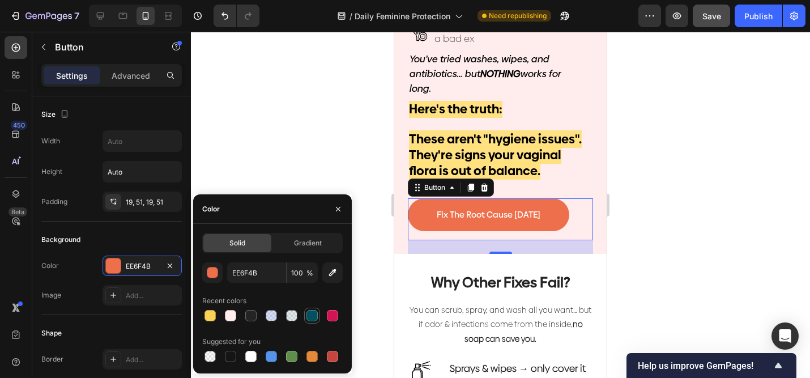
click at [316, 317] on div at bounding box center [312, 315] width 11 height 11
type input "025161"
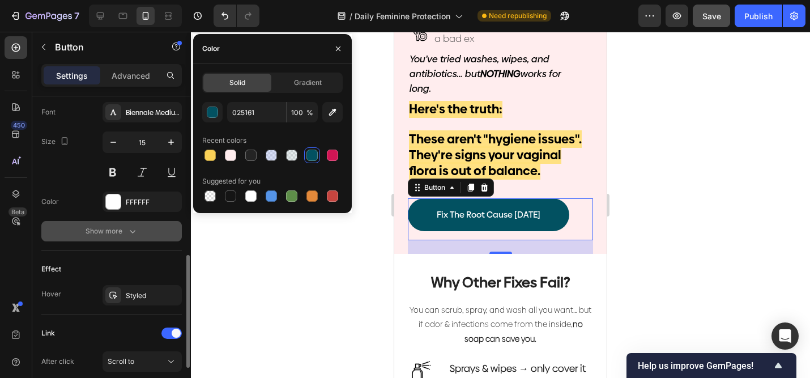
scroll to position [558, 0]
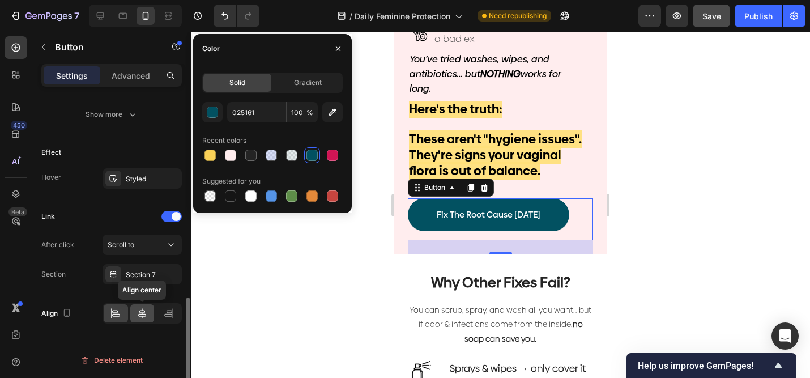
click at [138, 309] on icon at bounding box center [142, 313] width 11 height 11
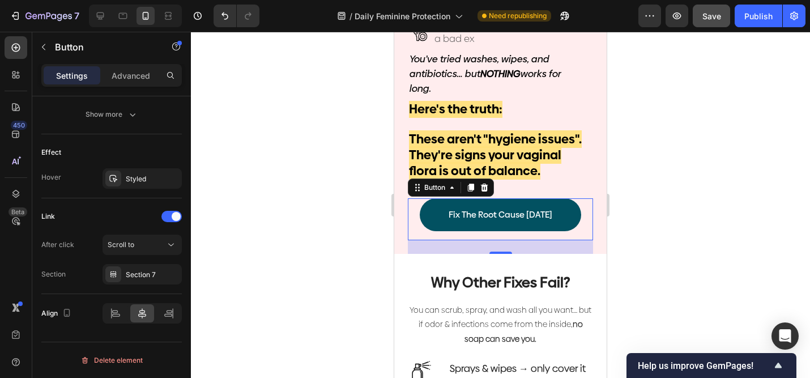
click at [648, 203] on div at bounding box center [500, 205] width 619 height 346
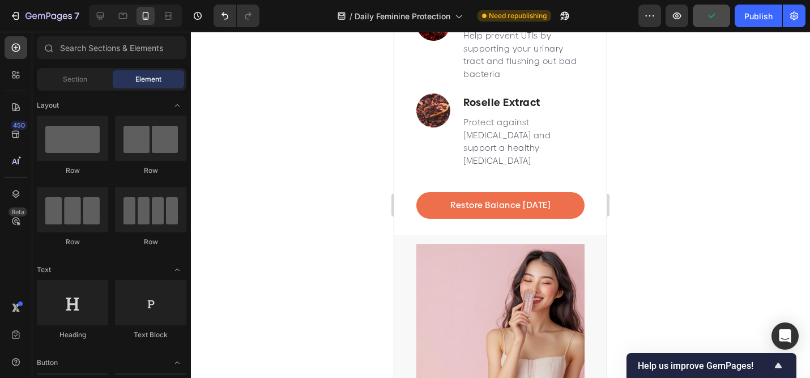
scroll to position [3506, 0]
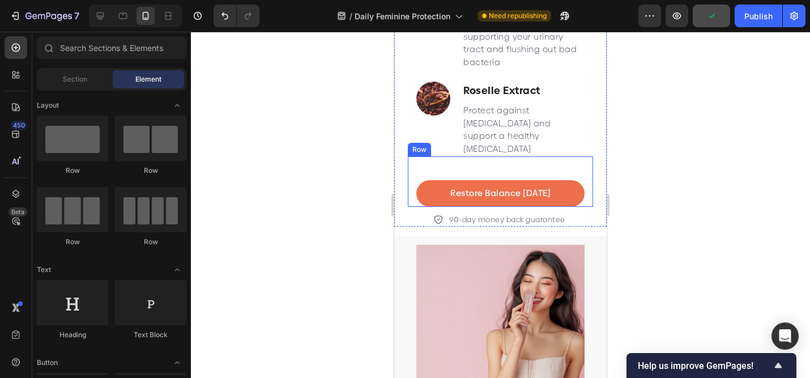
click at [582, 180] on div "Restore Balance [DATE] Button" at bounding box center [501, 193] width 168 height 27
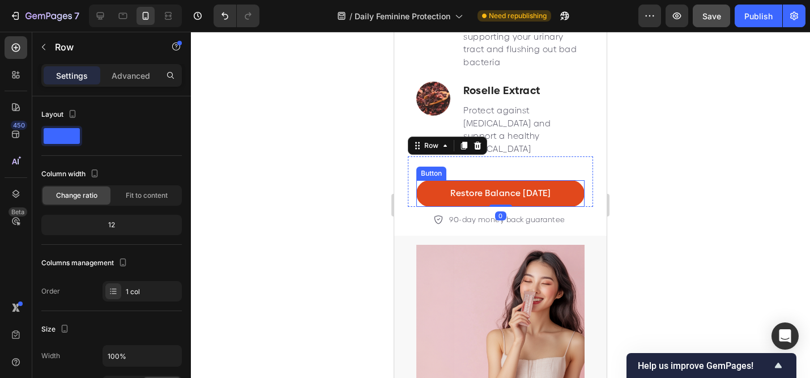
click at [495, 180] on link "Restore Balance [DATE]" at bounding box center [501, 193] width 168 height 27
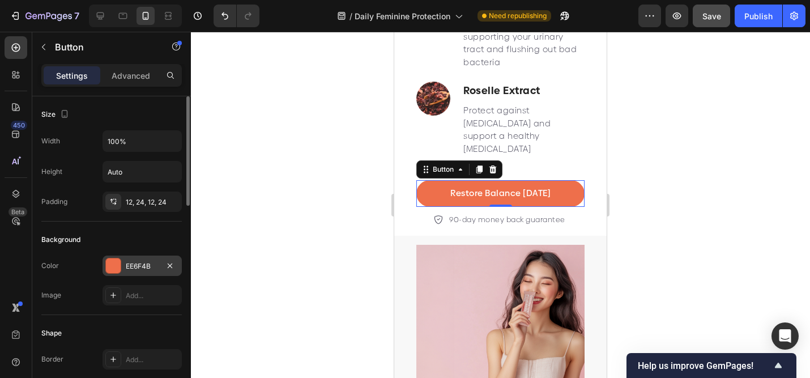
click at [116, 261] on div at bounding box center [113, 265] width 15 height 15
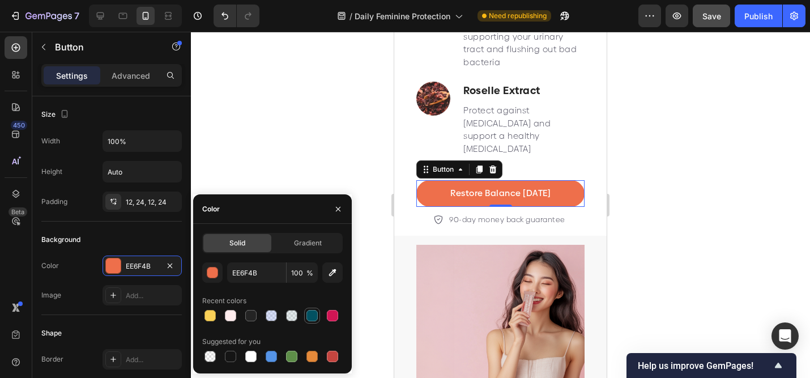
click at [316, 309] on div at bounding box center [312, 316] width 14 height 14
type input "025161"
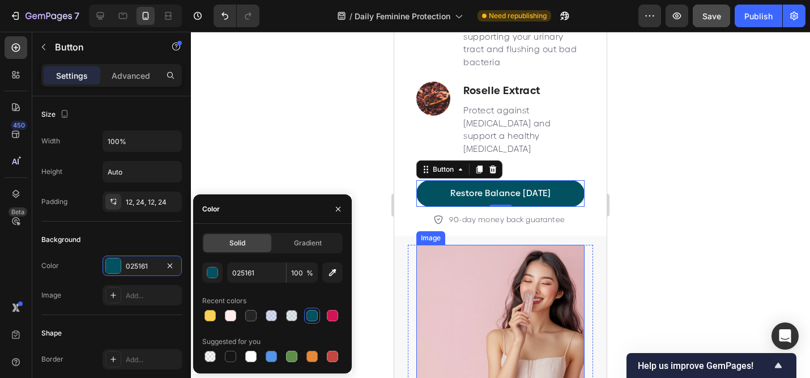
click at [697, 244] on div at bounding box center [500, 205] width 619 height 346
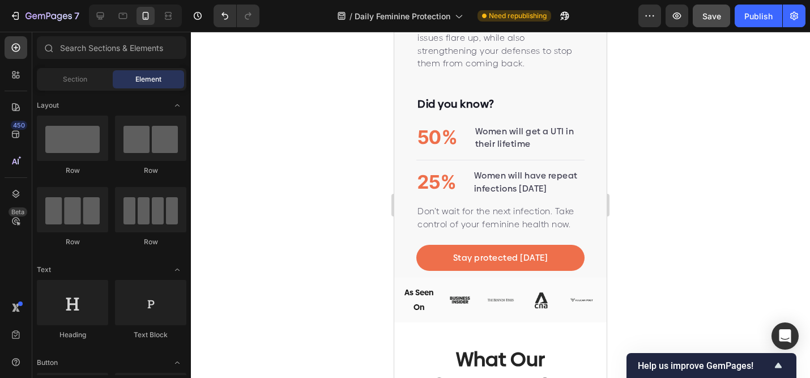
scroll to position [4131, 0]
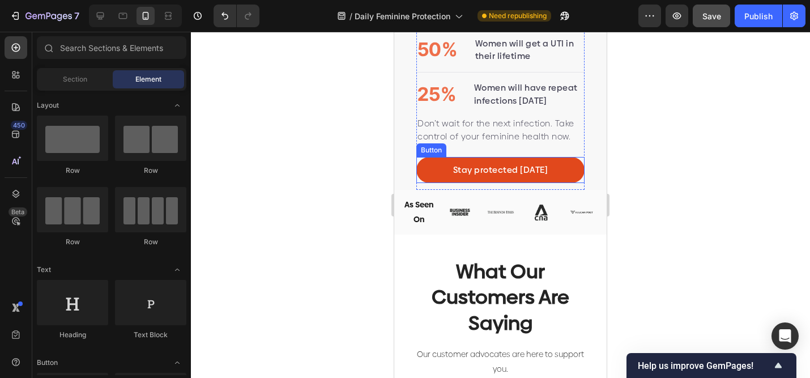
click at [581, 174] on link "Stay protected [DATE]" at bounding box center [501, 170] width 168 height 27
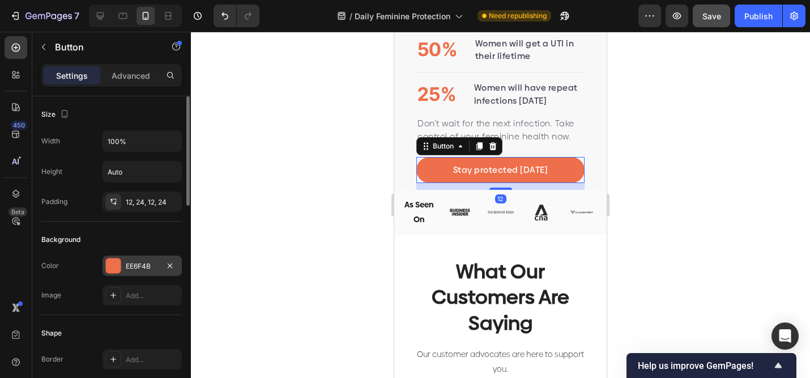
click at [139, 261] on div "EE6F4B" at bounding box center [142, 266] width 33 height 10
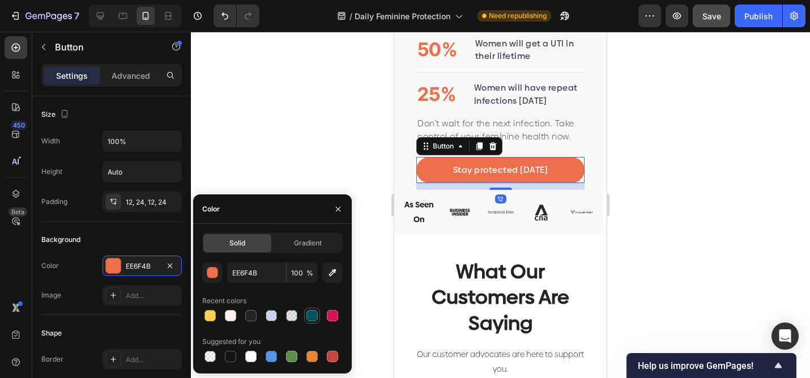
click at [312, 314] on div at bounding box center [312, 315] width 11 height 11
type input "025161"
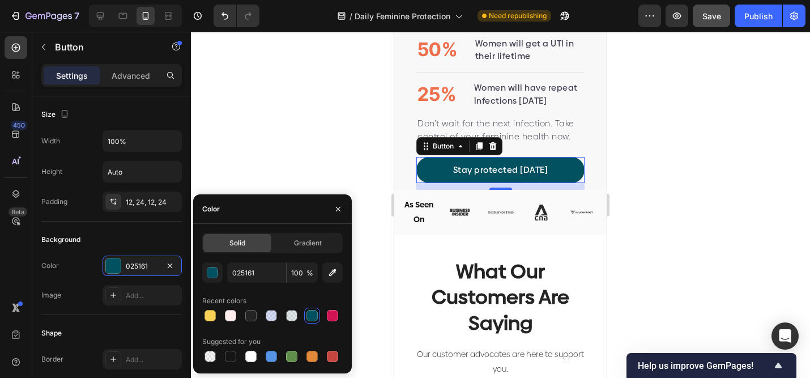
click at [674, 199] on div at bounding box center [500, 205] width 619 height 346
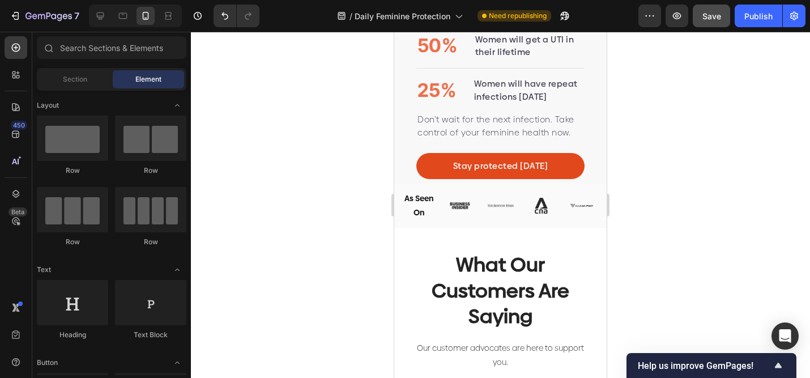
scroll to position [4132, 0]
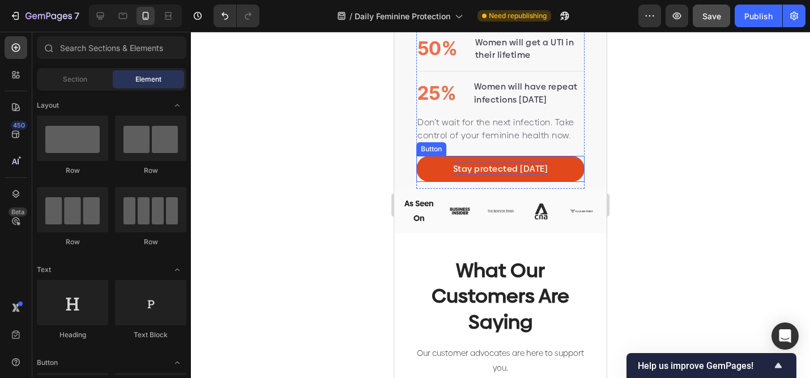
click at [519, 164] on p "Stay protected [DATE]" at bounding box center [500, 169] width 95 height 13
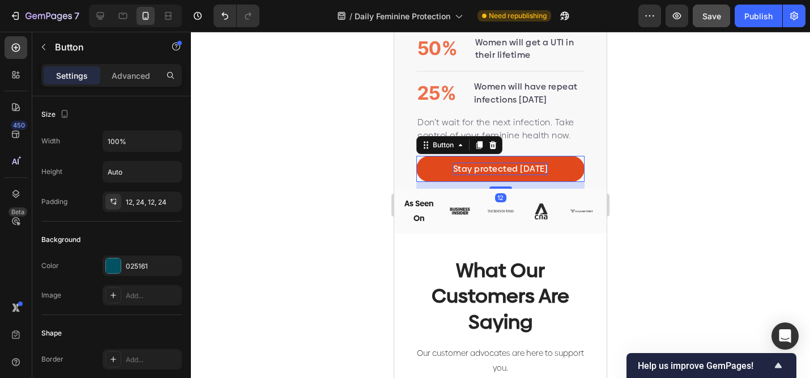
click at [519, 164] on p "Stay protected [DATE]" at bounding box center [500, 169] width 95 height 13
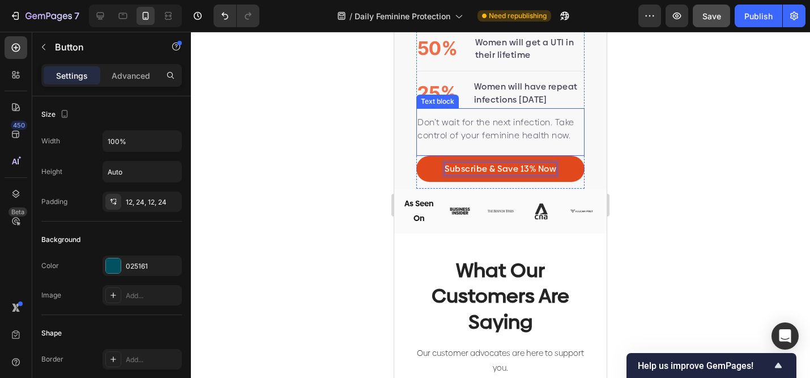
click at [570, 129] on p "Don’t wait for the next infection. Take control of your feminine health now." at bounding box center [501, 129] width 166 height 26
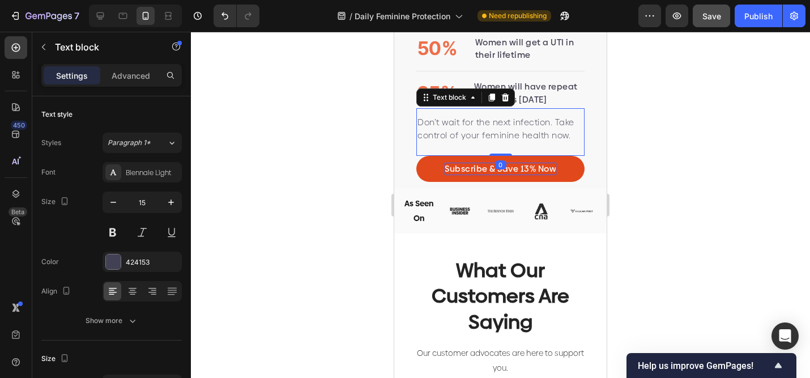
click at [540, 122] on p "Don’t wait for the next infection. Take control of your feminine health now." at bounding box center [501, 129] width 166 height 26
click at [651, 148] on div at bounding box center [500, 205] width 619 height 346
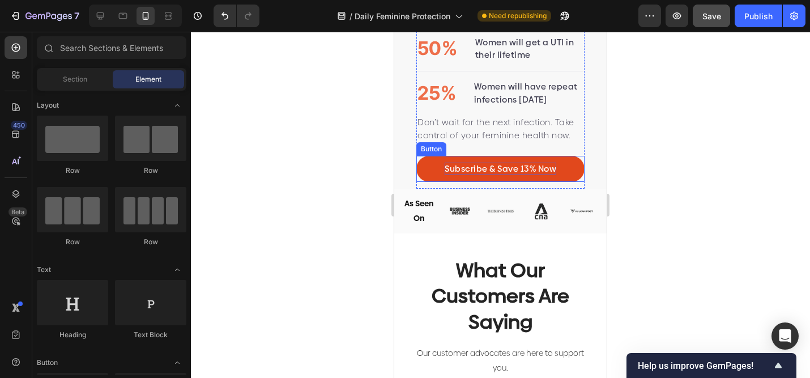
click at [550, 167] on p "Subscribe & Save 13% Now" at bounding box center [501, 169] width 112 height 13
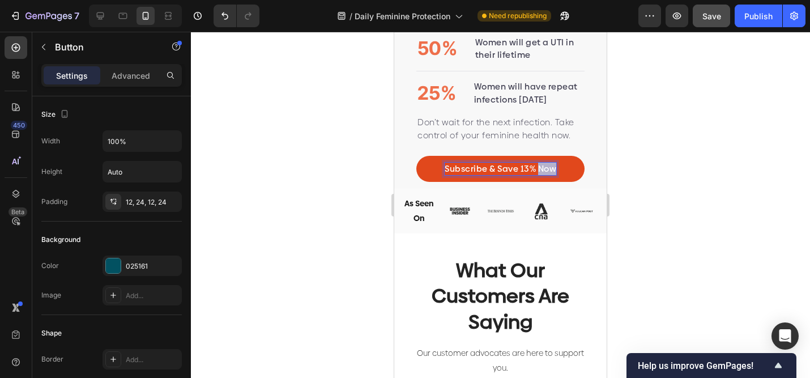
drag, startPoint x: 539, startPoint y: 166, endPoint x: 562, endPoint y: 166, distance: 23.2
click at [562, 166] on link "Subscribe & Save 13% Now" at bounding box center [501, 169] width 168 height 27
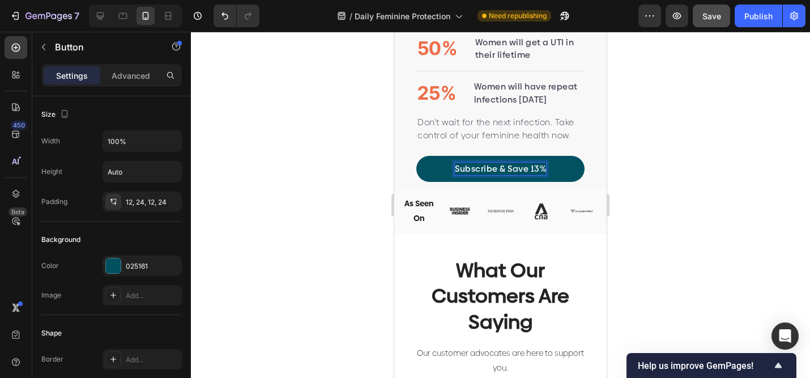
click at [669, 173] on div at bounding box center [500, 205] width 619 height 346
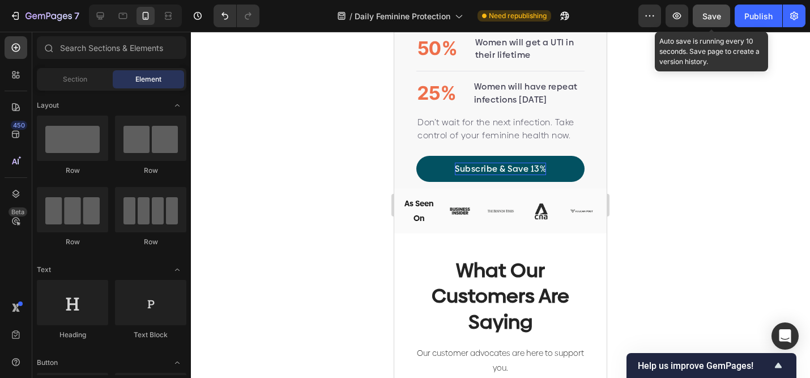
click at [707, 15] on span "Save" at bounding box center [712, 16] width 19 height 10
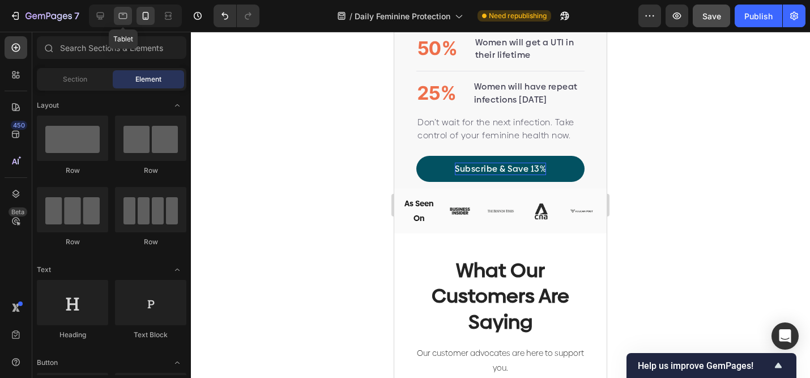
click at [119, 12] on icon at bounding box center [122, 15] width 11 height 11
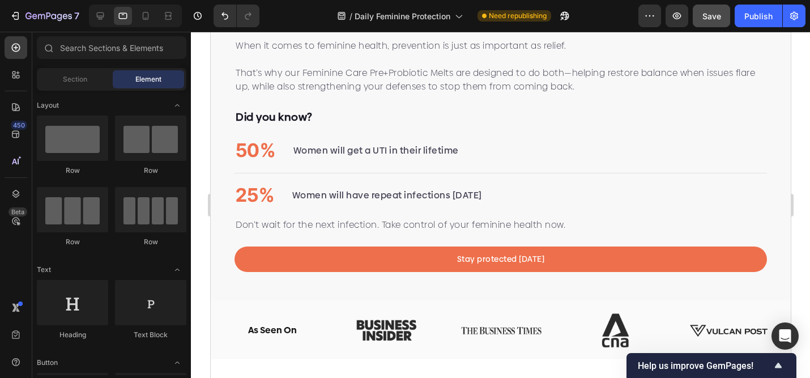
scroll to position [3511, 0]
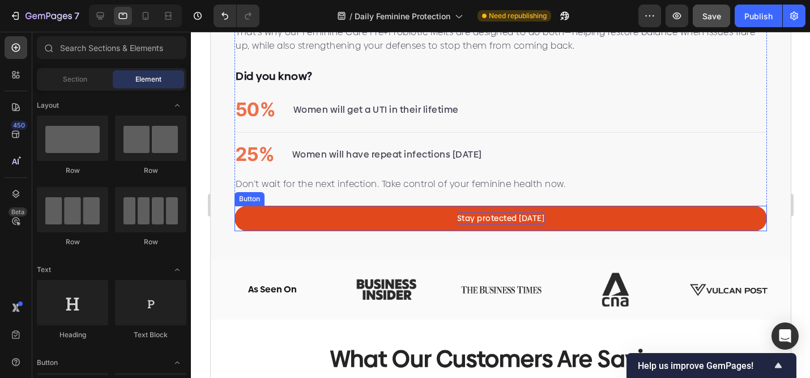
click at [483, 220] on p "Stay protected [DATE]" at bounding box center [501, 219] width 88 height 12
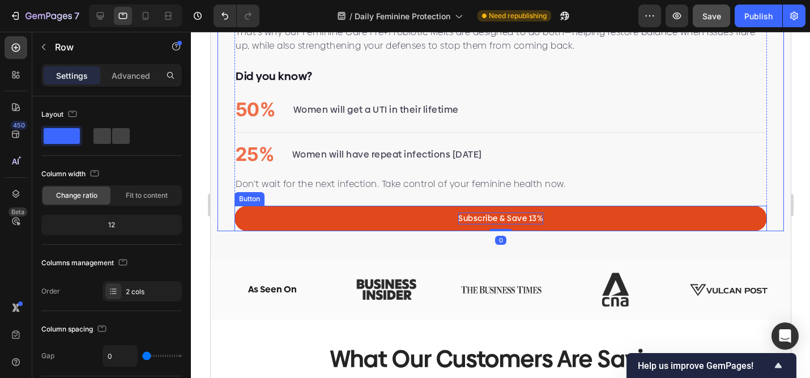
click at [754, 215] on link "Subscribe & Save 13%" at bounding box center [500, 219] width 533 height 26
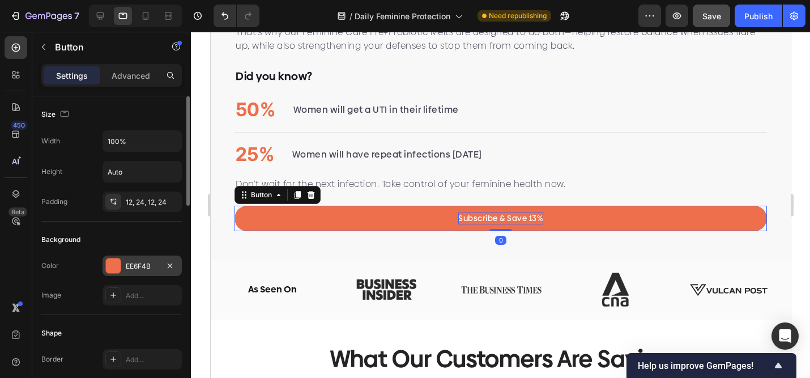
click at [126, 262] on div "EE6F4B" at bounding box center [142, 266] width 33 height 10
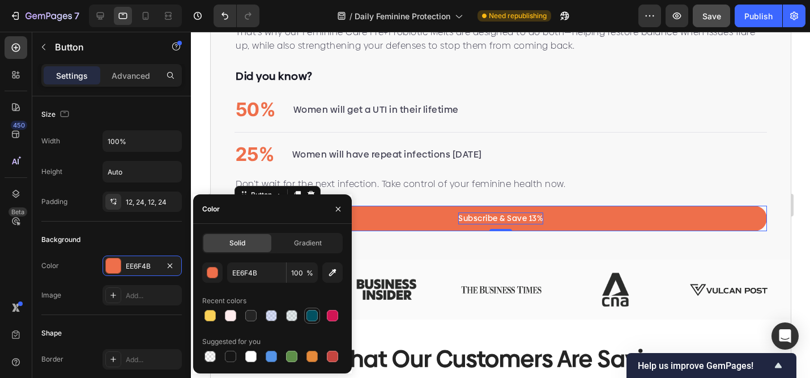
click at [307, 312] on div at bounding box center [312, 315] width 11 height 11
type input "025161"
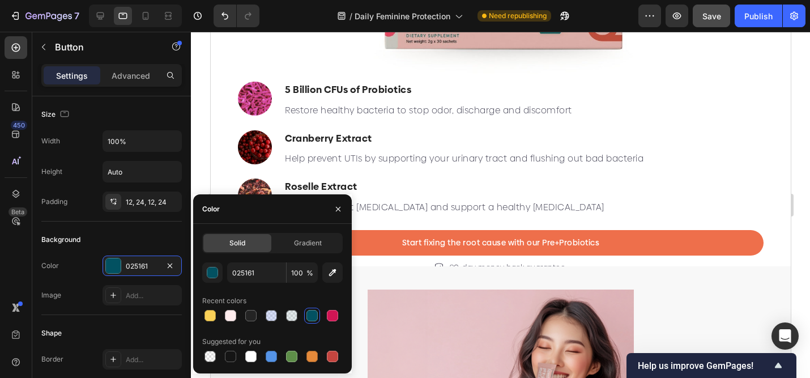
scroll to position [2908, 0]
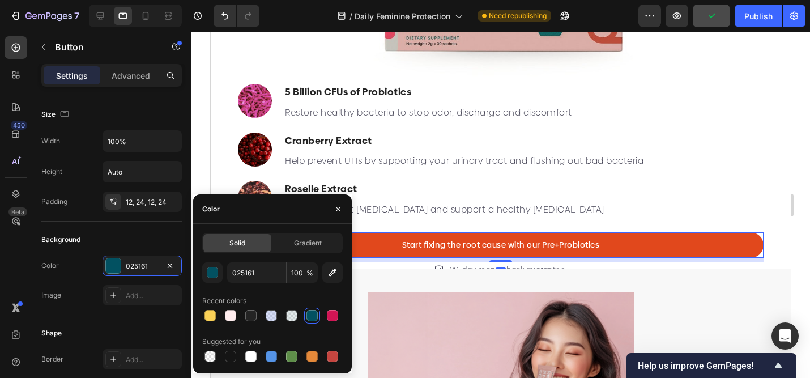
click at [645, 236] on link "Start fixing the root cause with our Pre+Probiotics" at bounding box center [500, 245] width 526 height 26
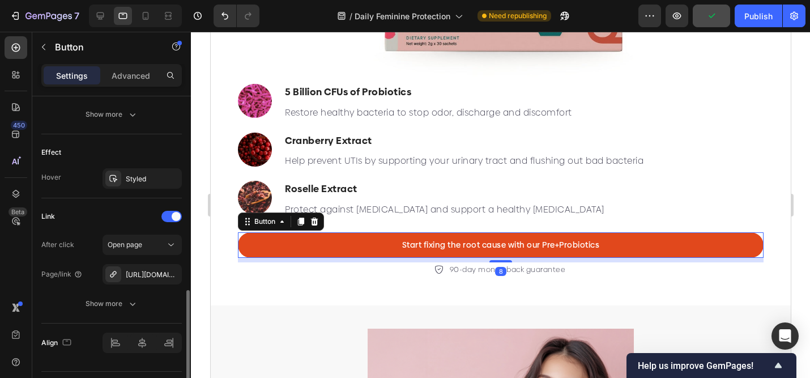
click at [525, 237] on link "Start fixing the root cause with our Pre+Probiotics" at bounding box center [500, 245] width 526 height 26
click at [524, 240] on p "Start fixing the root cause with our Pre+Probiotics" at bounding box center [501, 245] width 198 height 12
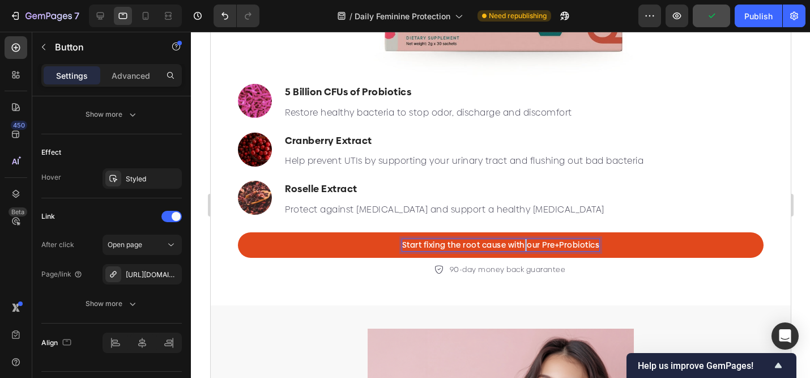
click at [524, 240] on p "Start fixing the root cause with our Pre+Probiotics" at bounding box center [501, 245] width 198 height 12
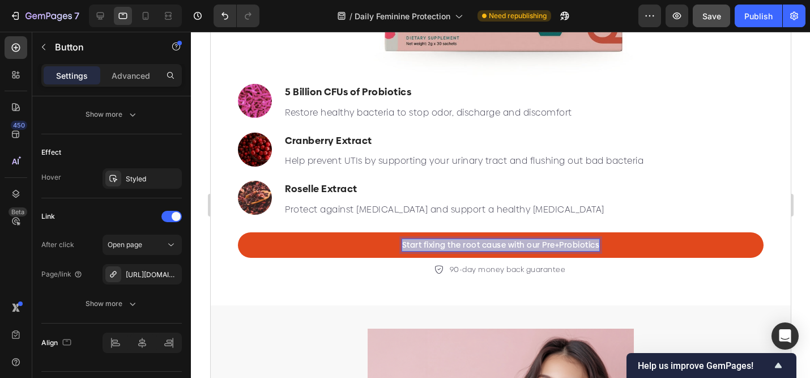
click at [524, 240] on p "Start fixing the root cause with our Pre+Probiotics" at bounding box center [501, 245] width 198 height 12
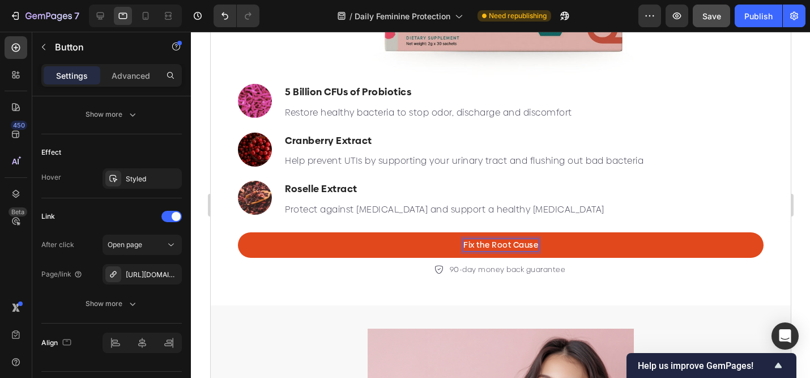
click at [278, 236] on link "Fix the Root Cause" at bounding box center [500, 245] width 526 height 26
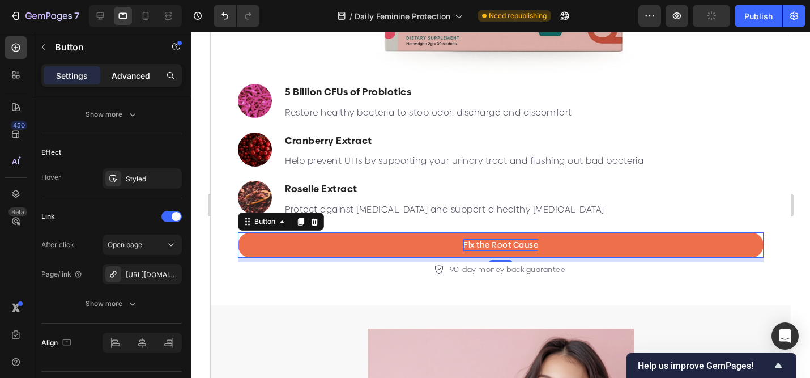
click at [139, 80] on p "Advanced" at bounding box center [131, 76] width 39 height 12
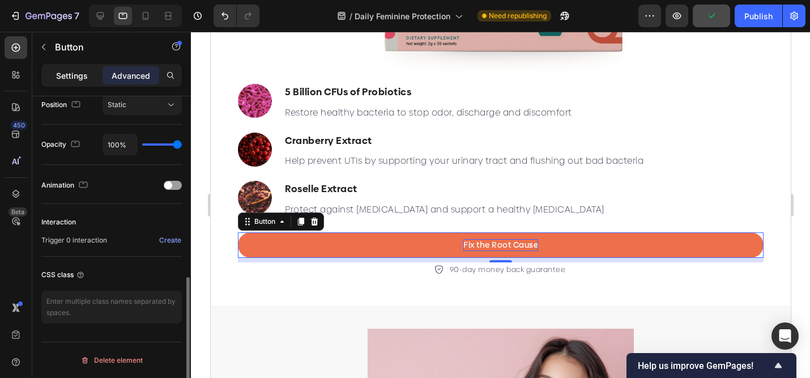
click at [82, 73] on p "Settings" at bounding box center [72, 76] width 32 height 12
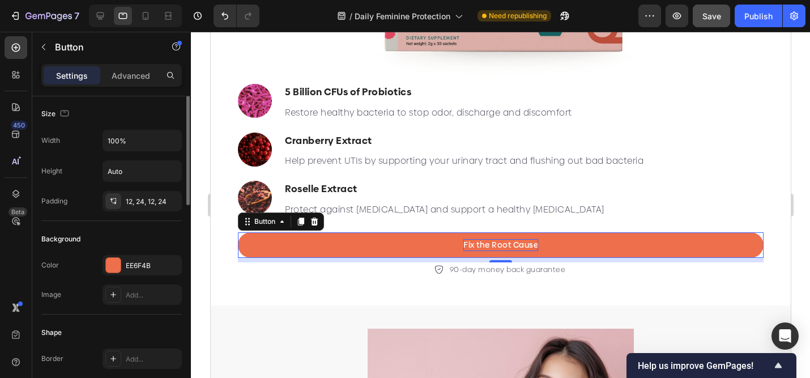
scroll to position [0, 0]
click at [117, 275] on div "EE6F4B" at bounding box center [142, 266] width 79 height 20
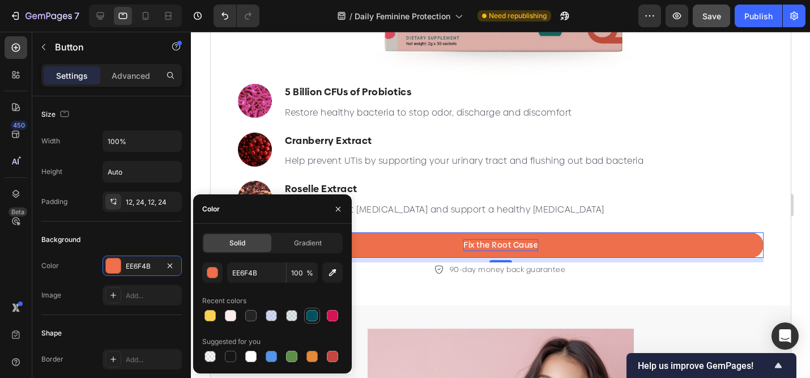
click at [313, 315] on div at bounding box center [312, 315] width 11 height 11
type input "025161"
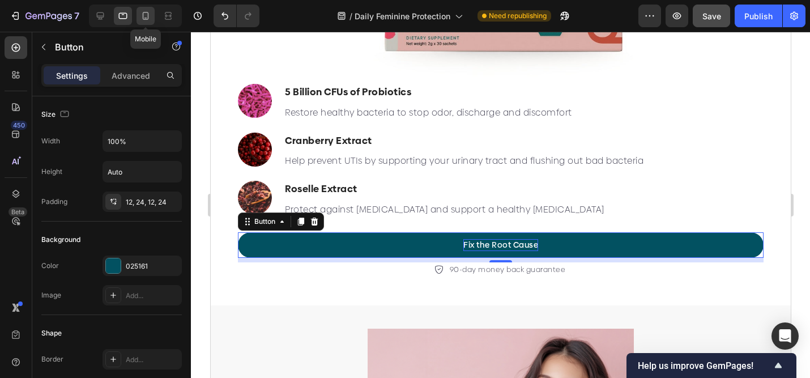
click at [147, 15] on icon at bounding box center [145, 15] width 11 height 11
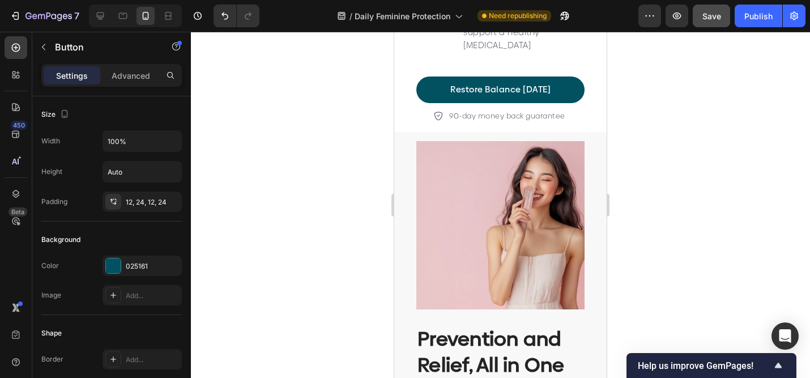
scroll to position [3379, 0]
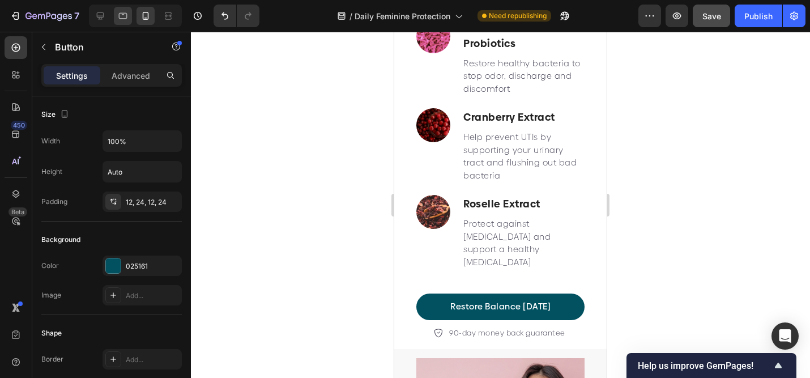
click at [125, 16] on icon at bounding box center [122, 15] width 11 height 11
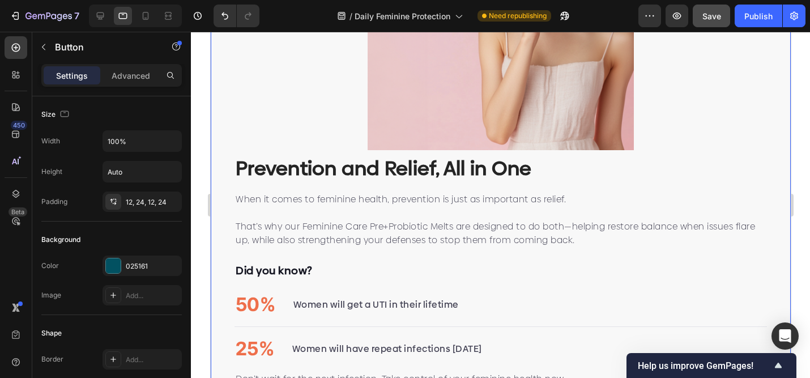
scroll to position [3588, 0]
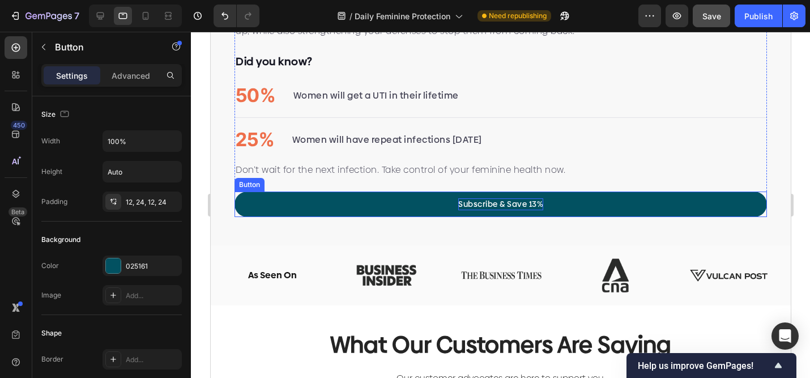
click at [514, 203] on p "Subscribe & Save 13%" at bounding box center [500, 204] width 85 height 12
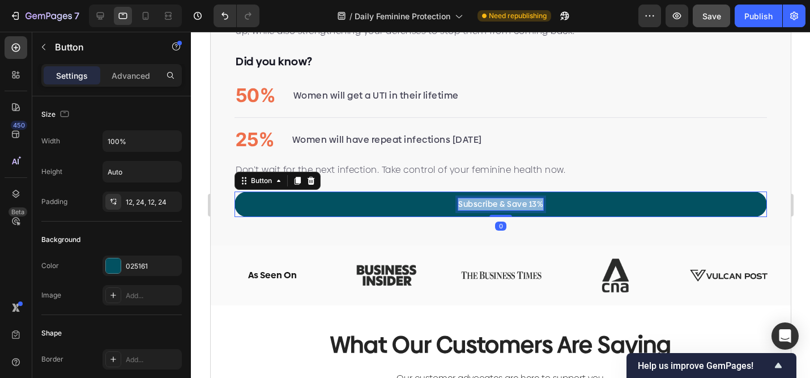
click at [514, 203] on p "Subscribe & Save 13%" at bounding box center [500, 204] width 85 height 12
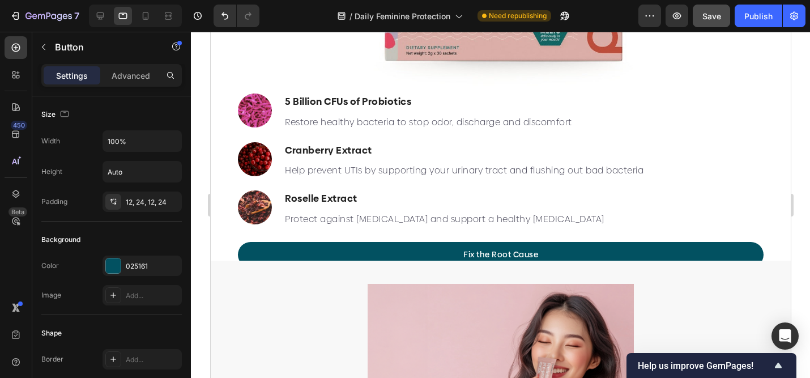
scroll to position [3001, 0]
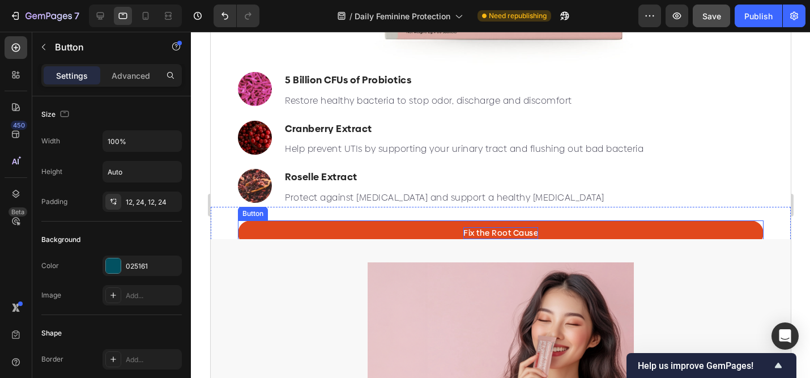
click at [508, 233] on p "Fix the Root Cause" at bounding box center [500, 233] width 75 height 12
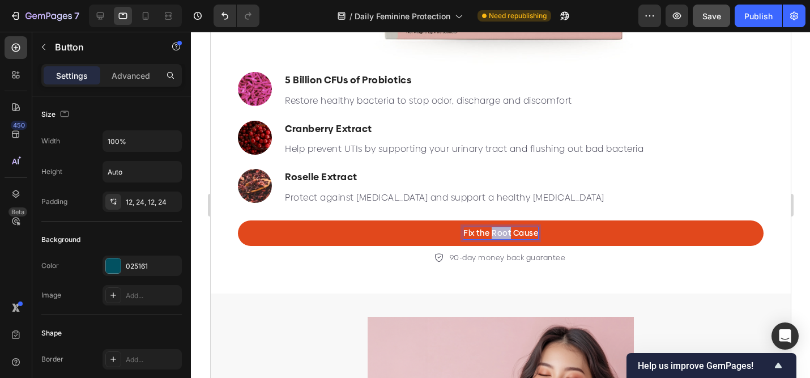
click at [508, 233] on p "Fix the Root Cause" at bounding box center [500, 233] width 75 height 12
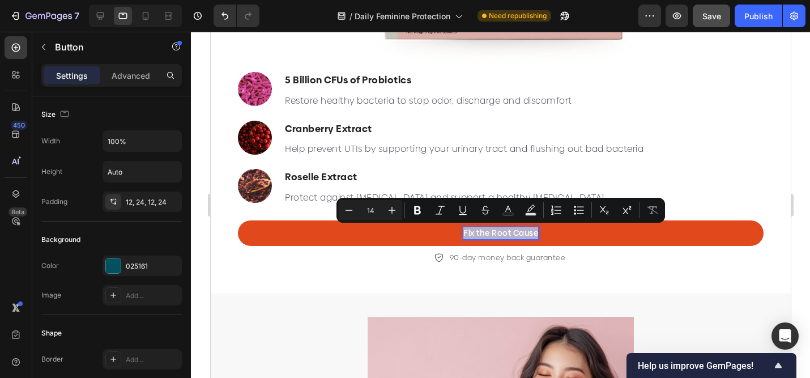
click at [508, 233] on p "Fix the Root Cause" at bounding box center [500, 233] width 75 height 12
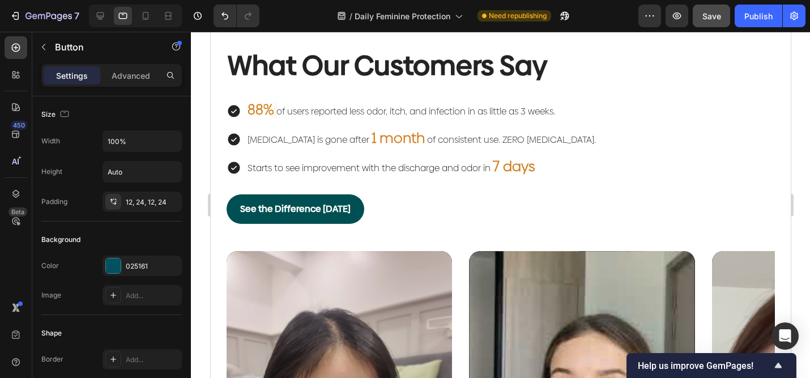
scroll to position [1870, 0]
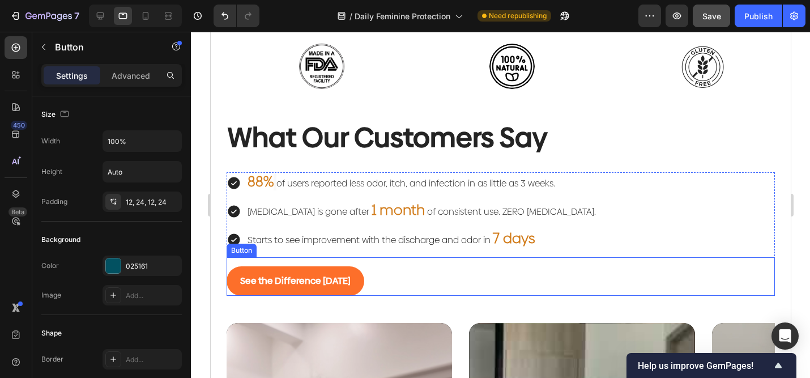
click at [351, 270] on link "See the Difference [DATE]" at bounding box center [295, 281] width 138 height 30
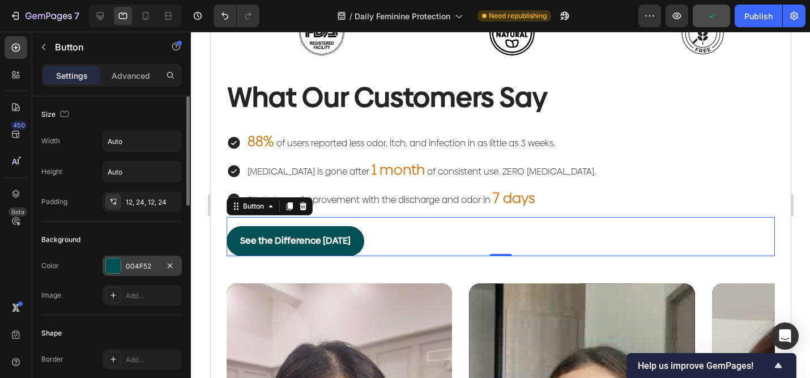
click at [135, 262] on div "004F52" at bounding box center [142, 266] width 33 height 10
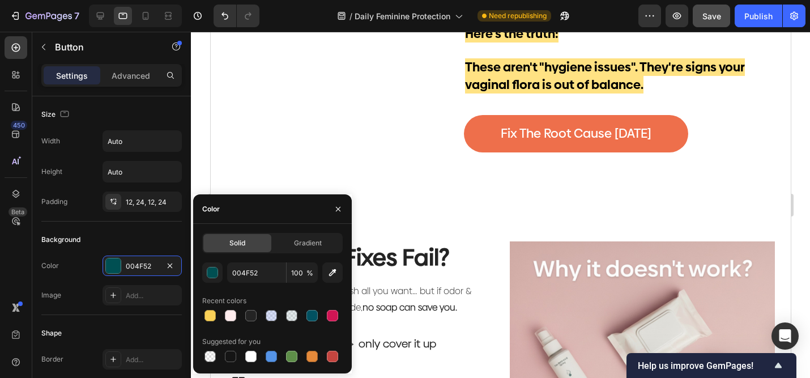
scroll to position [612, 0]
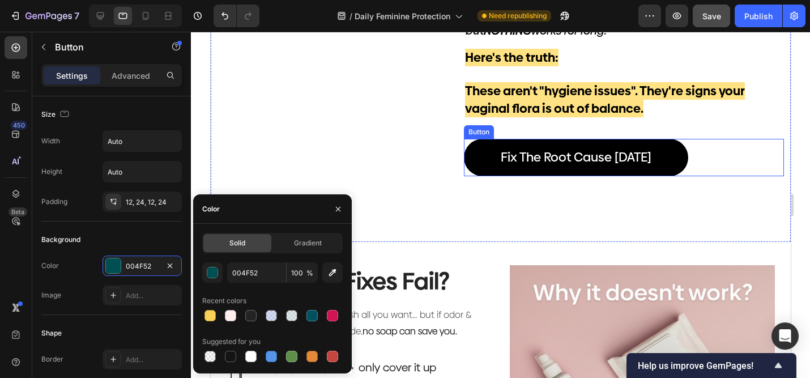
click at [518, 173] on link "Fix The Root Cause [DATE]" at bounding box center [576, 157] width 224 height 37
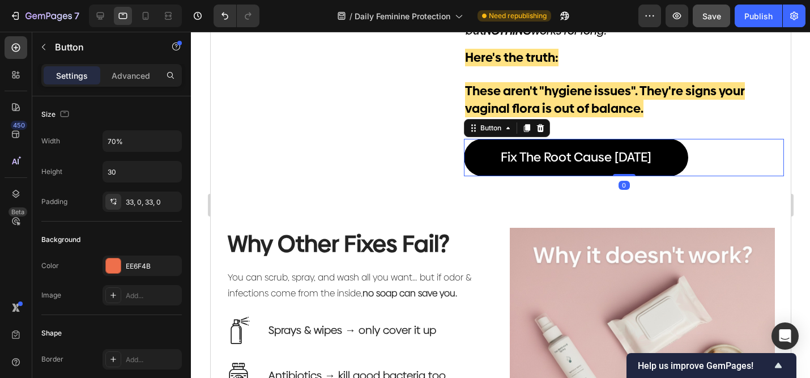
click at [515, 172] on link "Fix The Root Cause [DATE]" at bounding box center [576, 157] width 224 height 37
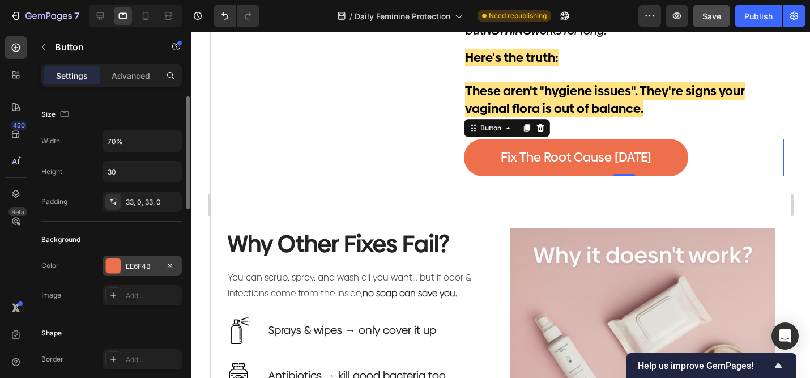
click at [142, 265] on div "EE6F4B" at bounding box center [142, 266] width 33 height 10
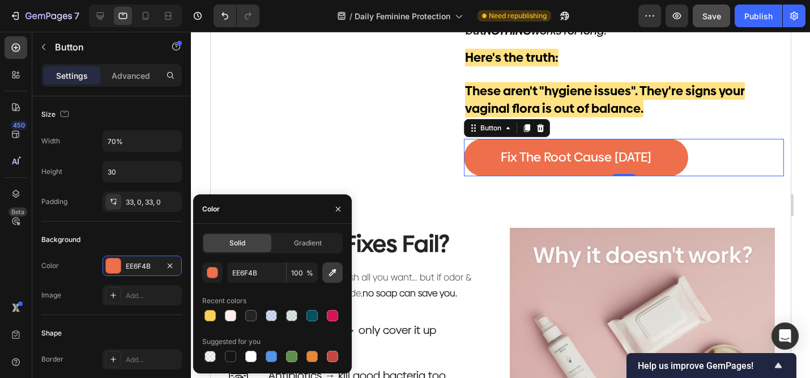
click at [310, 318] on div at bounding box center [312, 315] width 11 height 11
type input "025161"
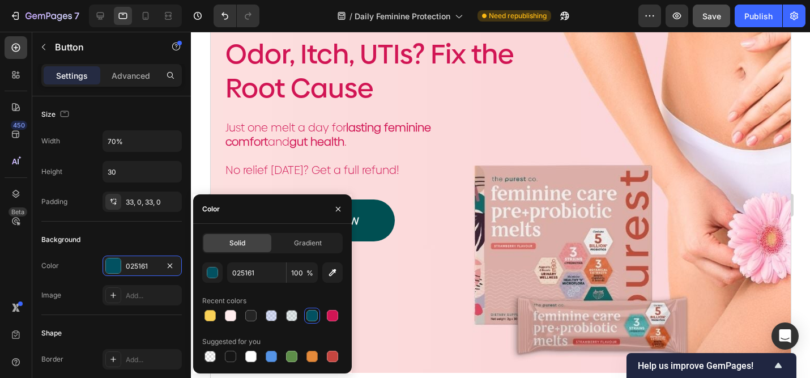
scroll to position [36, 0]
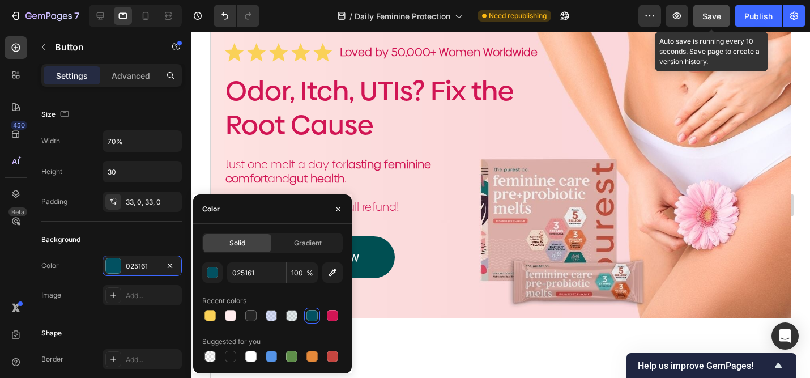
click at [723, 14] on button "Save" at bounding box center [711, 16] width 37 height 23
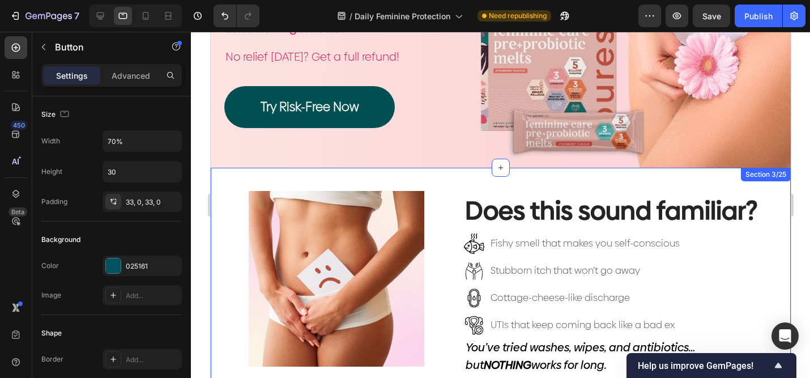
scroll to position [0, 0]
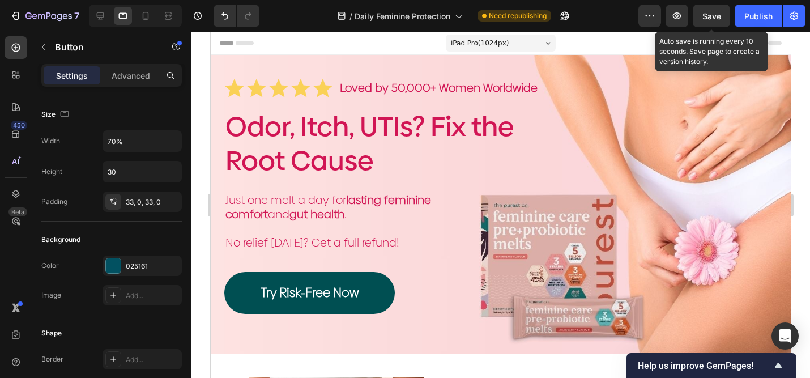
click at [708, 20] on span "Save" at bounding box center [712, 16] width 19 height 10
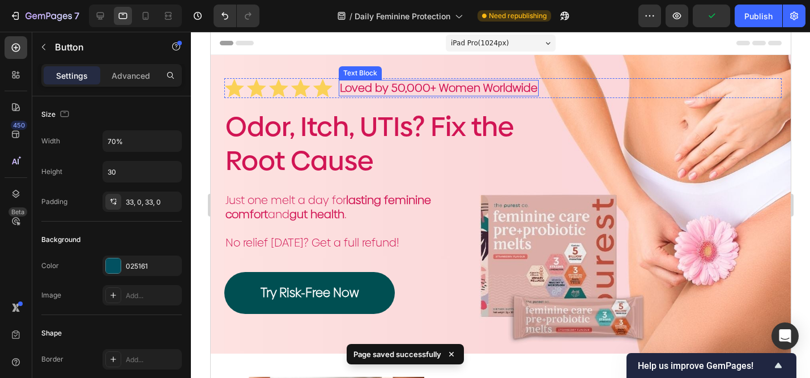
click at [462, 87] on p "Loved by 50,000+ Women Worldwide" at bounding box center [438, 88] width 198 height 14
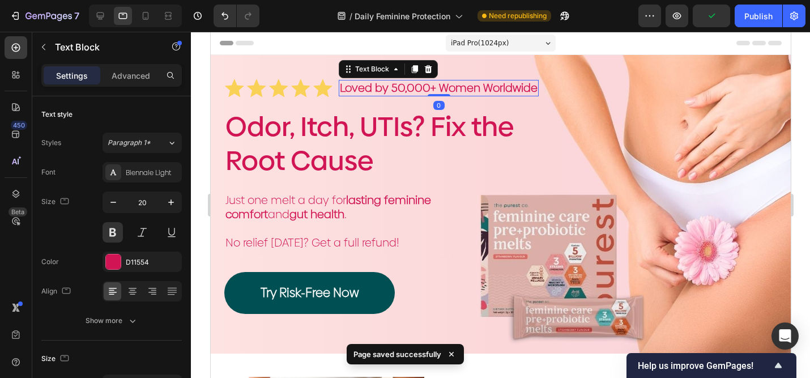
click at [462, 87] on p "Loved by 50,000+ Women Worldwide" at bounding box center [438, 88] width 198 height 14
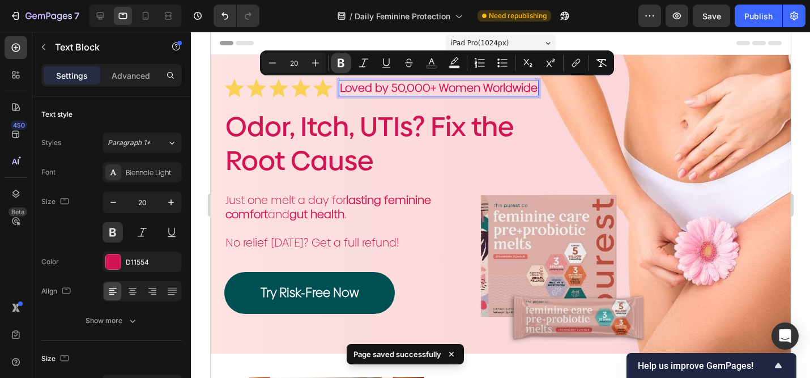
click at [343, 65] on icon "Editor contextual toolbar" at bounding box center [341, 63] width 7 height 9
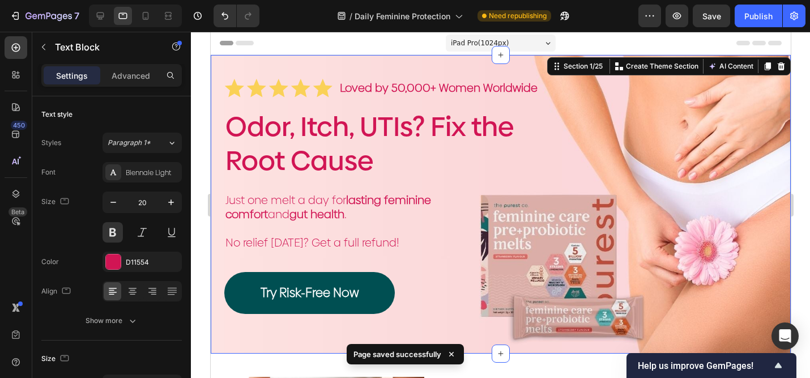
click at [342, 65] on div "Icon Icon Icon Icon Icon Icon List Loved by 50,000+ Women Worldwide Text Block …" at bounding box center [500, 204] width 580 height 299
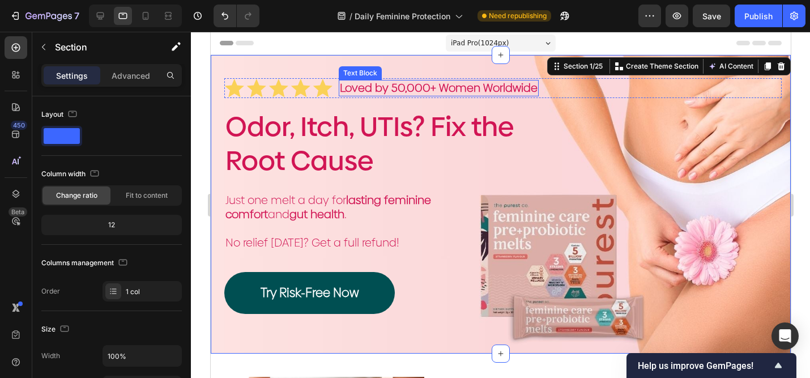
click at [365, 89] on p "Loved by 50,000+ Women Worldwide" at bounding box center [438, 88] width 198 height 14
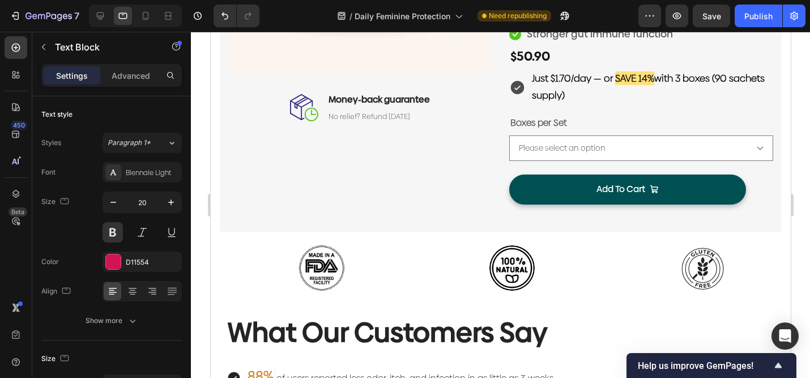
scroll to position [1397, 0]
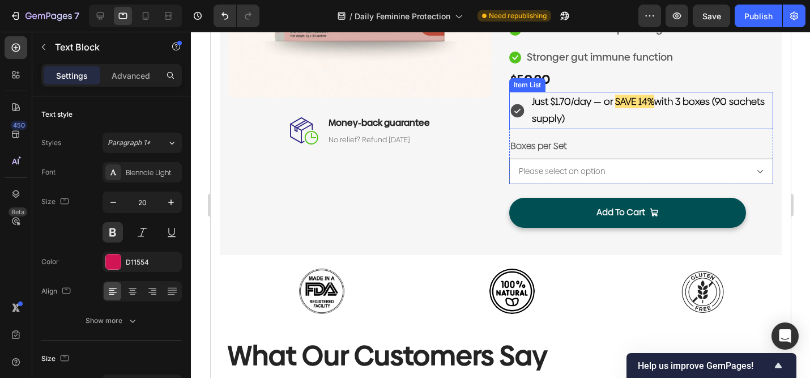
click at [636, 102] on strong "SAVE 14%" at bounding box center [634, 102] width 39 height 14
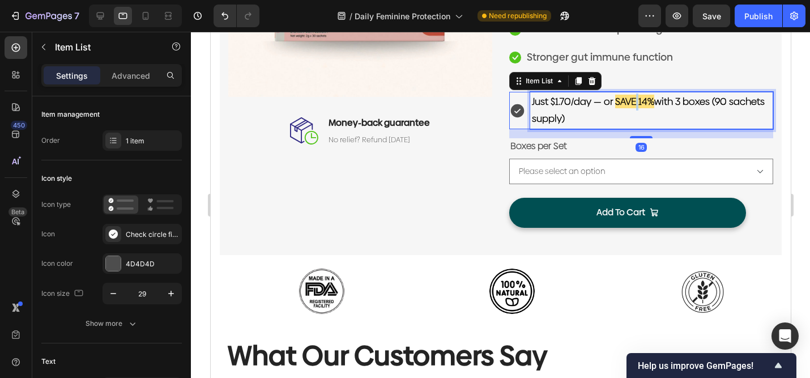
click at [636, 102] on strong "SAVE 14%" at bounding box center [634, 102] width 39 height 14
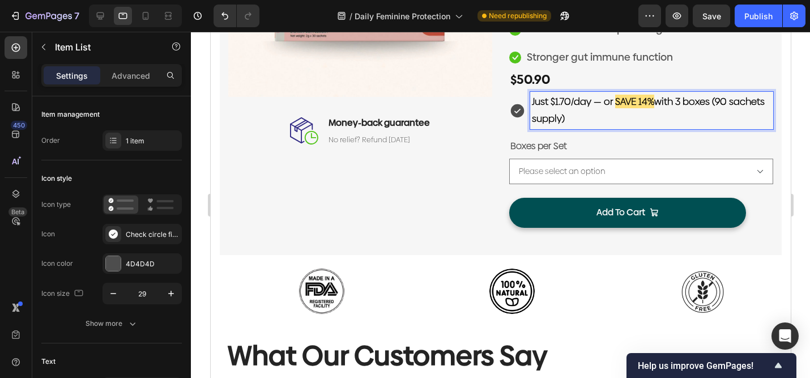
click at [645, 102] on strong "SAVE 14%" at bounding box center [634, 102] width 39 height 14
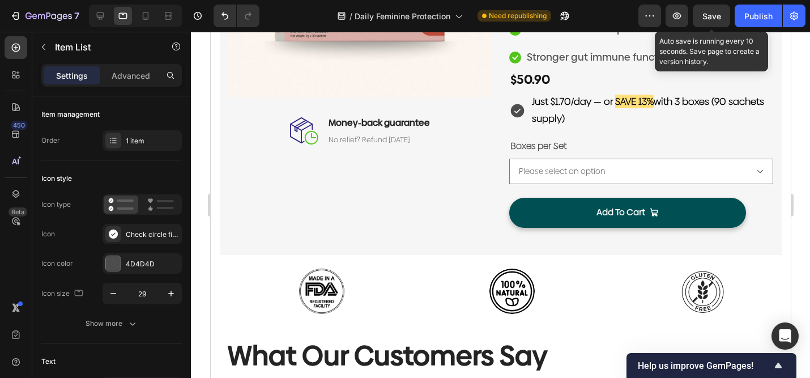
click at [713, 19] on span "Save" at bounding box center [712, 16] width 19 height 10
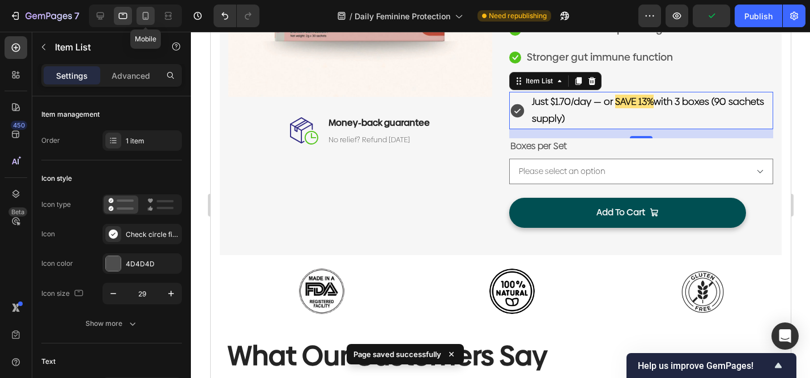
click at [150, 15] on icon at bounding box center [145, 15] width 11 height 11
type input "10"
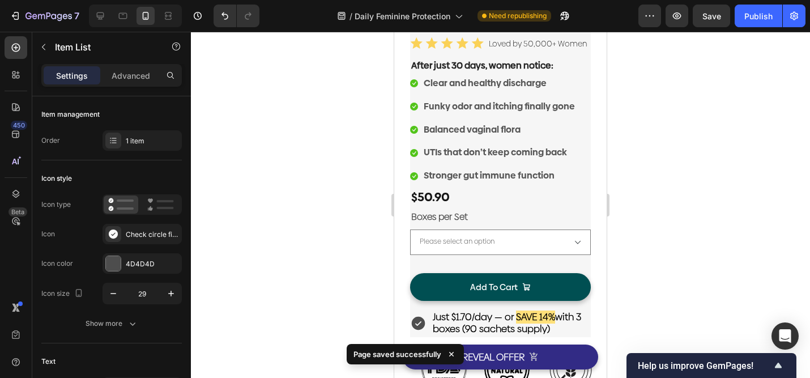
scroll to position [1887, 0]
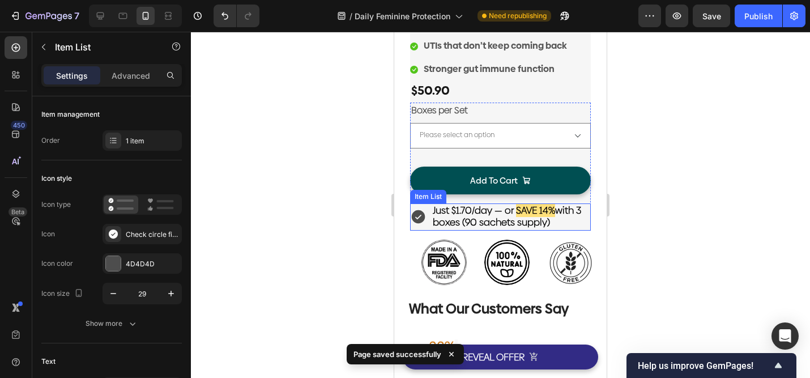
click at [550, 213] on strong "SAVE 14%" at bounding box center [535, 210] width 39 height 14
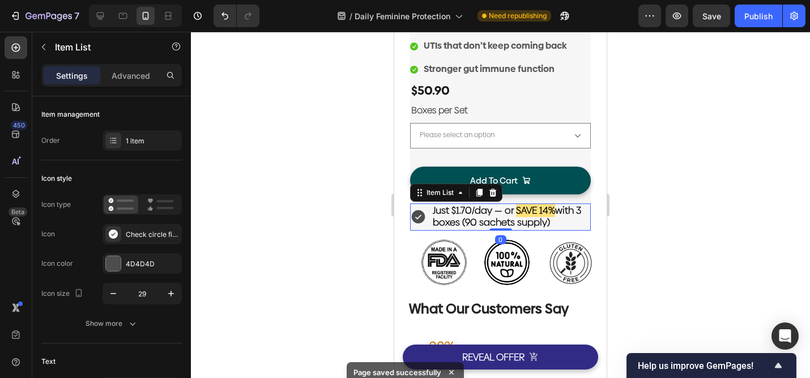
click at [550, 213] on strong "SAVE 14%" at bounding box center [535, 210] width 39 height 14
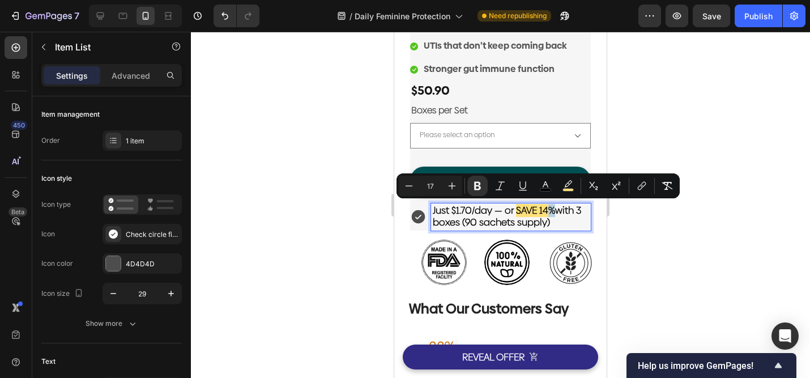
click at [547, 210] on strong "SAVE 14%" at bounding box center [535, 210] width 39 height 14
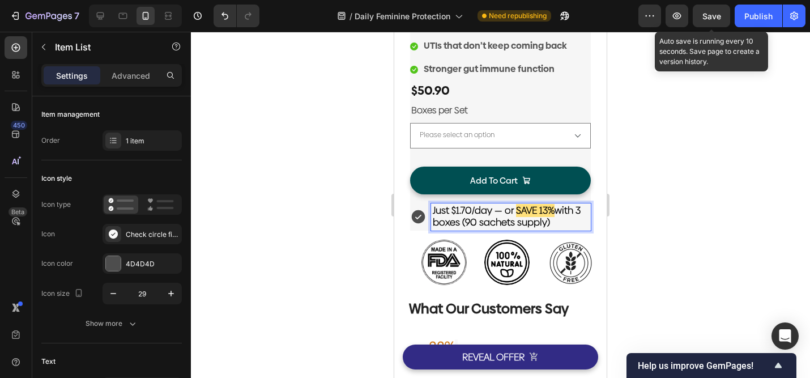
click at [706, 14] on span "Save" at bounding box center [712, 16] width 19 height 10
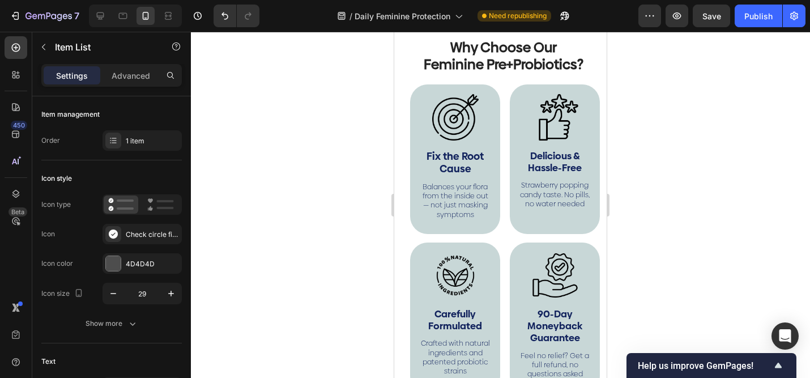
scroll to position [2701, 0]
